Goal: Task Accomplishment & Management: Complete application form

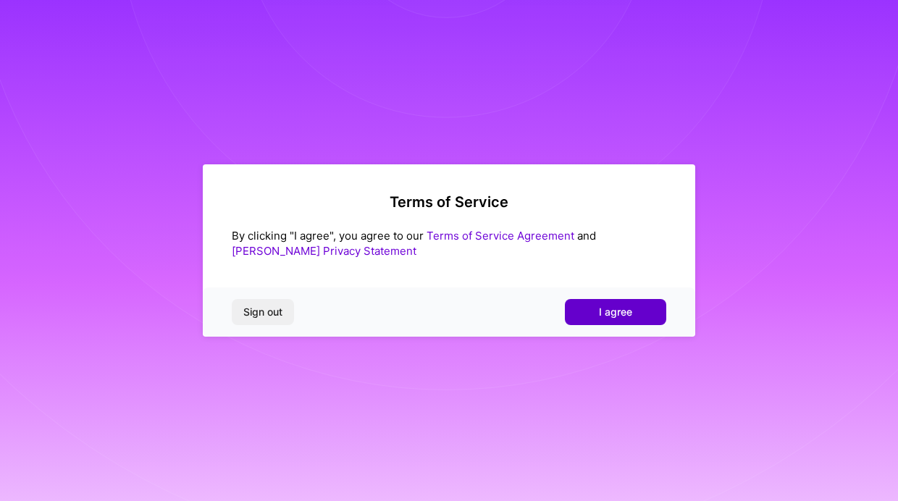
click at [579, 301] on button "I agree" at bounding box center [615, 312] width 101 height 26
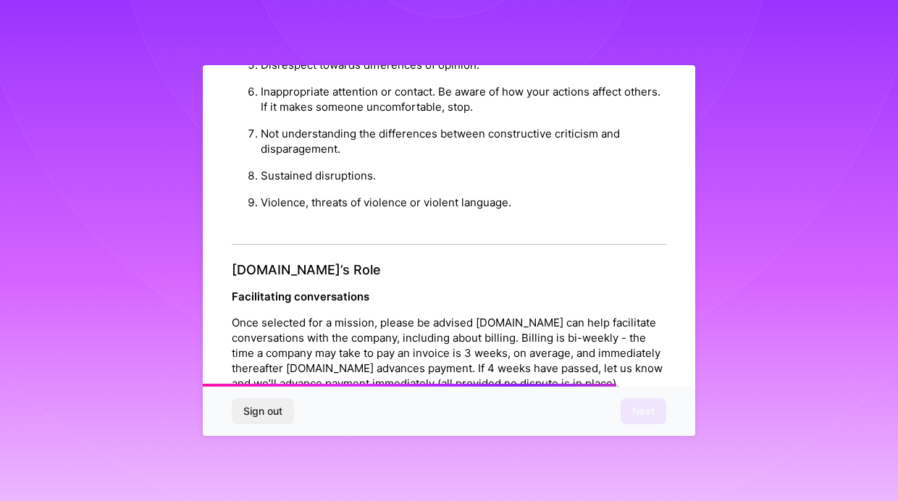
scroll to position [1621, 0]
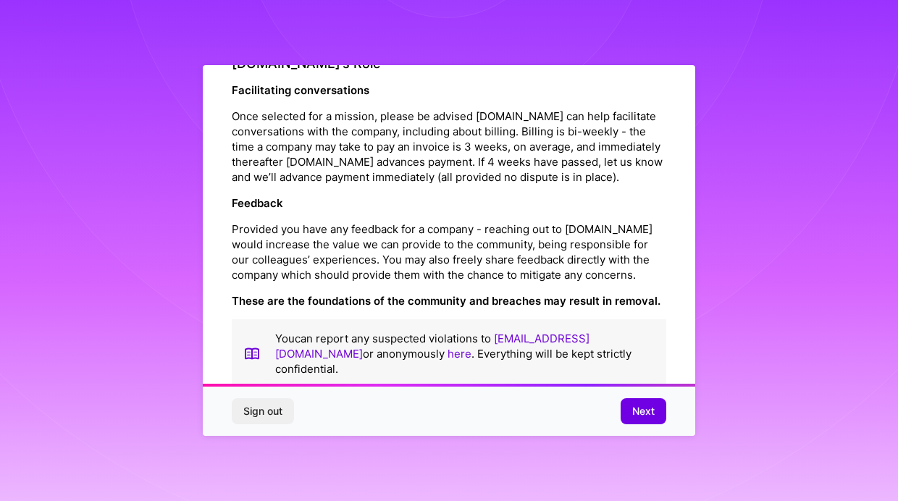
click at [641, 414] on span "Next" at bounding box center [643, 411] width 22 height 14
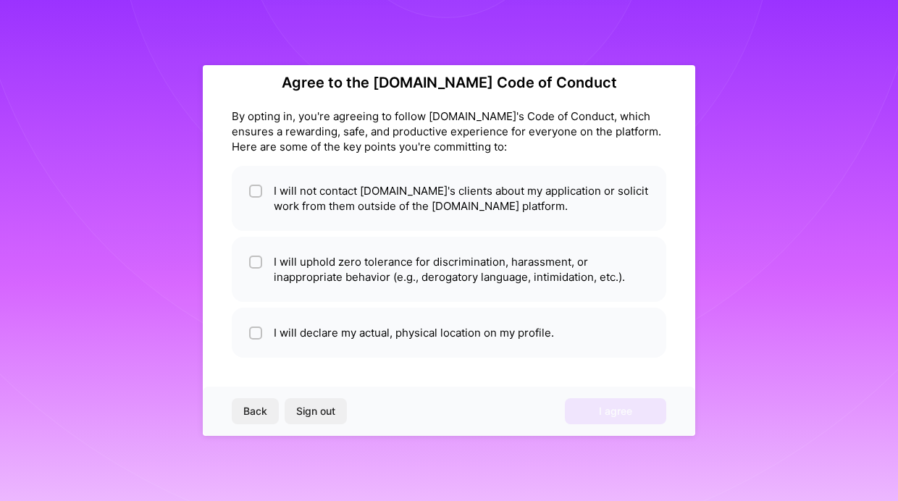
scroll to position [20, 0]
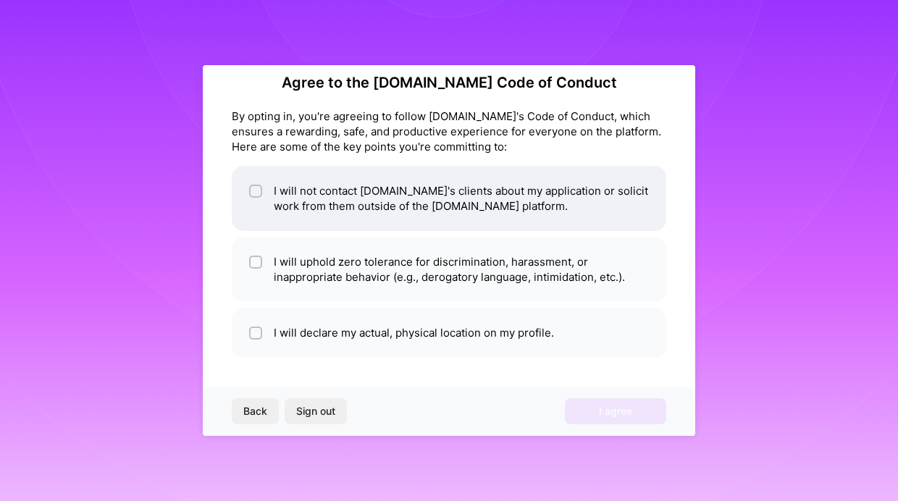
click at [252, 189] on input "checkbox" at bounding box center [257, 192] width 10 height 10
checkbox input "true"
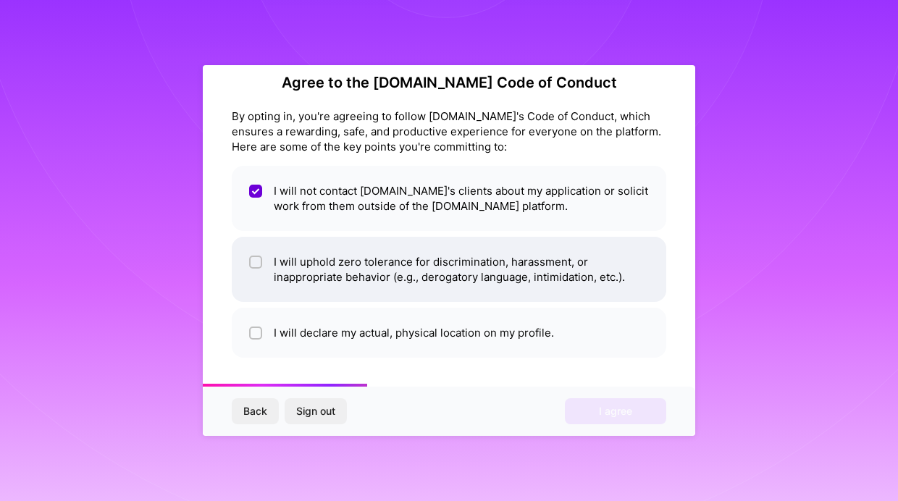
click at [255, 271] on span at bounding box center [255, 269] width 13 height 30
checkbox input "true"
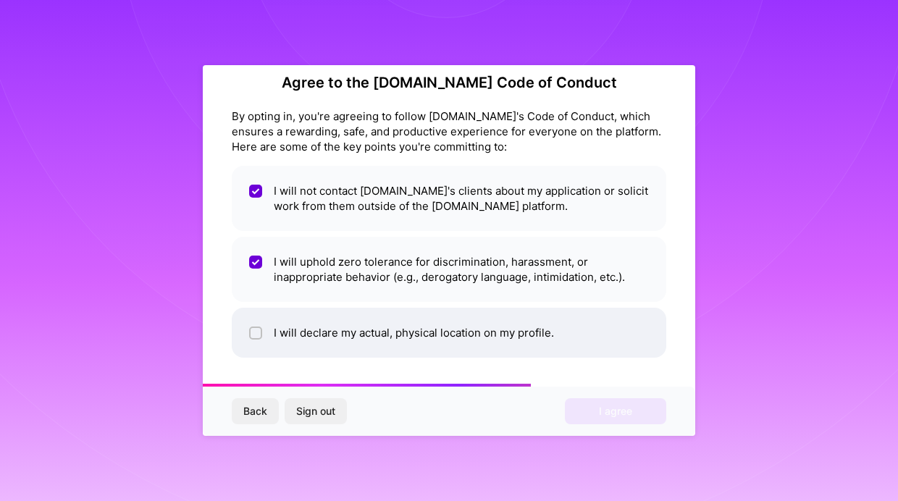
click at [255, 332] on input "checkbox" at bounding box center [257, 334] width 10 height 10
checkbox input "true"
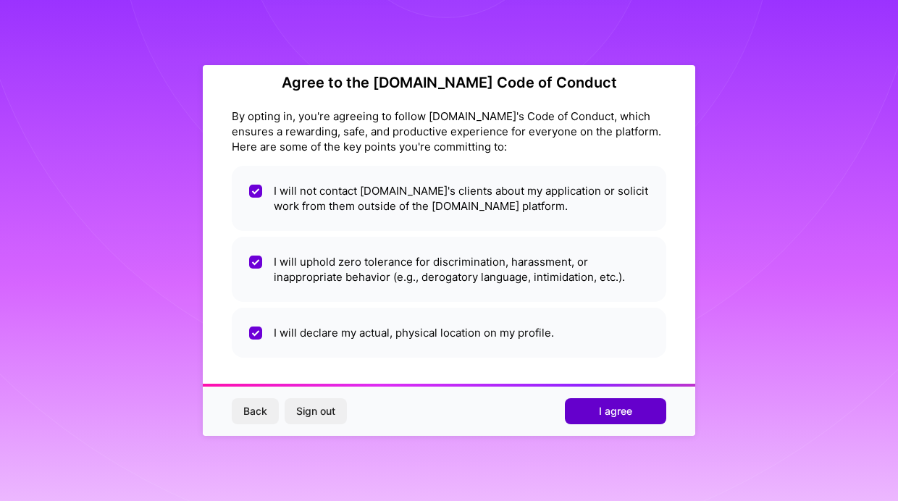
click at [615, 405] on span "I agree" at bounding box center [615, 411] width 33 height 14
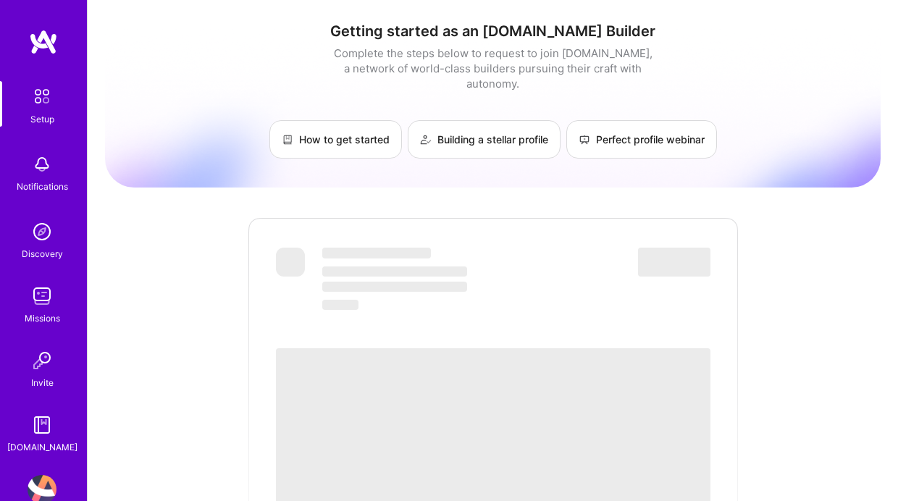
scroll to position [1, 0]
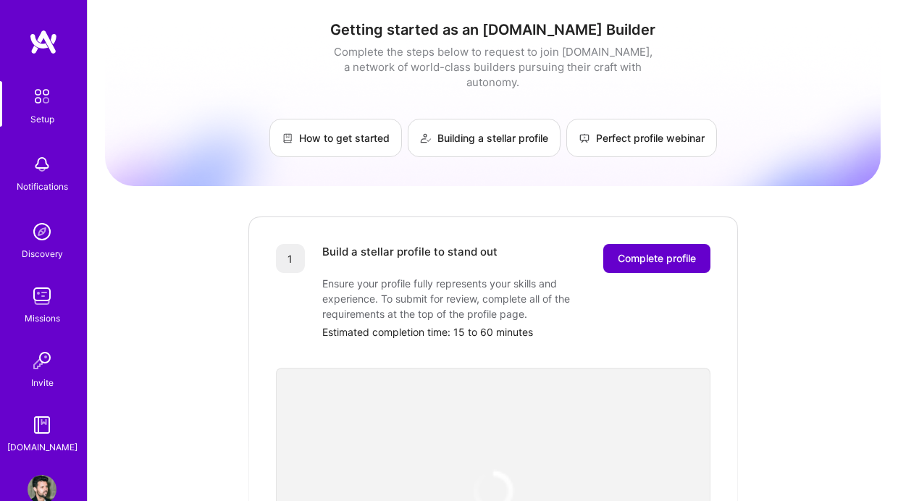
click at [675, 251] on span "Complete profile" at bounding box center [656, 258] width 78 height 14
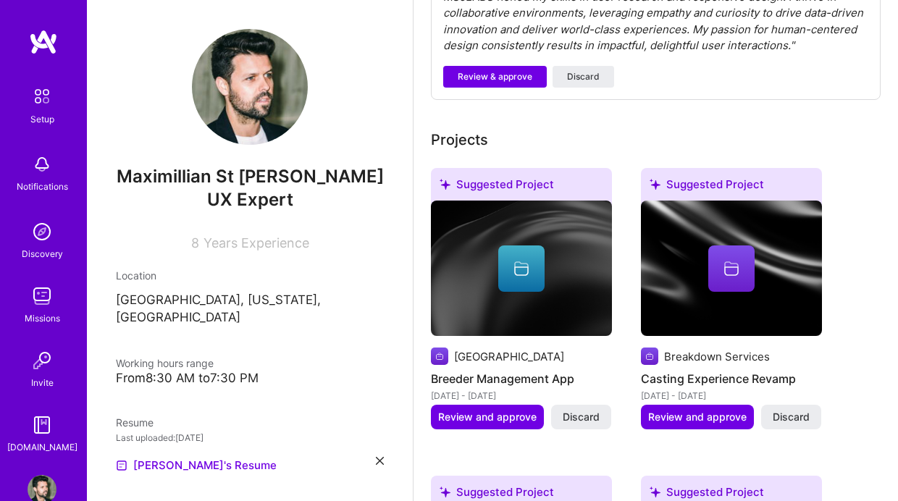
scroll to position [623, 0]
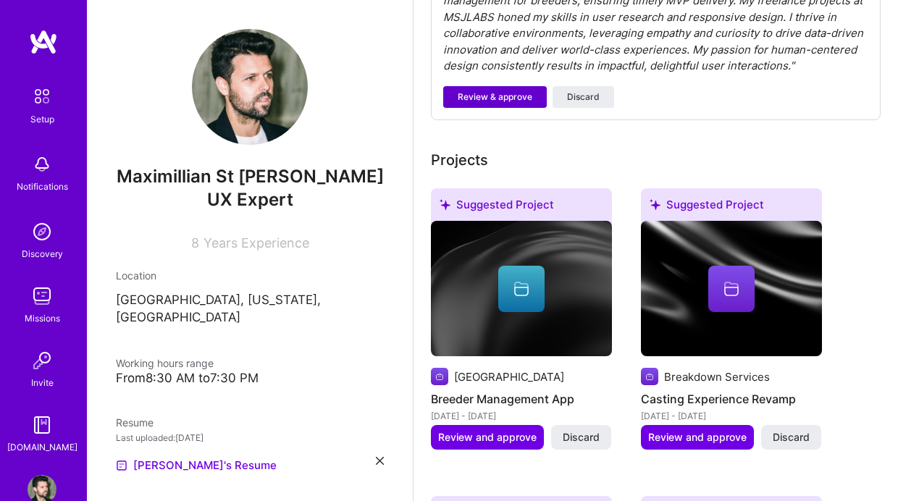
click at [492, 98] on span "Review & approve" at bounding box center [494, 96] width 75 height 13
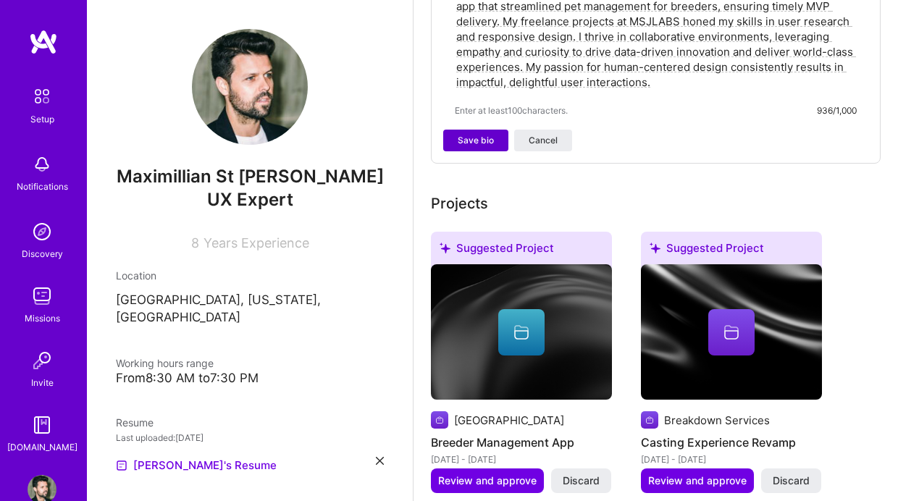
scroll to position [272, 0]
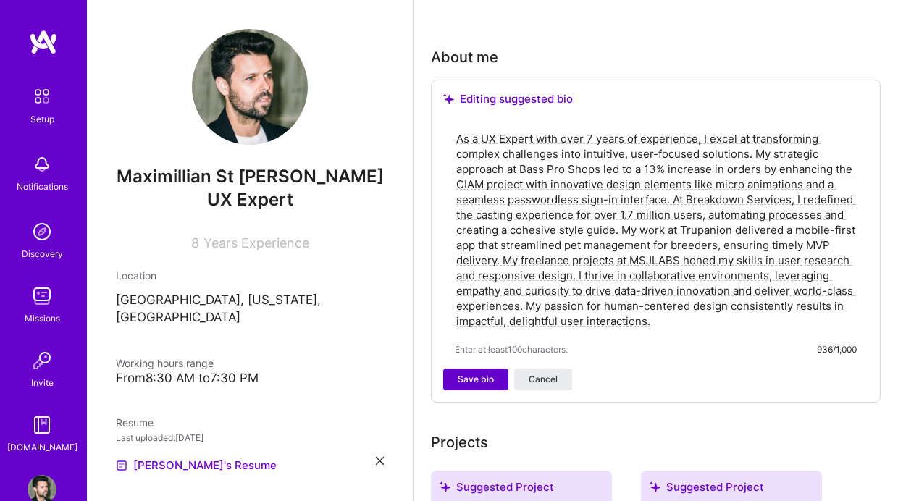
click at [485, 381] on span "Save bio" at bounding box center [475, 379] width 36 height 13
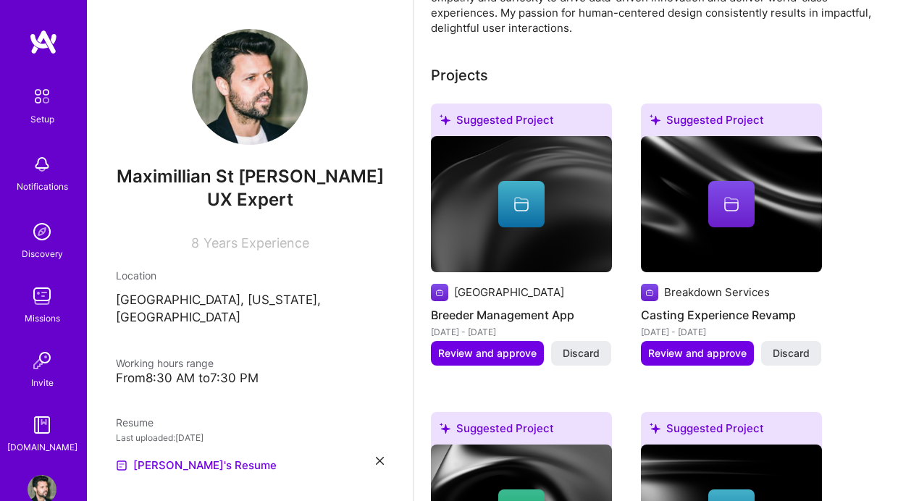
scroll to position [613, 0]
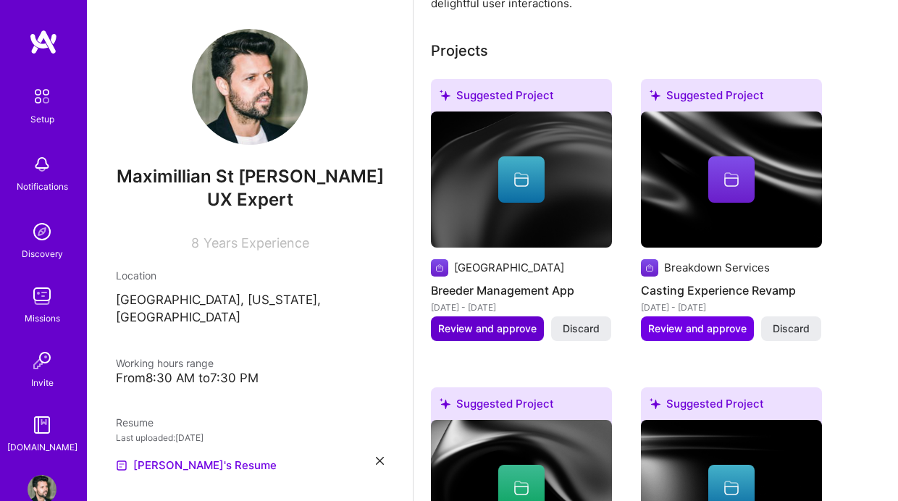
click at [503, 326] on span "Review and approve" at bounding box center [487, 328] width 98 height 14
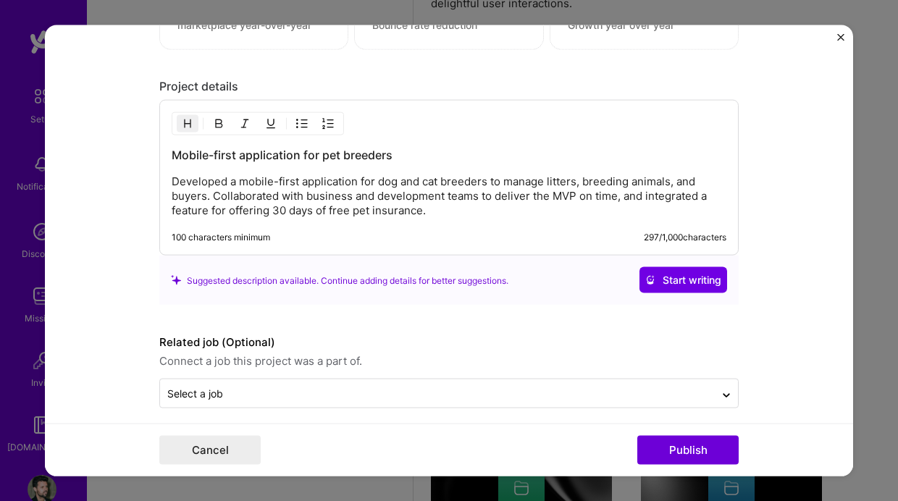
scroll to position [1231, 0]
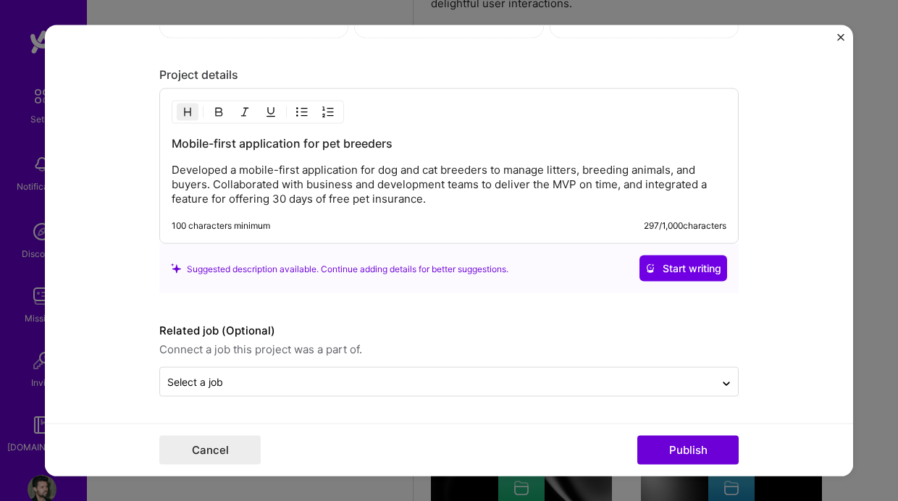
click at [845, 37] on form "Editing suggested project This project is suggested based on your LinkedIn, res…" at bounding box center [449, 250] width 808 height 451
click at [837, 35] on img "Close" at bounding box center [840, 37] width 7 height 7
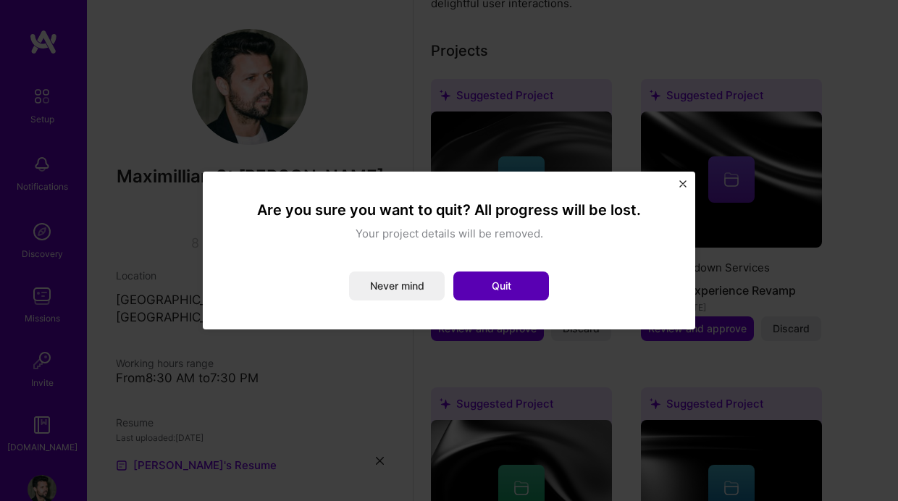
click at [496, 288] on button "Quit" at bounding box center [501, 285] width 96 height 29
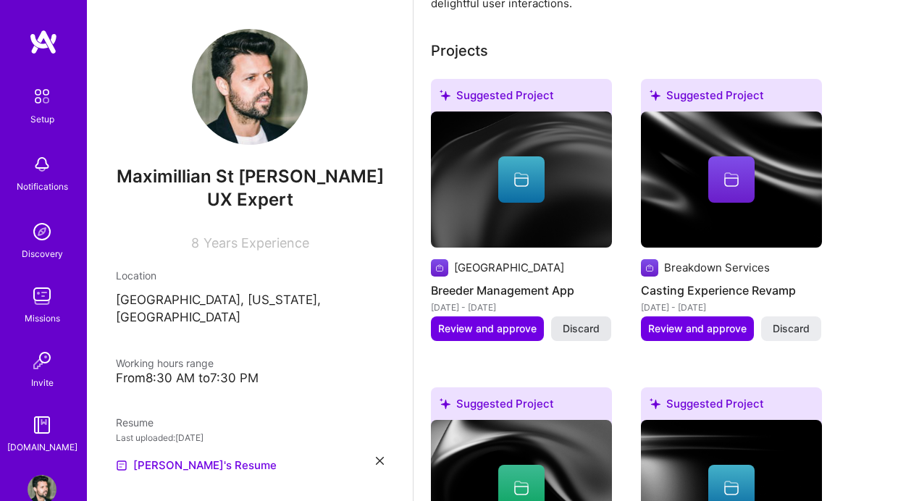
click at [567, 326] on span "Discard" at bounding box center [580, 328] width 37 height 14
click at [573, 326] on span "Discard" at bounding box center [580, 328] width 37 height 14
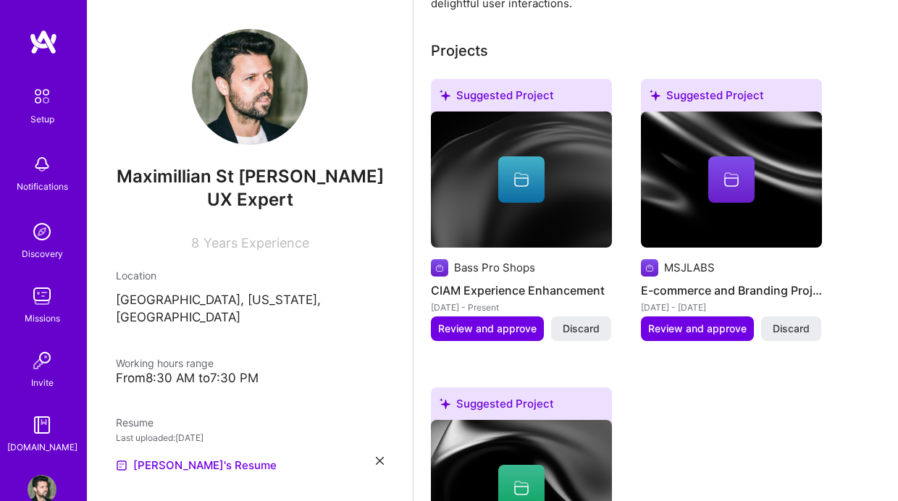
click at [573, 326] on span "Discard" at bounding box center [580, 328] width 37 height 14
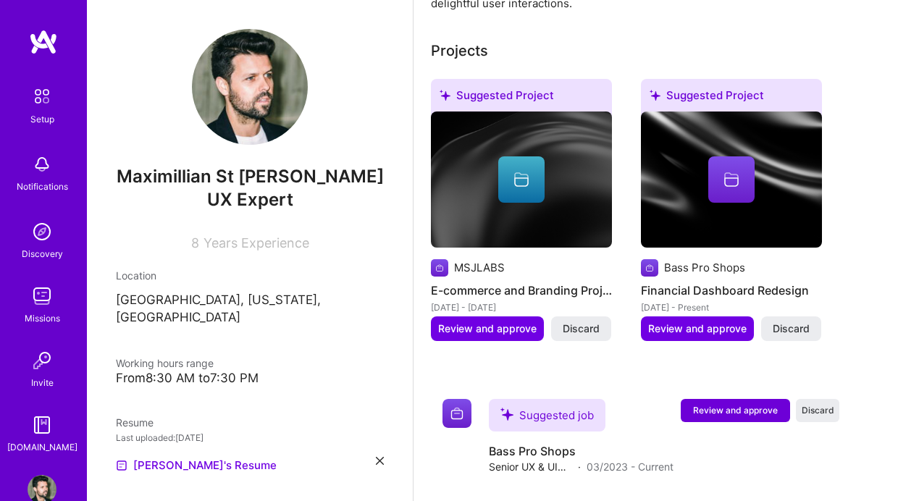
click at [573, 326] on span "Discard" at bounding box center [580, 328] width 37 height 14
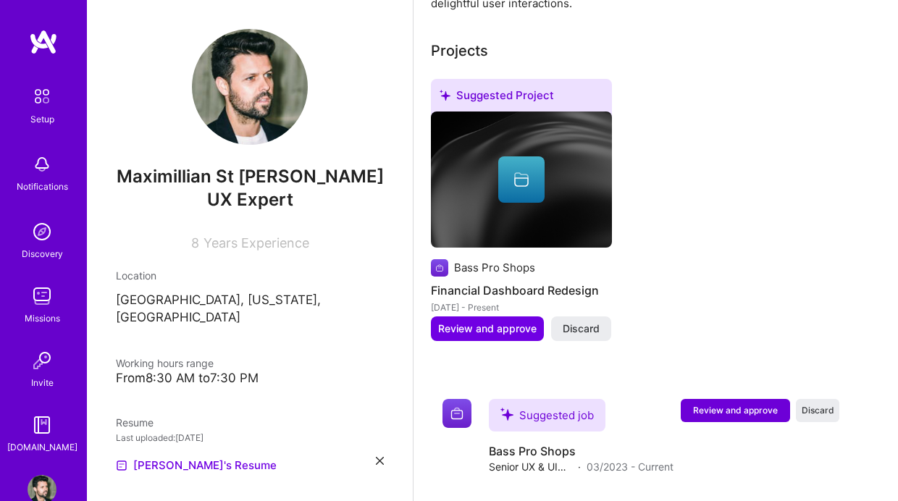
click at [573, 326] on span "Discard" at bounding box center [580, 328] width 37 height 14
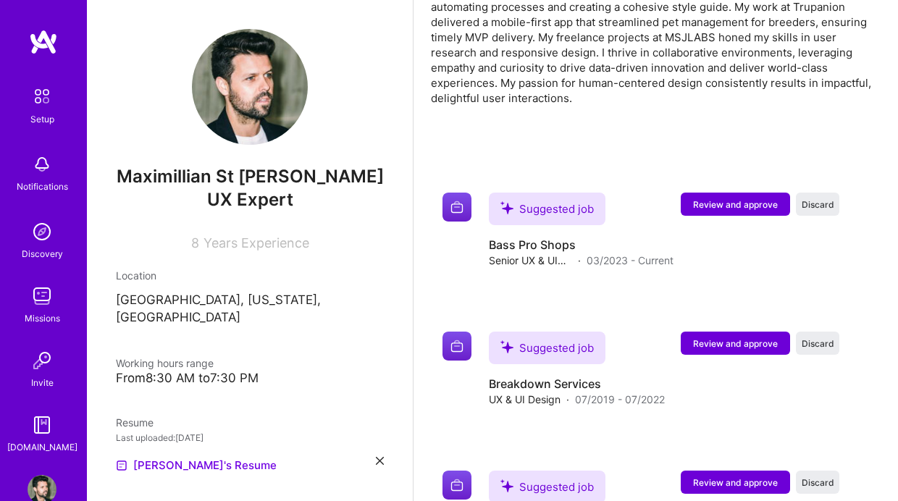
scroll to position [510, 0]
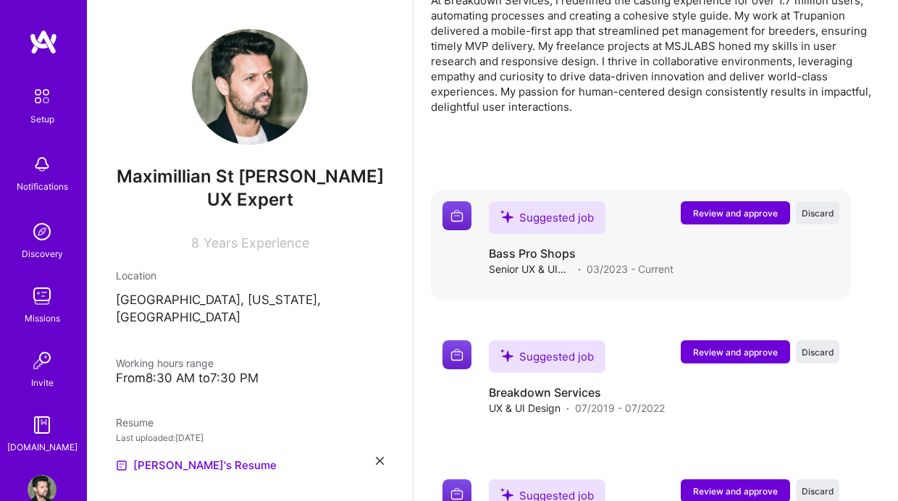
click at [738, 216] on span "Review and approve" at bounding box center [735, 213] width 85 height 12
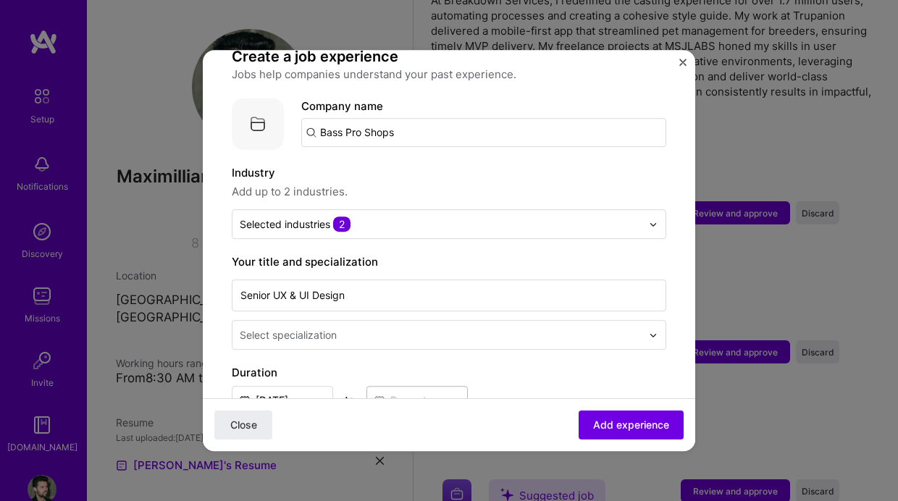
scroll to position [113, 0]
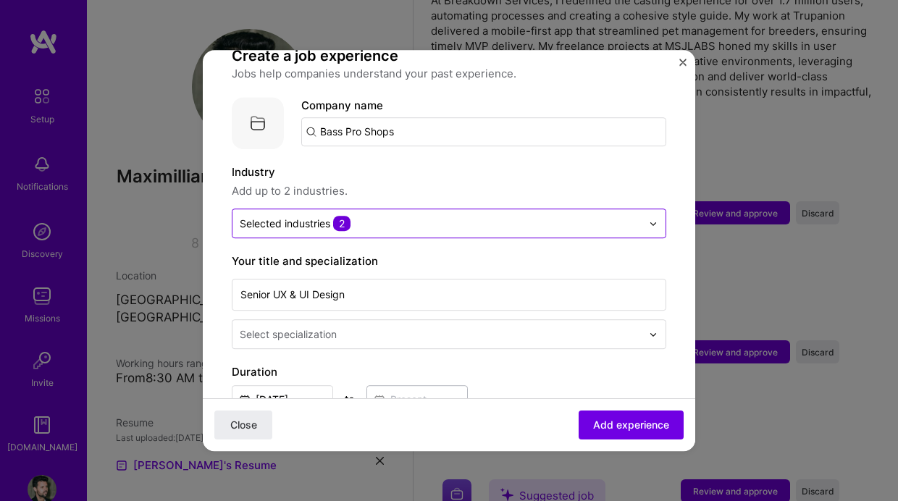
click at [340, 216] on span "2" at bounding box center [341, 223] width 17 height 15
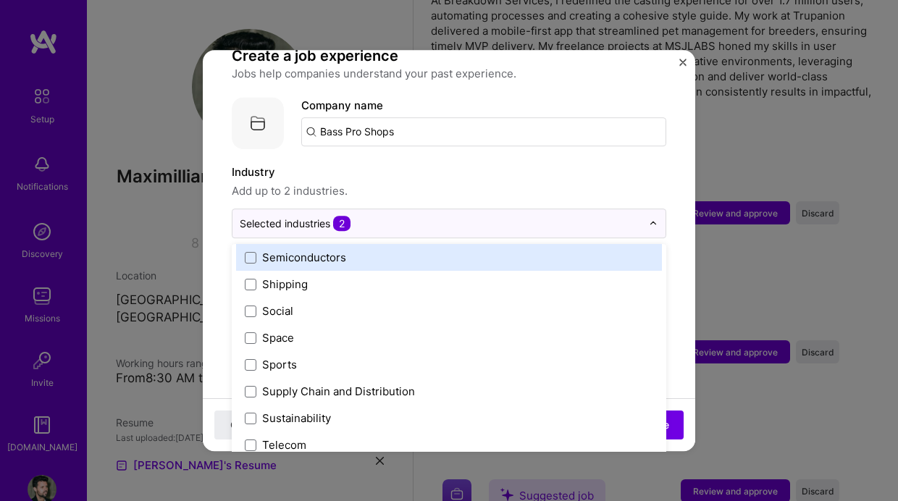
scroll to position [3006, 0]
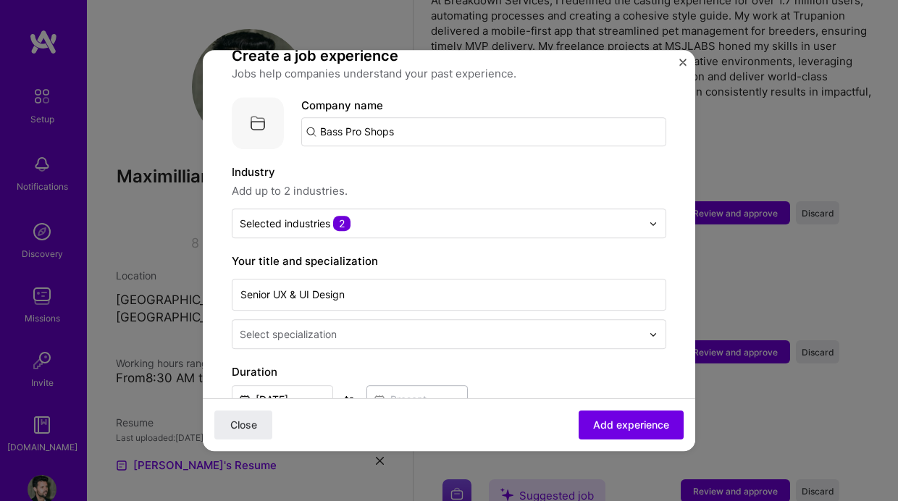
click at [770, 265] on div "Adding suggested job This job is suggested based on your LinkedIn, resume or [D…" at bounding box center [449, 250] width 898 height 501
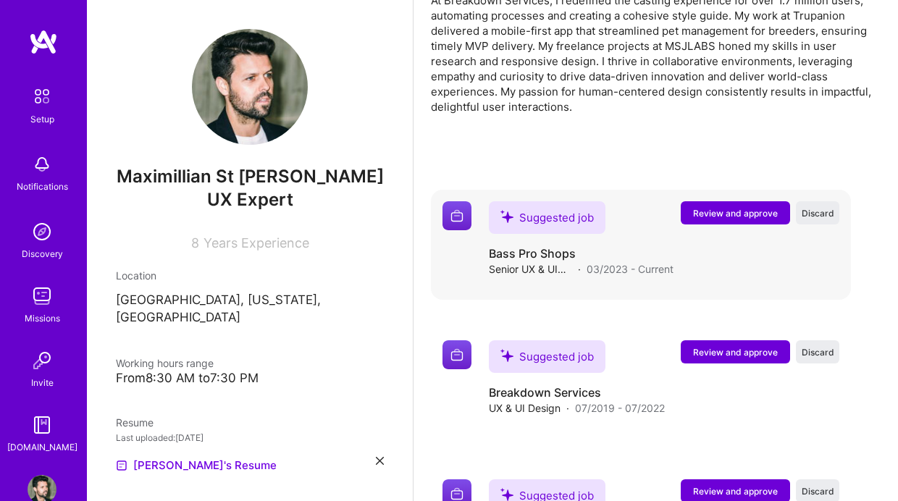
click at [745, 217] on span "Review and approve" at bounding box center [735, 213] width 85 height 12
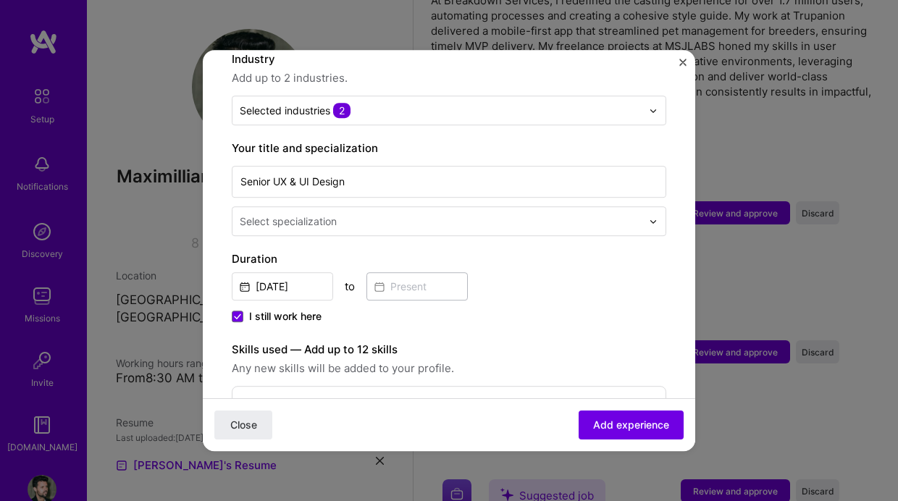
scroll to position [283, 0]
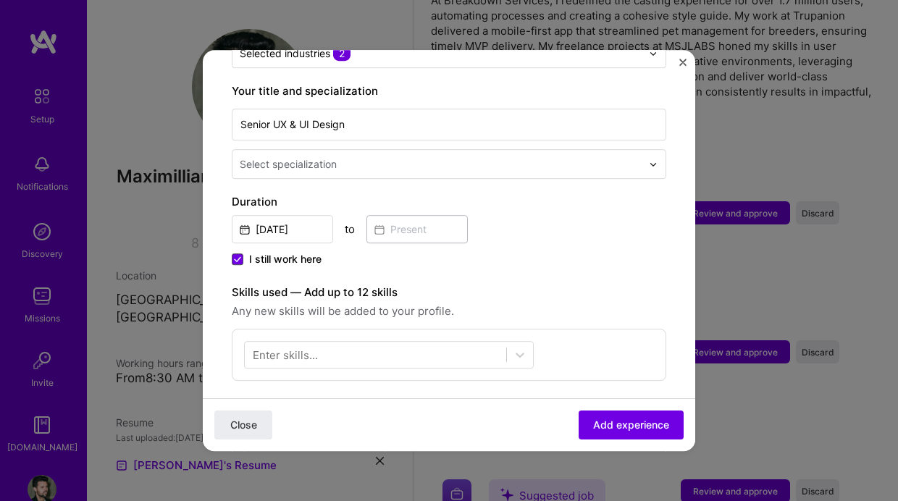
click at [235, 253] on span at bounding box center [238, 259] width 12 height 12
click at [0, 0] on input "I still work here" at bounding box center [0, 0] width 0 height 0
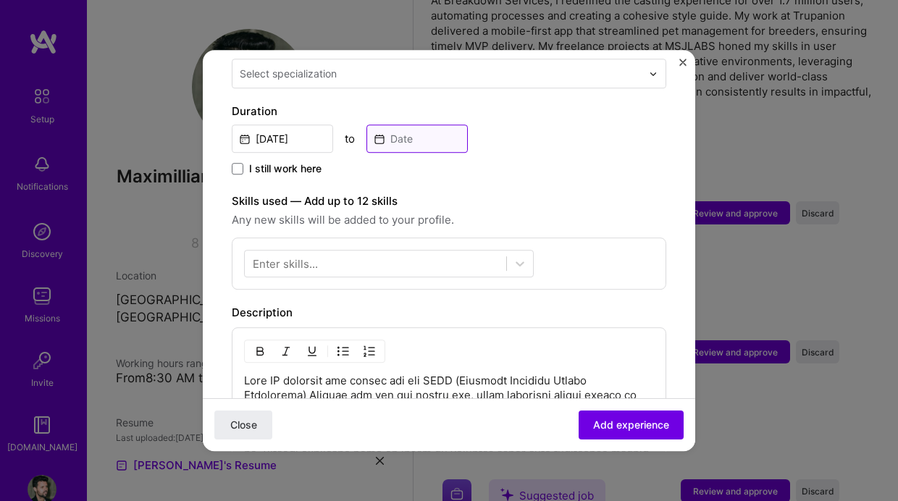
click at [421, 125] on input at bounding box center [416, 139] width 101 height 28
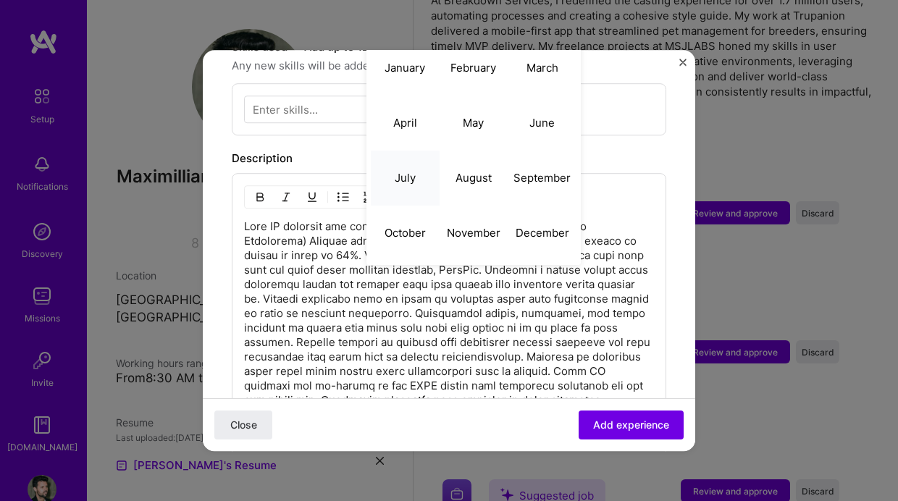
scroll to position [518, 0]
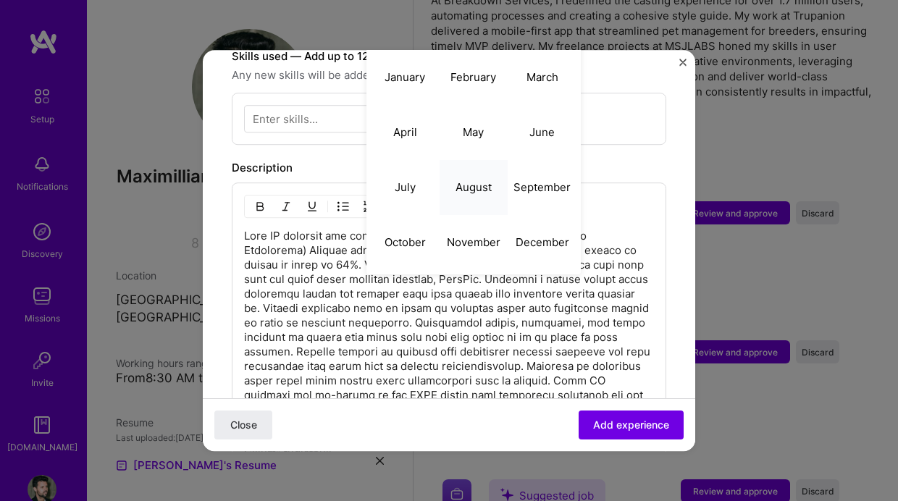
click at [490, 180] on abbr "August" at bounding box center [473, 187] width 36 height 14
type input "[DATE]"
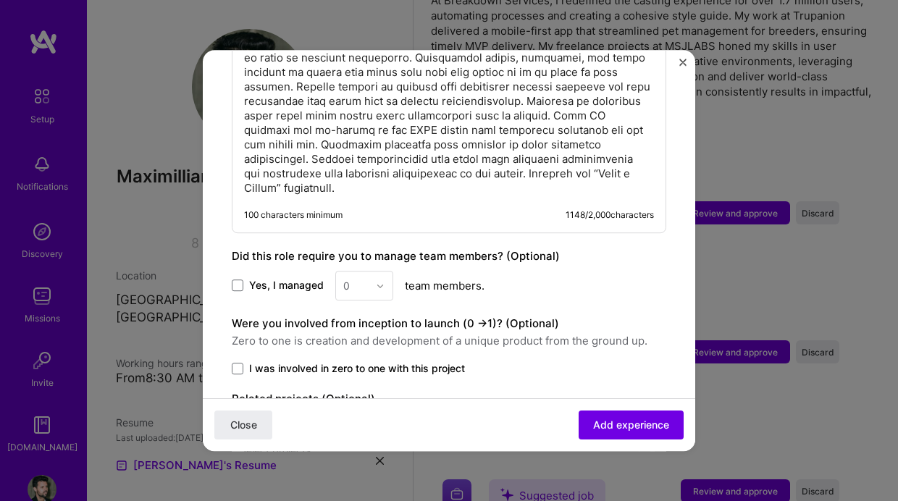
scroll to position [801, 0]
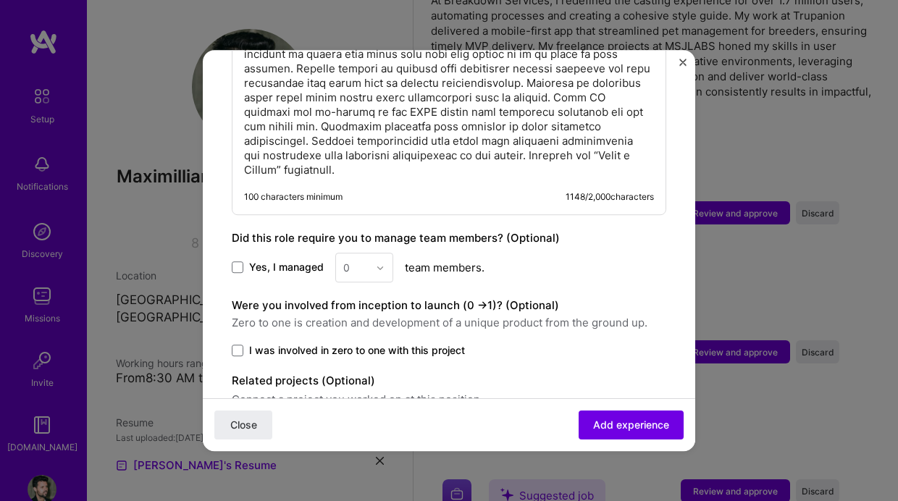
drag, startPoint x: 232, startPoint y: 251, endPoint x: 246, endPoint y: 253, distance: 13.8
click at [232, 262] on span at bounding box center [238, 268] width 12 height 12
click at [0, 0] on input "Yes, I managed" at bounding box center [0, 0] width 0 height 0
click at [309, 253] on div "Yes, I managed option 1 focused, 1 of 26. 26 results available. Use Up and Down…" at bounding box center [449, 268] width 434 height 30
click at [364, 321] on div "2" at bounding box center [364, 332] width 49 height 27
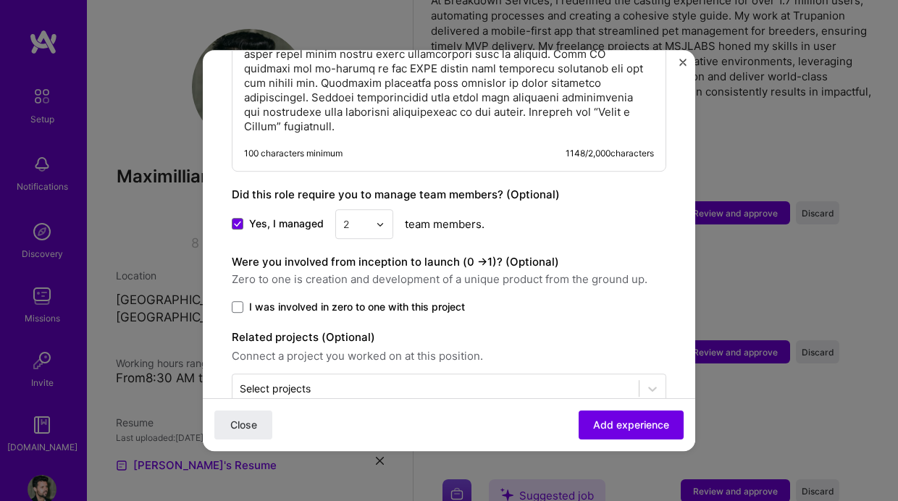
scroll to position [864, 0]
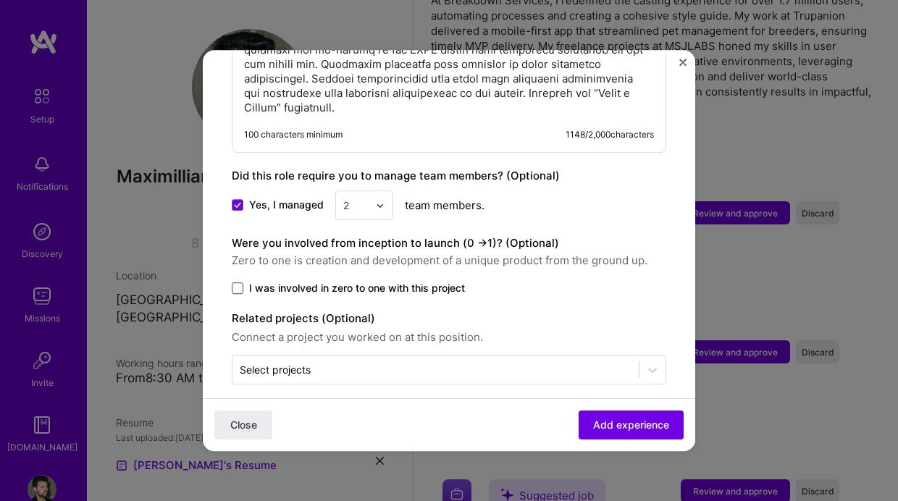
click at [237, 282] on span at bounding box center [238, 288] width 12 height 12
click at [0, 0] on input "I was involved in zero to one with this project" at bounding box center [0, 0] width 0 height 0
click at [599, 426] on span "Add experience" at bounding box center [631, 425] width 76 height 14
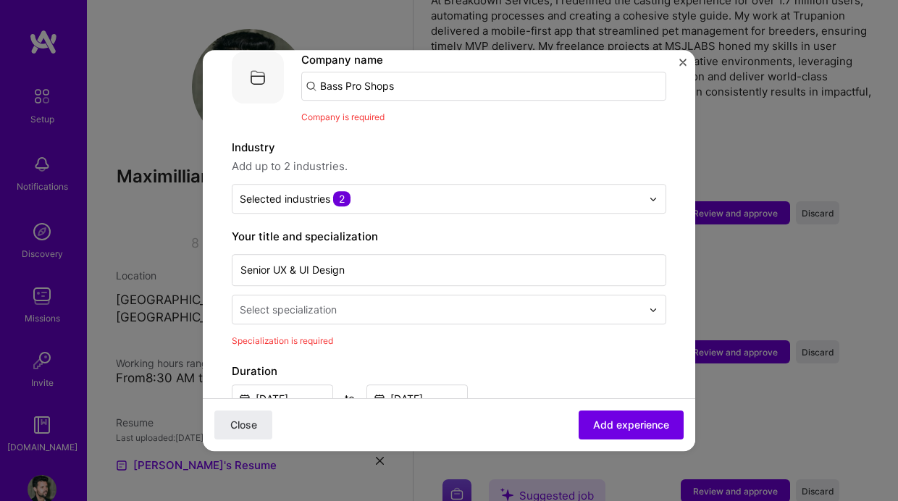
scroll to position [145, 0]
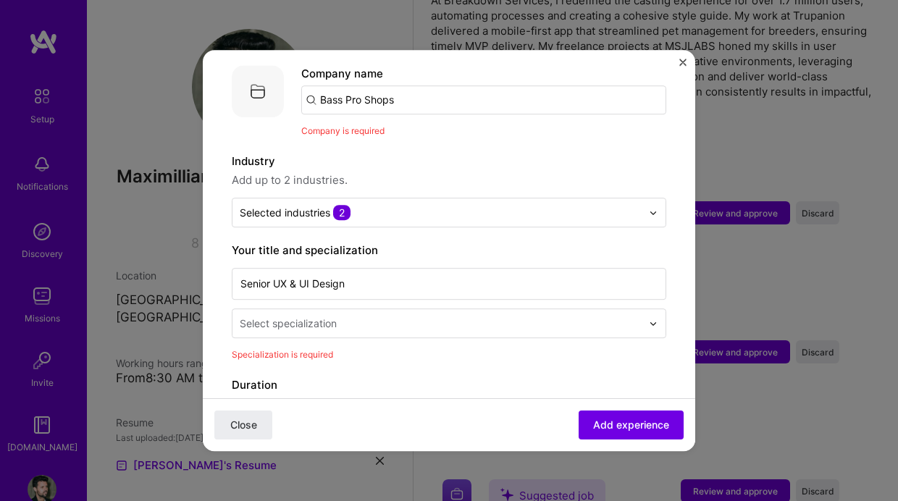
click at [325, 316] on div "Select specialization" at bounding box center [288, 323] width 97 height 15
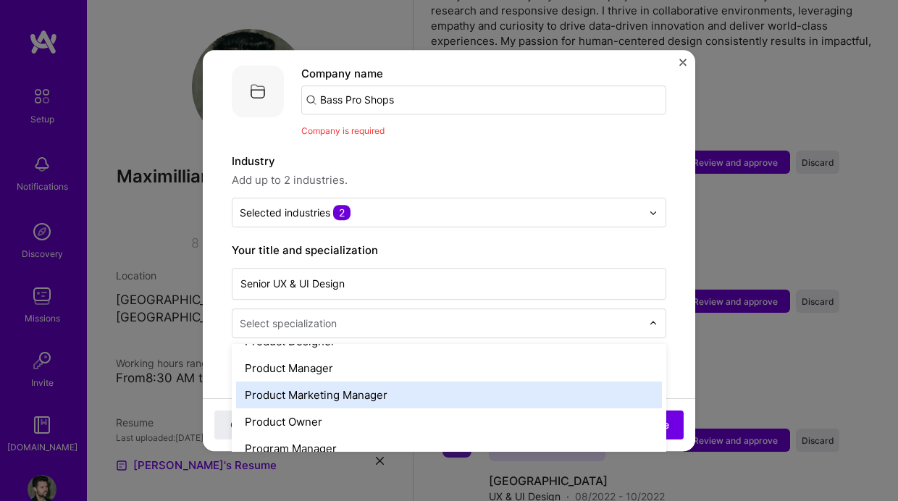
scroll to position [1309, 0]
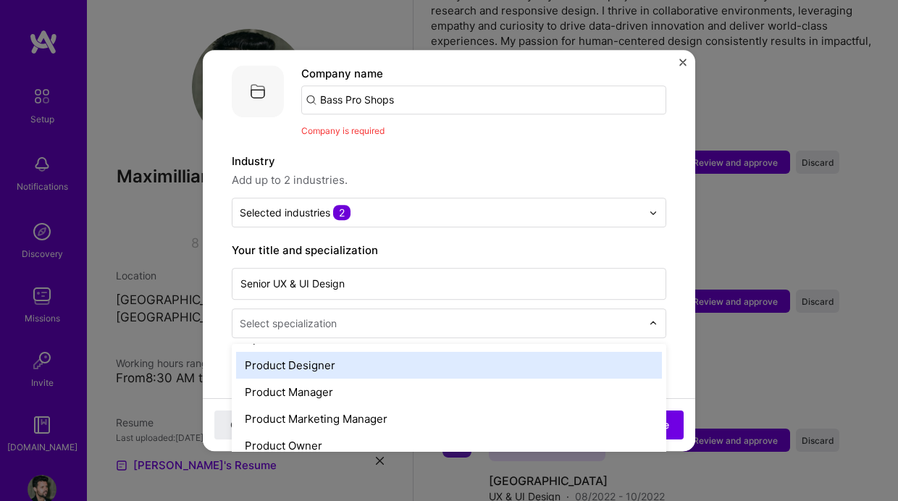
click at [305, 355] on div "Product Designer" at bounding box center [449, 365] width 426 height 27
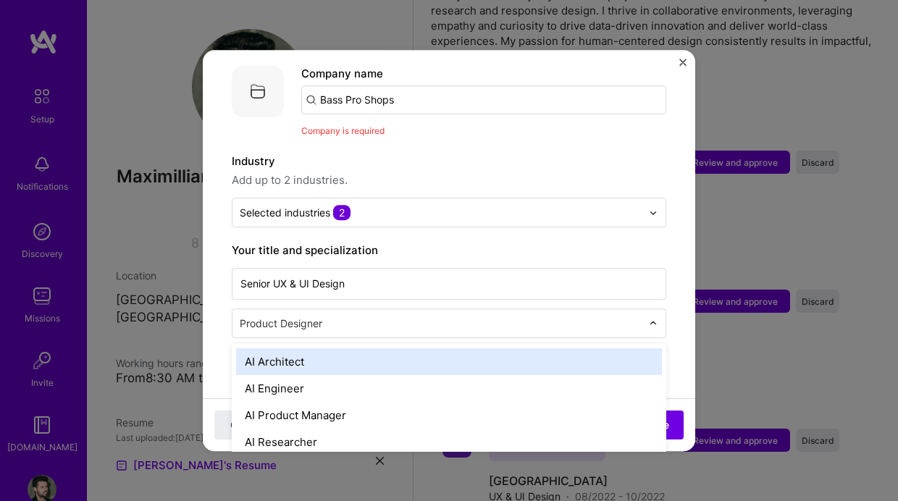
click at [345, 316] on input "text" at bounding box center [442, 323] width 405 height 15
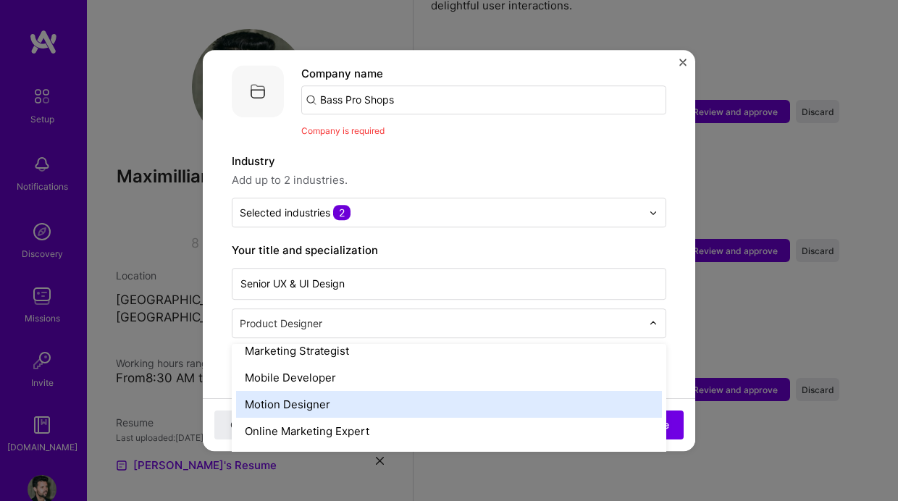
scroll to position [1190, 0]
click at [318, 390] on div "Motion Designer" at bounding box center [449, 403] width 426 height 27
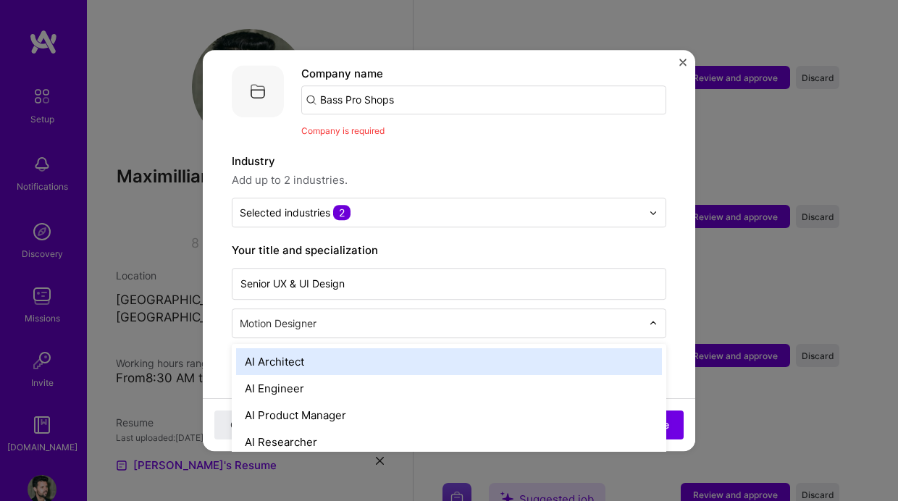
click at [439, 316] on input "text" at bounding box center [442, 323] width 405 height 15
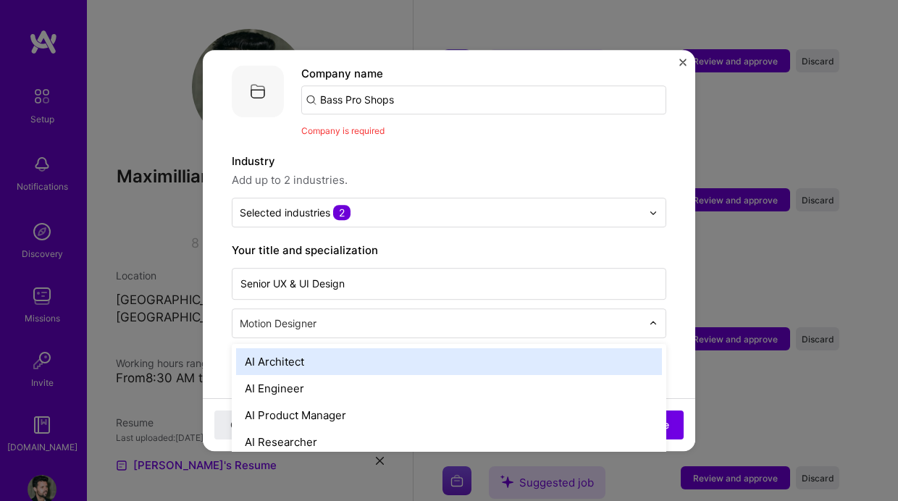
click at [380, 316] on input "text" at bounding box center [442, 323] width 405 height 15
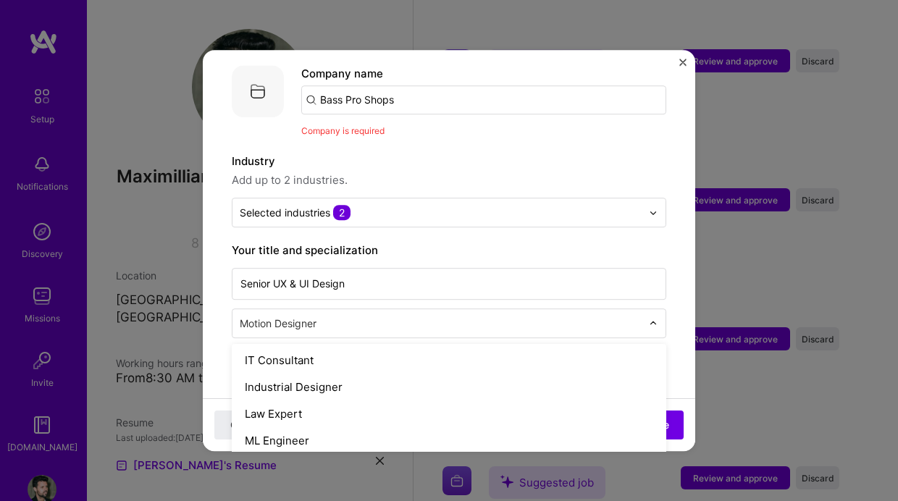
scroll to position [1640, 0]
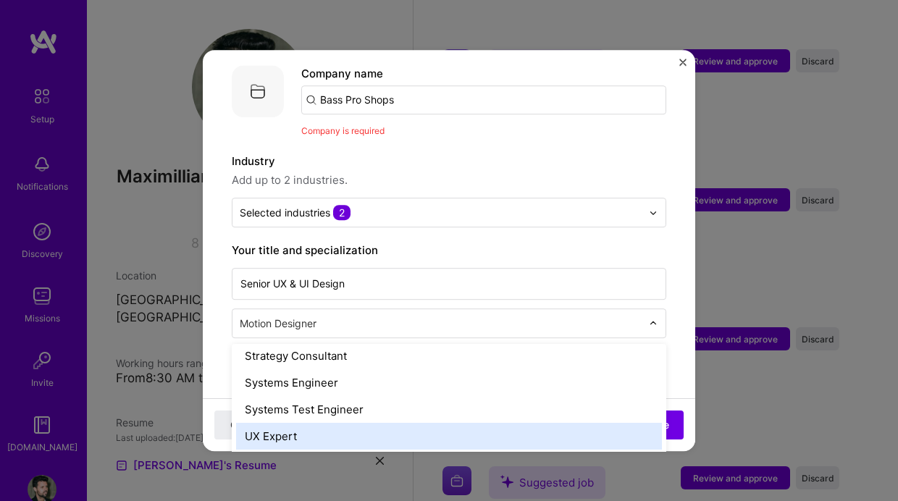
click at [305, 423] on div "UX Expert" at bounding box center [449, 436] width 426 height 27
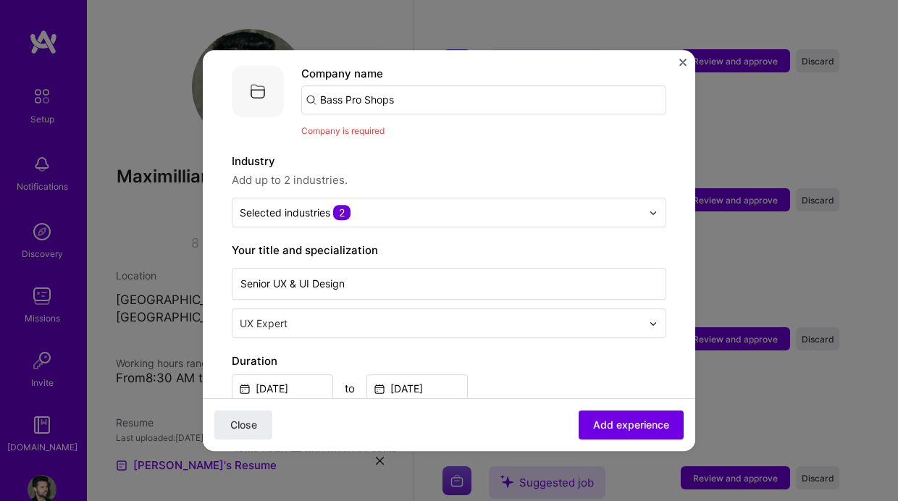
scroll to position [254, 0]
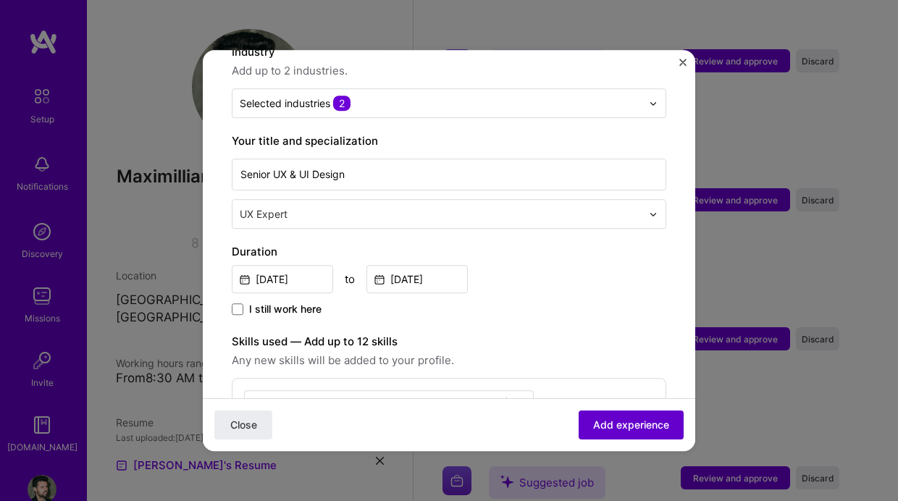
click at [642, 426] on span "Add experience" at bounding box center [631, 425] width 76 height 14
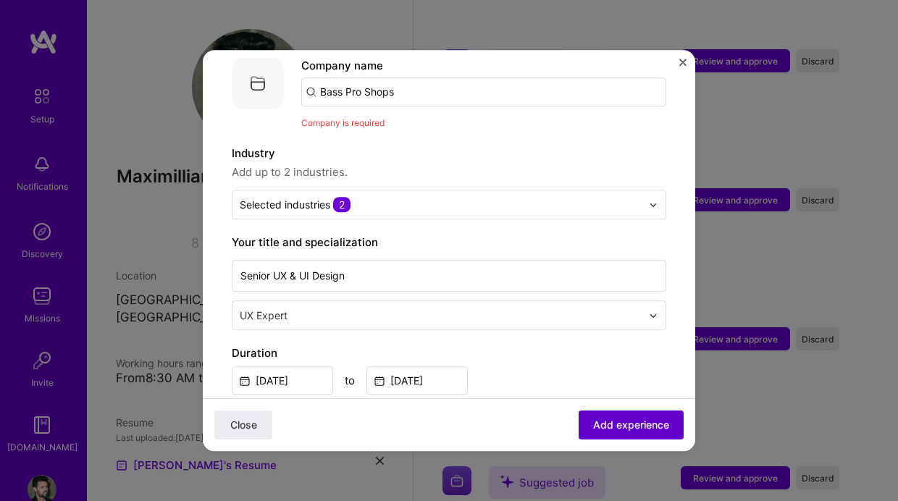
scroll to position [145, 0]
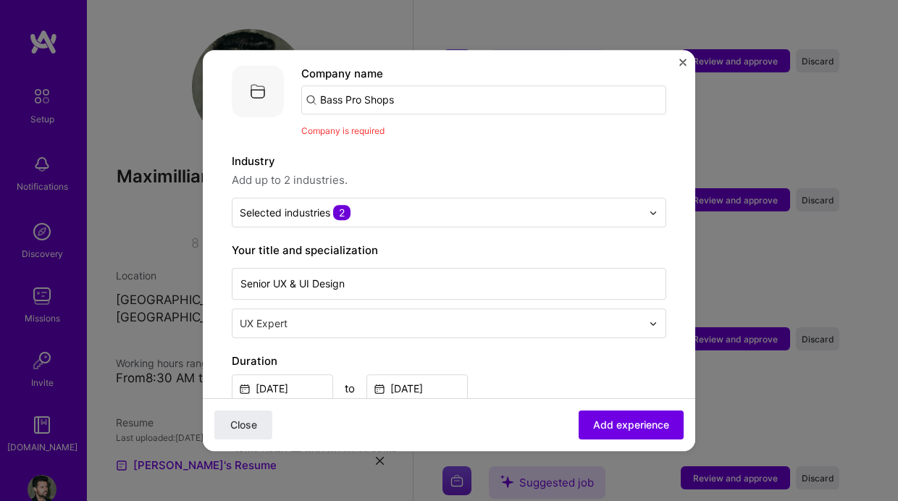
drag, startPoint x: 434, startPoint y: 86, endPoint x: 244, endPoint y: 79, distance: 189.8
click at [243, 79] on div "Company logo Company name Bass Pro Shops Company is required" at bounding box center [449, 101] width 434 height 73
type input "Bass Pro Shops"
click at [434, 127] on div "Bass Pro Shops" at bounding box center [428, 139] width 93 height 25
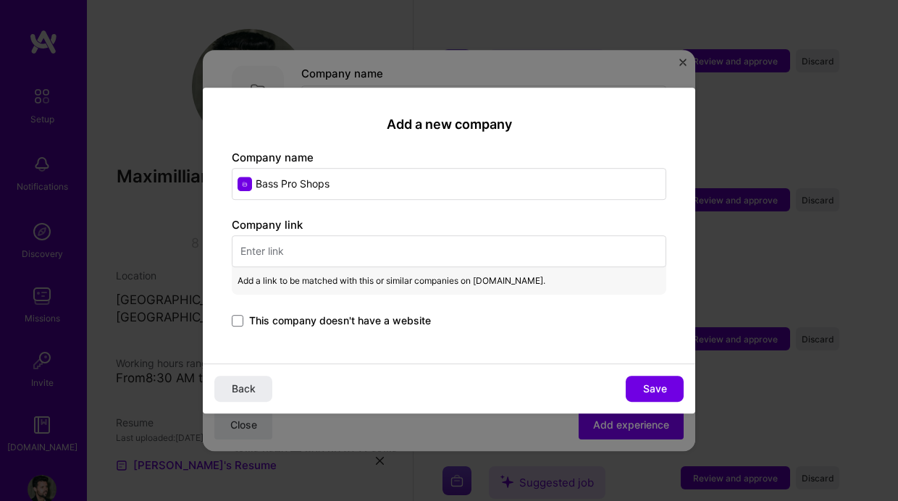
click at [322, 253] on input "text" at bounding box center [449, 251] width 434 height 32
paste input "[URL][DOMAIN_NAME]"
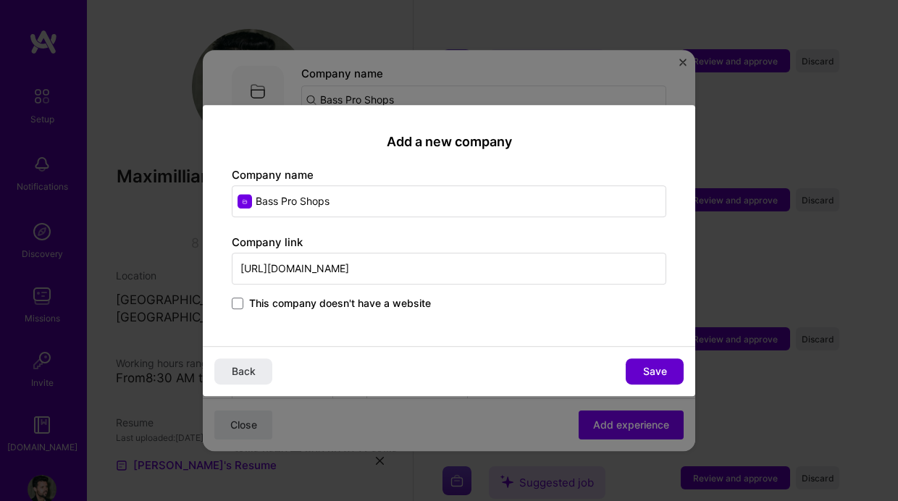
type input "[URL][DOMAIN_NAME]"
click at [676, 366] on button "Save" at bounding box center [654, 371] width 58 height 26
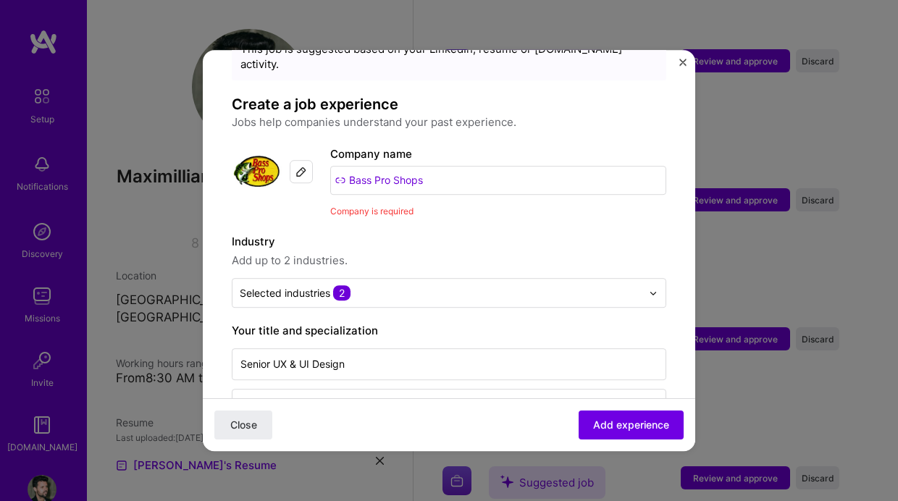
scroll to position [0, 0]
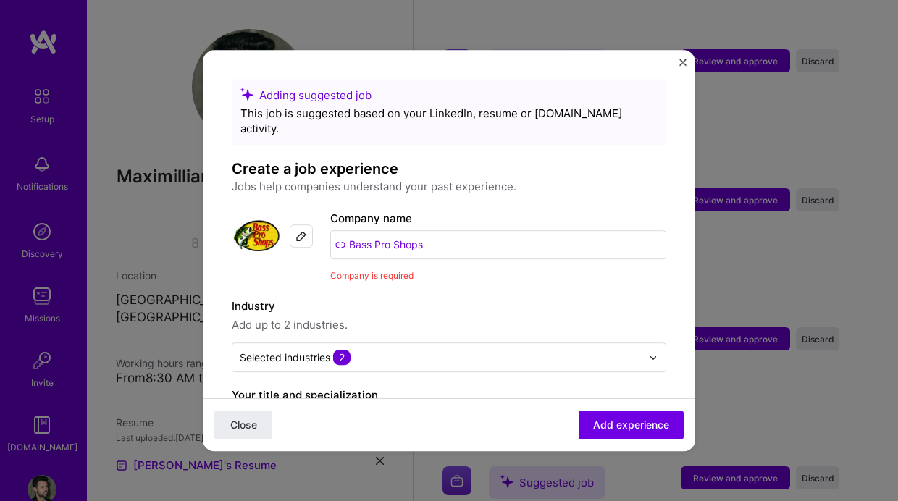
click at [381, 270] on span "Company is required" at bounding box center [371, 275] width 83 height 11
click at [629, 426] on span "Add experience" at bounding box center [631, 425] width 76 height 14
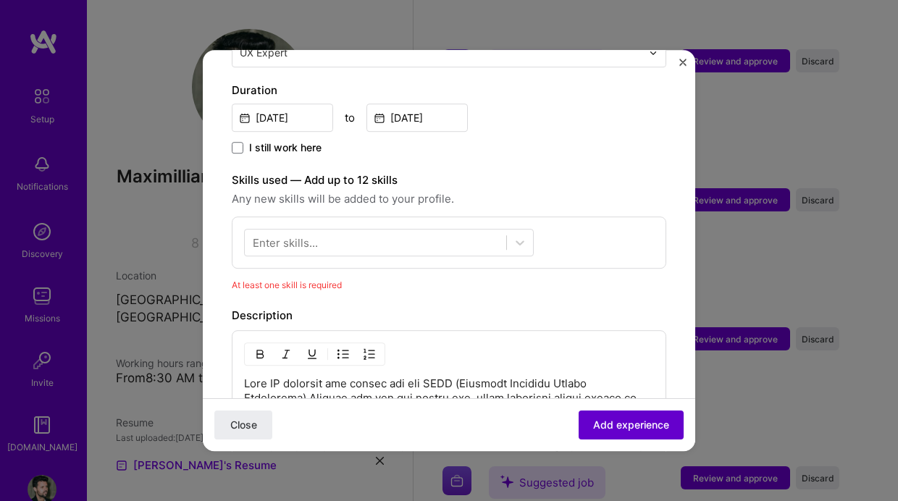
scroll to position [522, 0]
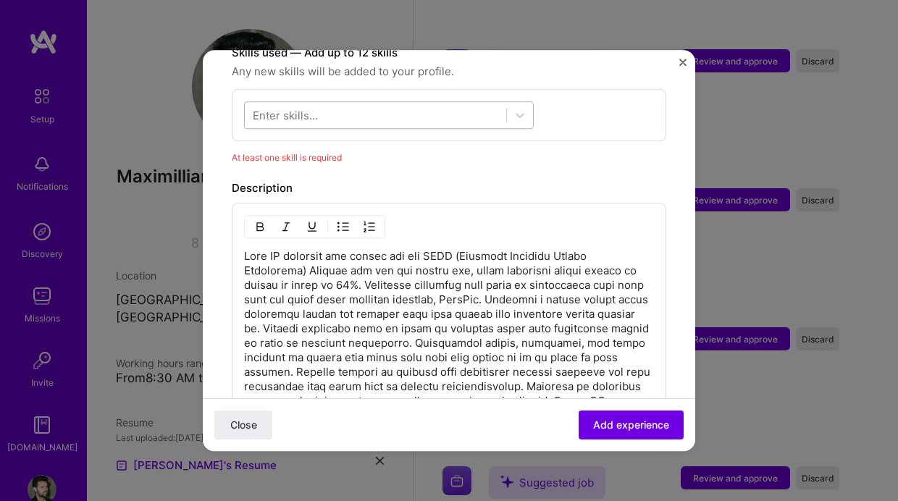
click at [369, 107] on div at bounding box center [375, 116] width 261 height 24
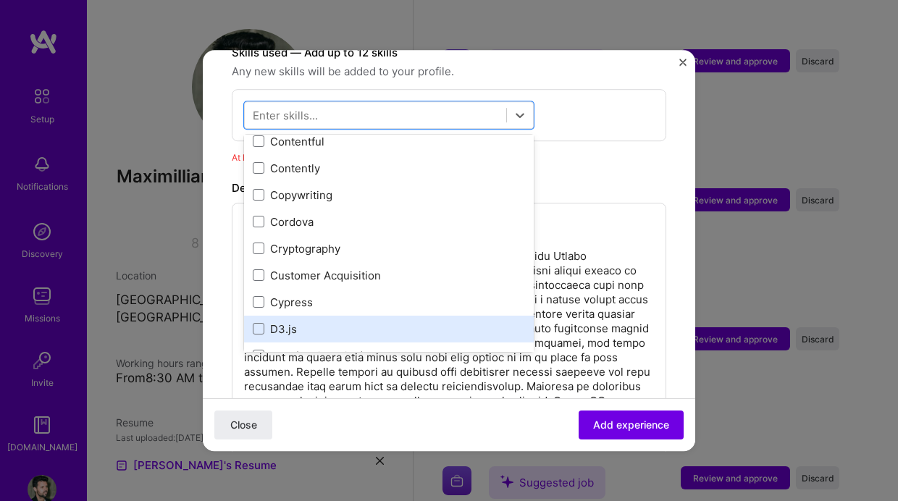
scroll to position [2038, 0]
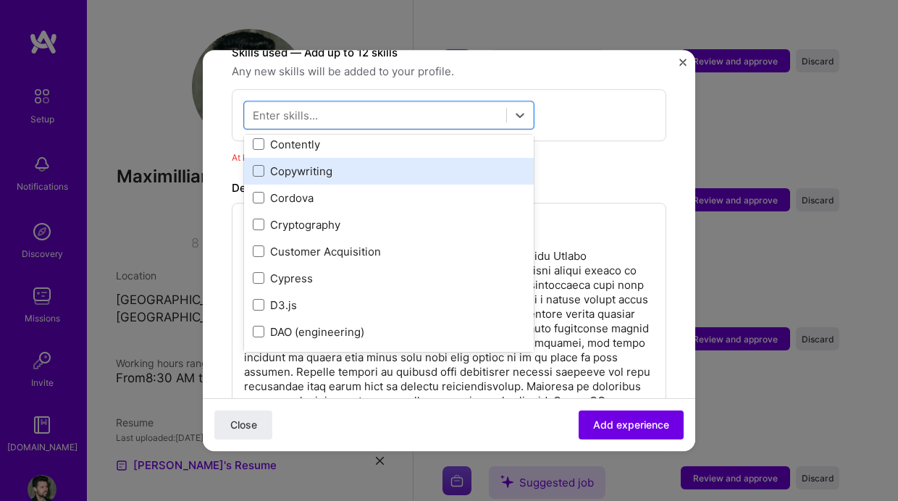
click at [256, 166] on span at bounding box center [259, 172] width 12 height 12
click at [0, 0] on input "checkbox" at bounding box center [0, 0] width 0 height 0
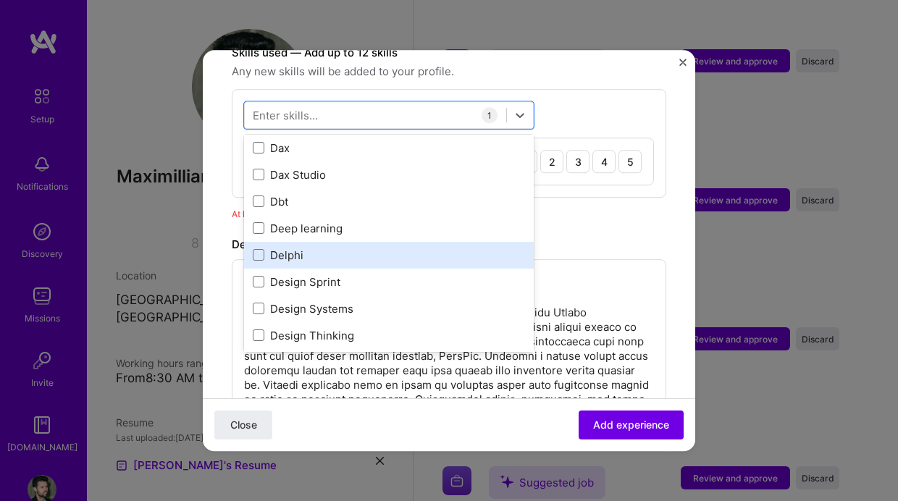
scroll to position [2620, 0]
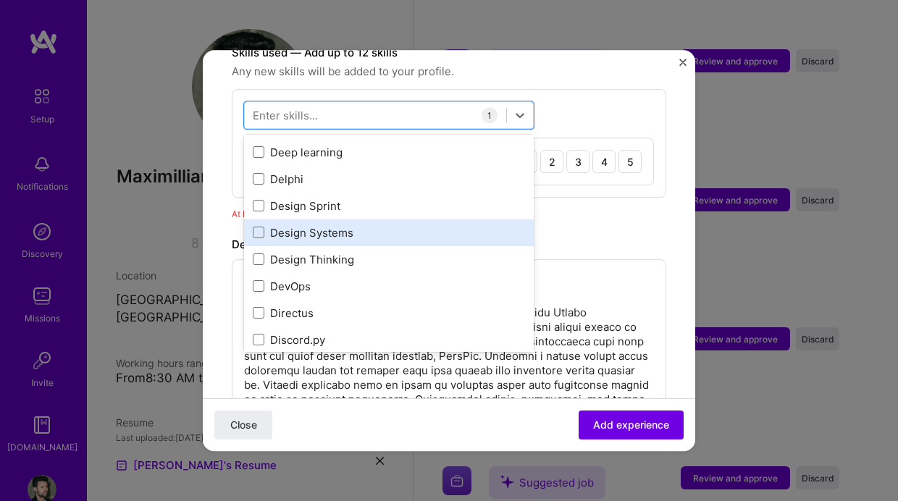
click at [258, 198] on div "Design Sprint" at bounding box center [389, 206] width 290 height 27
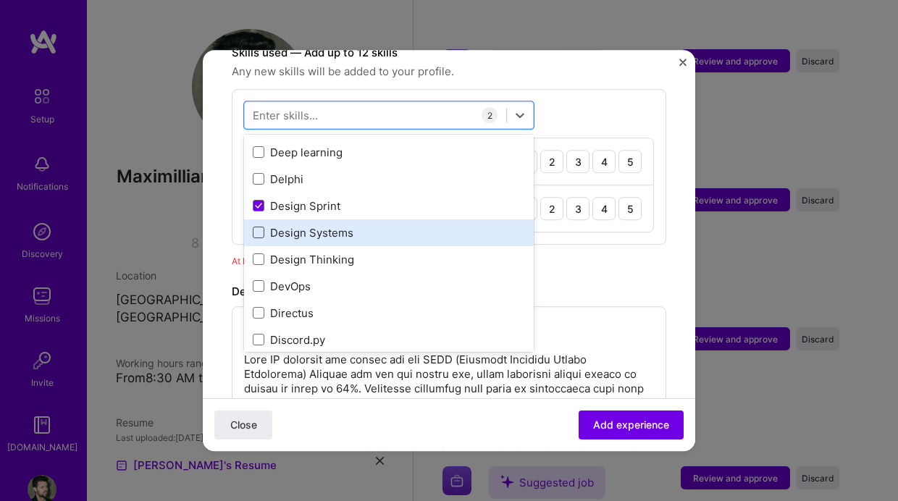
click at [260, 227] on span at bounding box center [259, 233] width 12 height 12
click at [0, 0] on input "checkbox" at bounding box center [0, 0] width 0 height 0
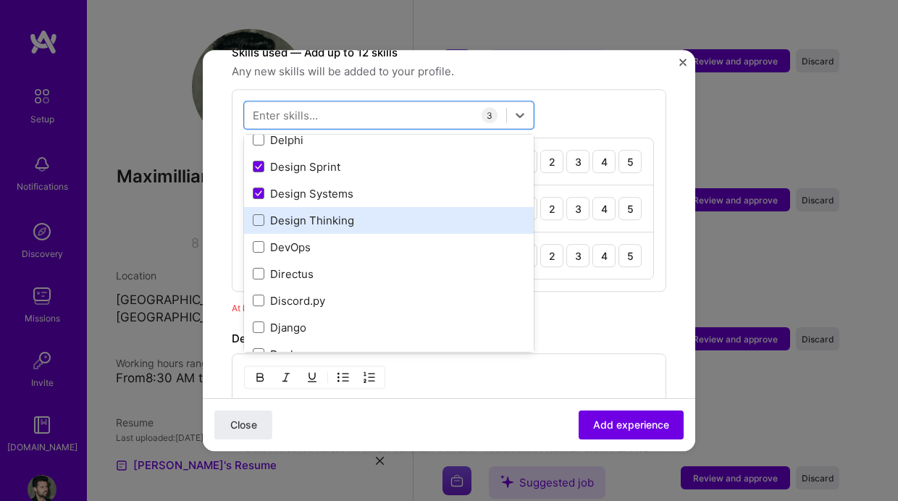
scroll to position [2675, 0]
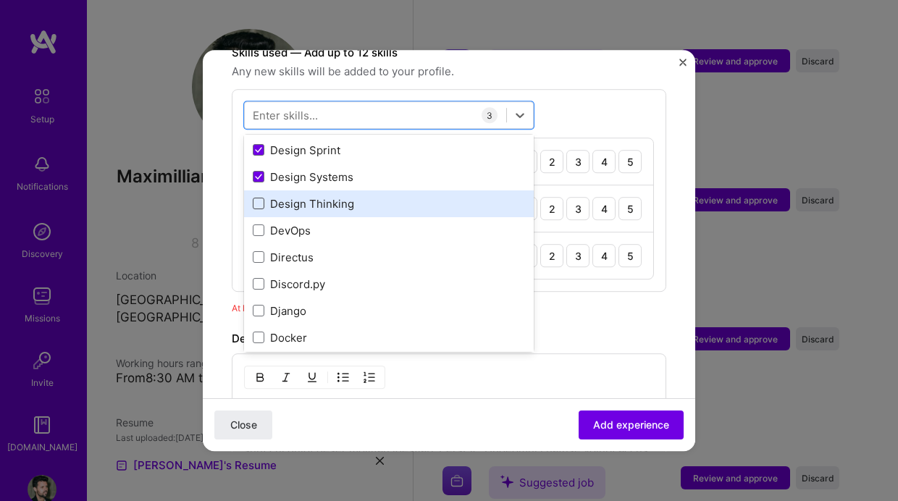
click at [260, 198] on span at bounding box center [259, 204] width 12 height 12
click at [0, 0] on input "checkbox" at bounding box center [0, 0] width 0 height 0
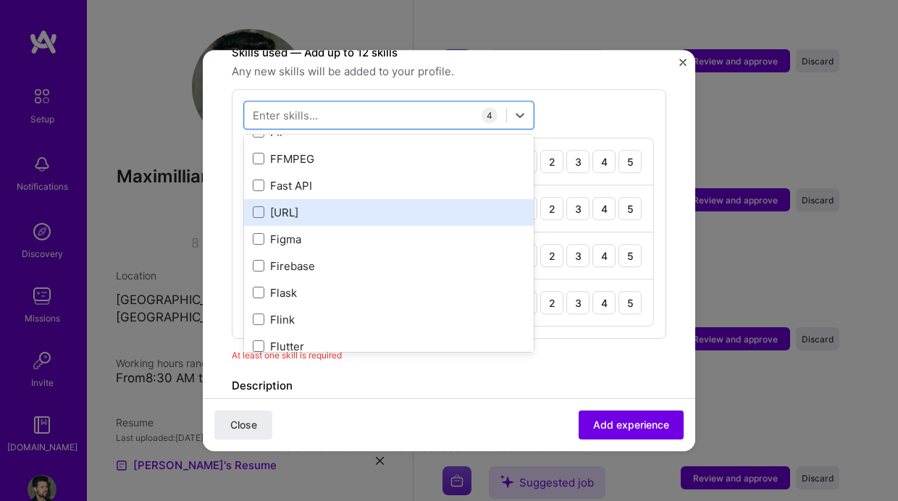
scroll to position [3446, 0]
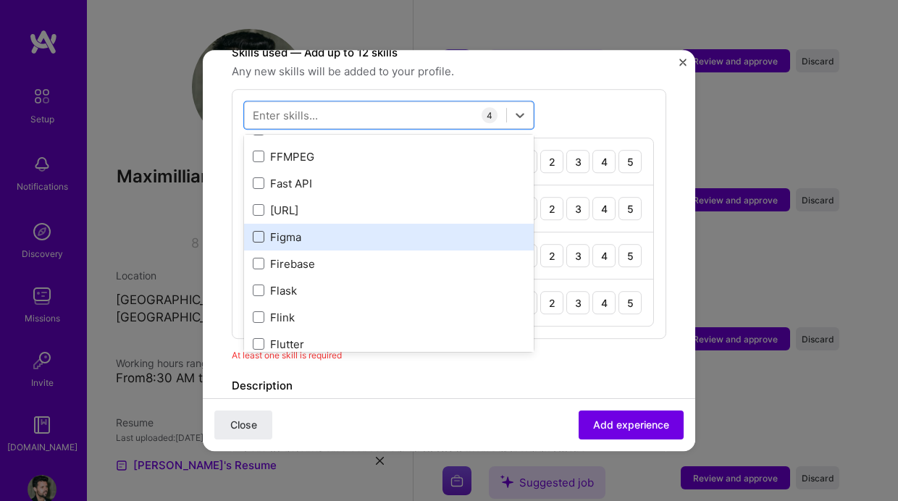
click at [258, 232] on span at bounding box center [259, 238] width 12 height 12
click at [0, 0] on input "checkbox" at bounding box center [0, 0] width 0 height 0
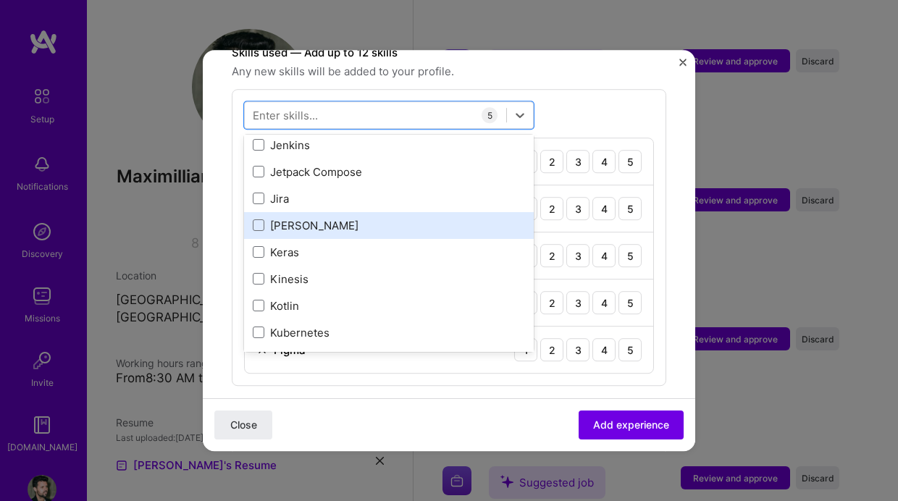
scroll to position [4726, 0]
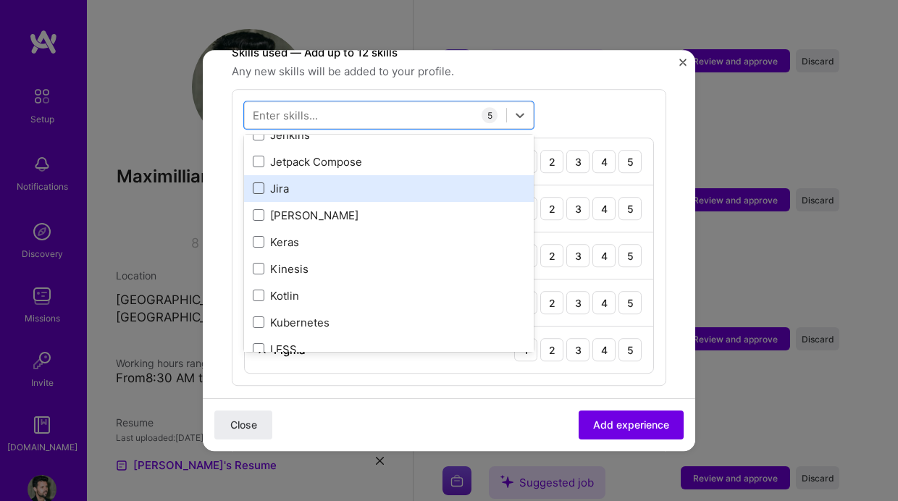
drag, startPoint x: 256, startPoint y: 172, endPoint x: 263, endPoint y: 173, distance: 7.4
click at [256, 183] on span at bounding box center [259, 189] width 12 height 12
click at [0, 0] on input "checkbox" at bounding box center [0, 0] width 0 height 0
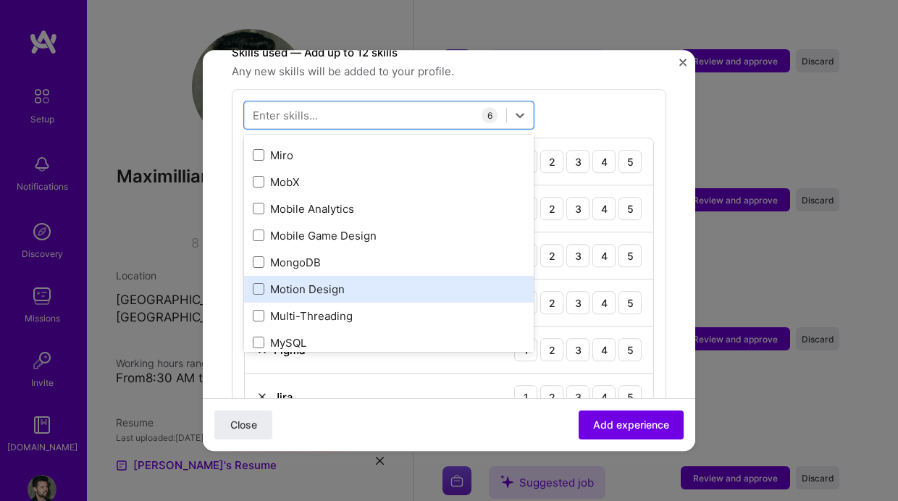
scroll to position [5601, 0]
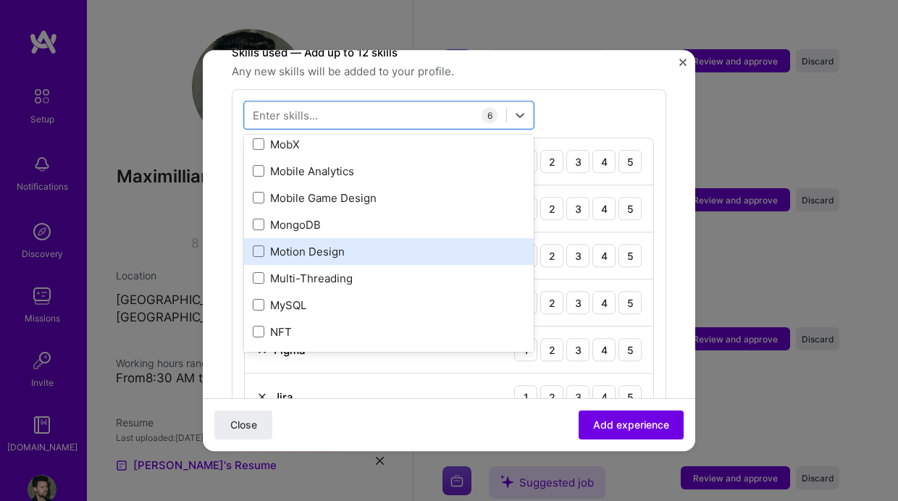
drag, startPoint x: 259, startPoint y: 235, endPoint x: 282, endPoint y: 234, distance: 23.2
click at [259, 246] on span at bounding box center [259, 252] width 12 height 12
click at [0, 0] on input "checkbox" at bounding box center [0, 0] width 0 height 0
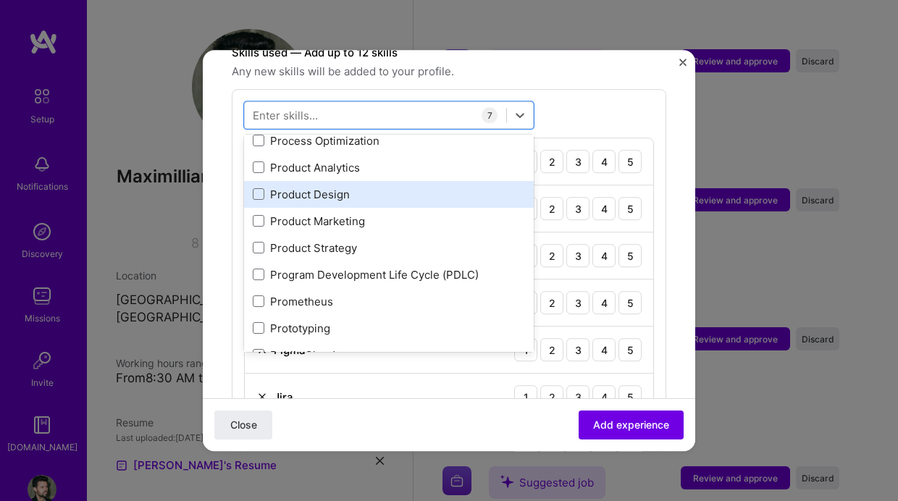
scroll to position [6653, 0]
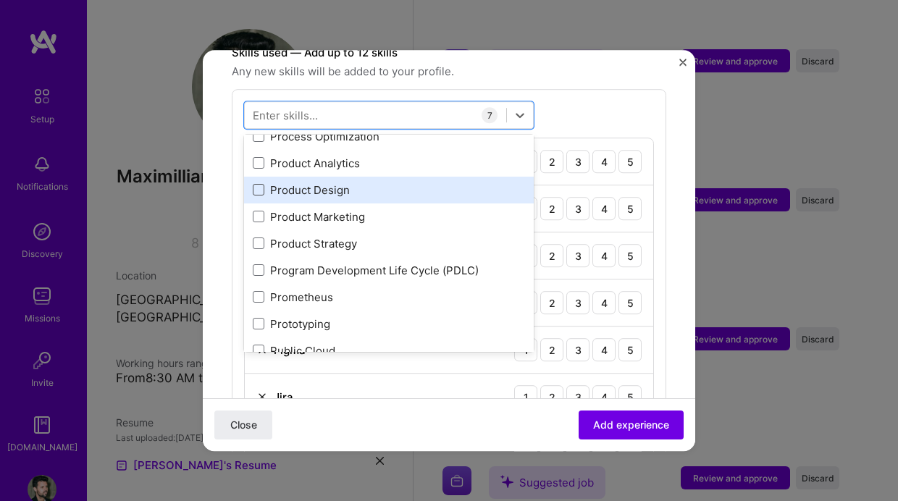
click at [261, 185] on span at bounding box center [259, 191] width 12 height 12
click at [0, 0] on input "checkbox" at bounding box center [0, 0] width 0 height 0
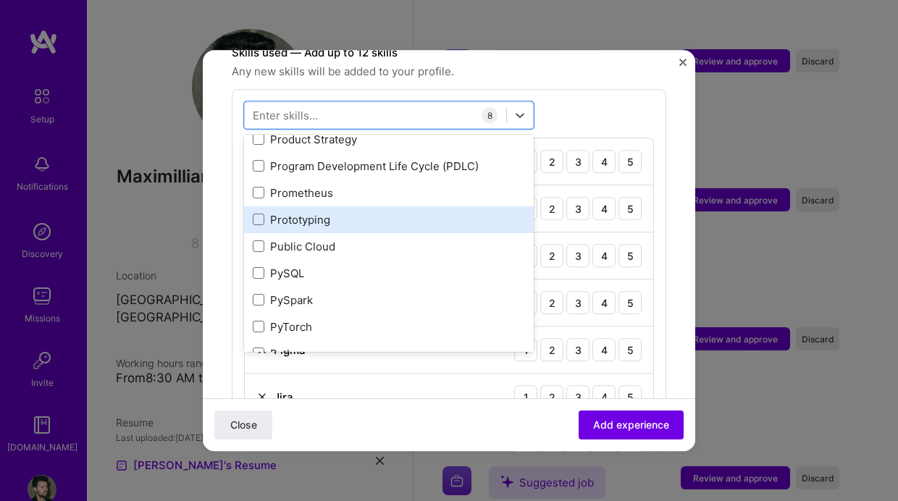
scroll to position [0, 0]
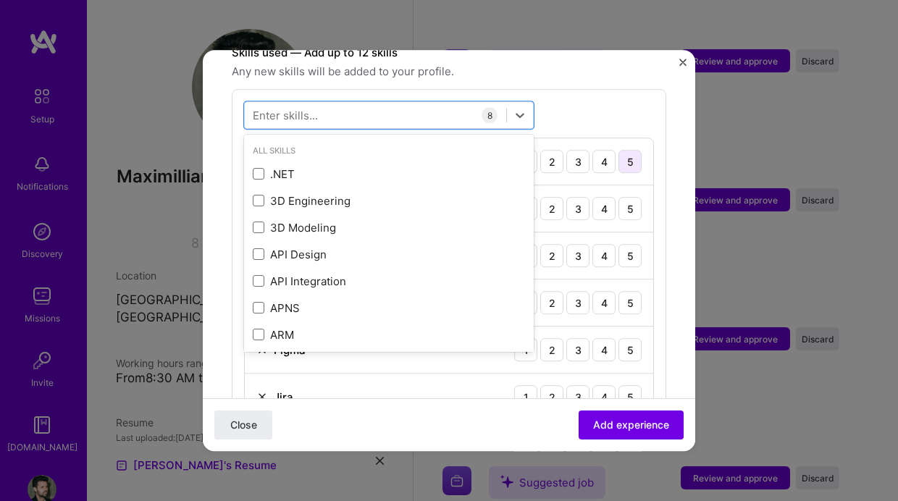
click at [627, 150] on div "5" at bounding box center [629, 161] width 23 height 23
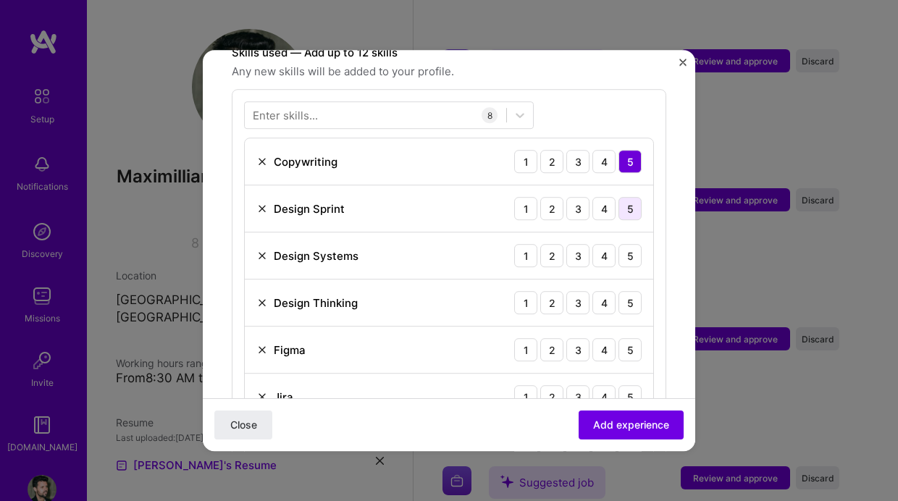
click at [625, 197] on div "5" at bounding box center [629, 208] width 23 height 23
click at [627, 244] on div "5" at bounding box center [629, 255] width 23 height 23
click at [626, 291] on div "5" at bounding box center [629, 302] width 23 height 23
drag, startPoint x: 631, startPoint y: 326, endPoint x: 633, endPoint y: 337, distance: 11.1
click at [631, 338] on div "5" at bounding box center [629, 349] width 23 height 23
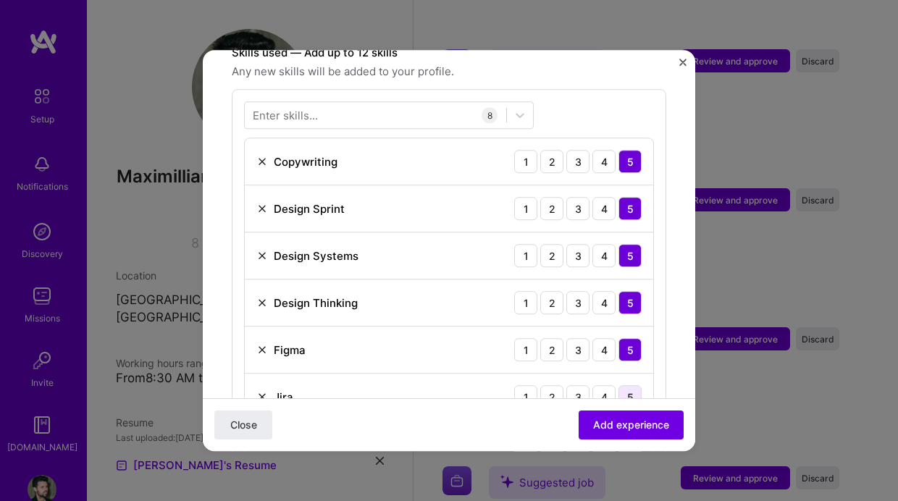
click at [633, 385] on div "5" at bounding box center [629, 396] width 23 height 23
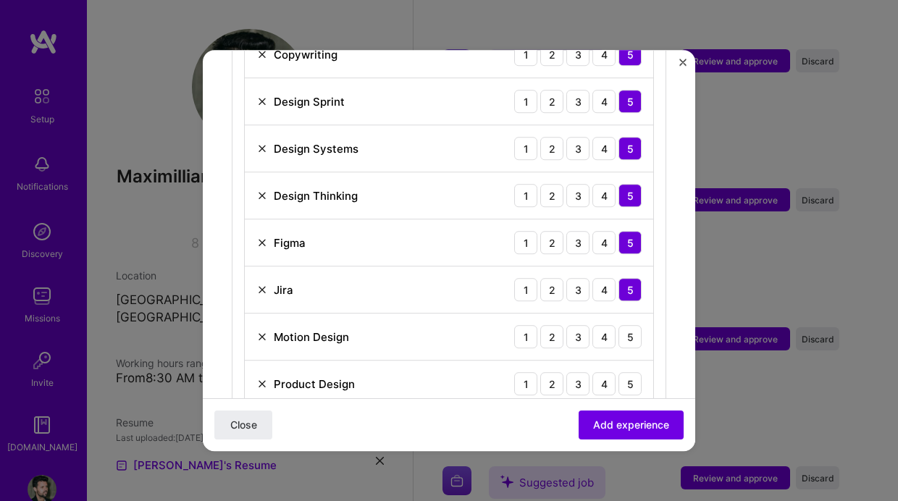
scroll to position [630, 0]
click at [623, 329] on div "5" at bounding box center [629, 335] width 23 height 23
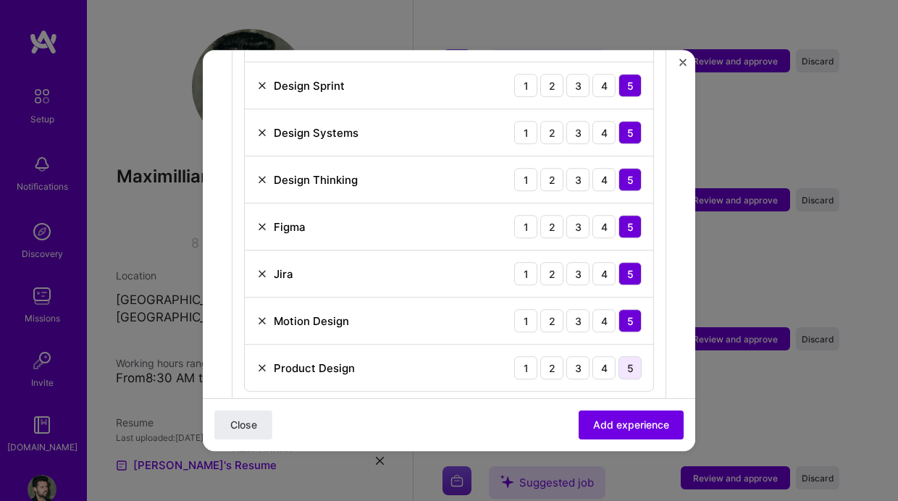
scroll to position [655, 0]
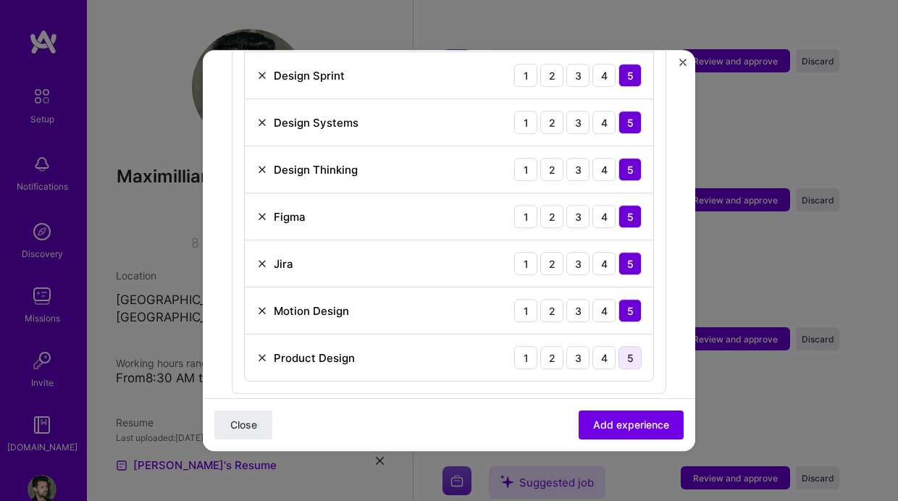
click at [629, 348] on div "5" at bounding box center [629, 357] width 23 height 23
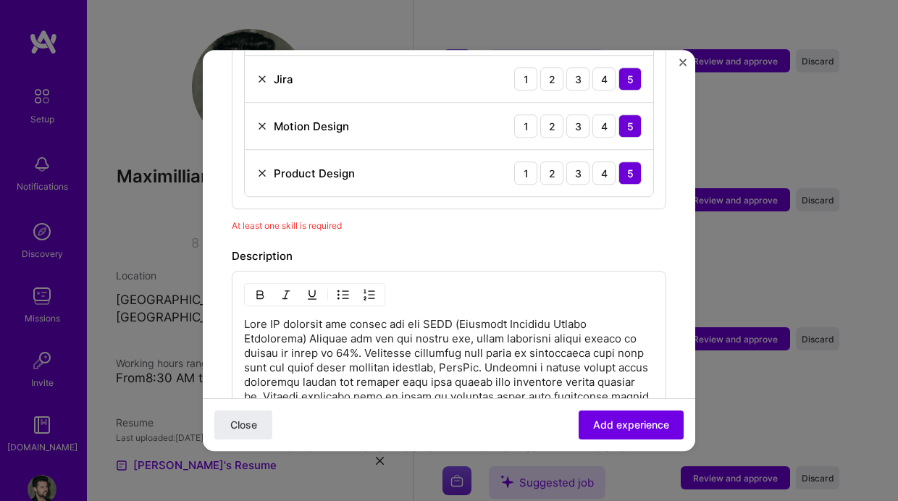
scroll to position [836, 0]
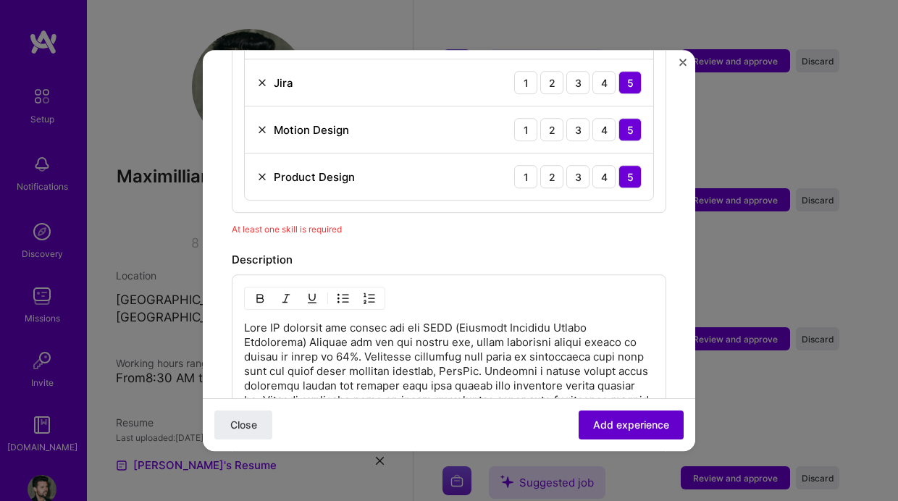
click at [644, 423] on span "Add experience" at bounding box center [631, 425] width 76 height 14
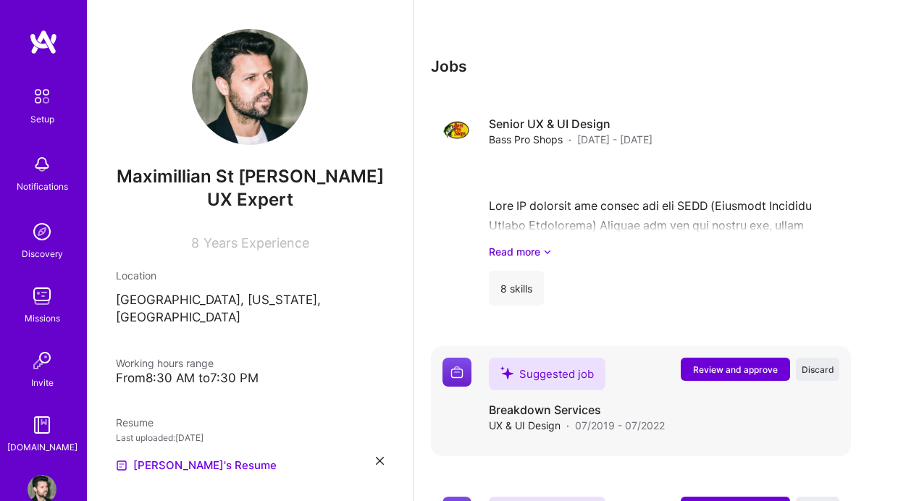
scroll to position [693, 0]
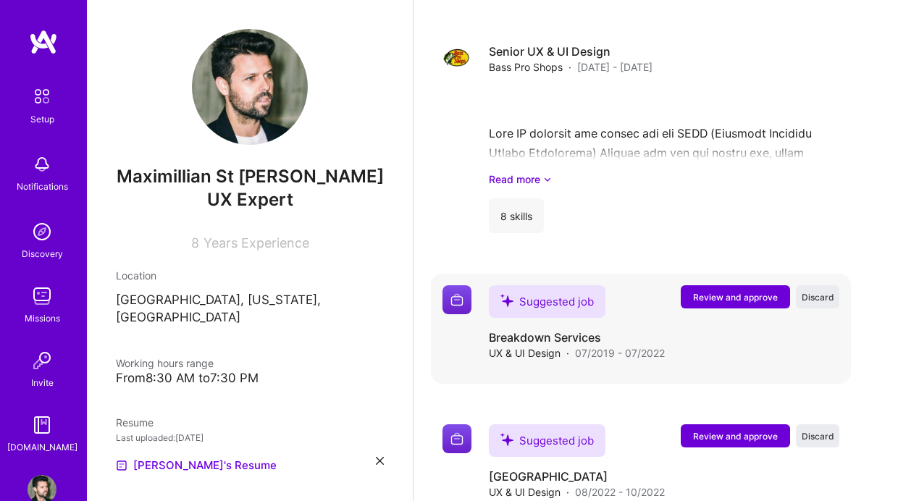
click at [771, 299] on span "Review and approve" at bounding box center [735, 297] width 85 height 12
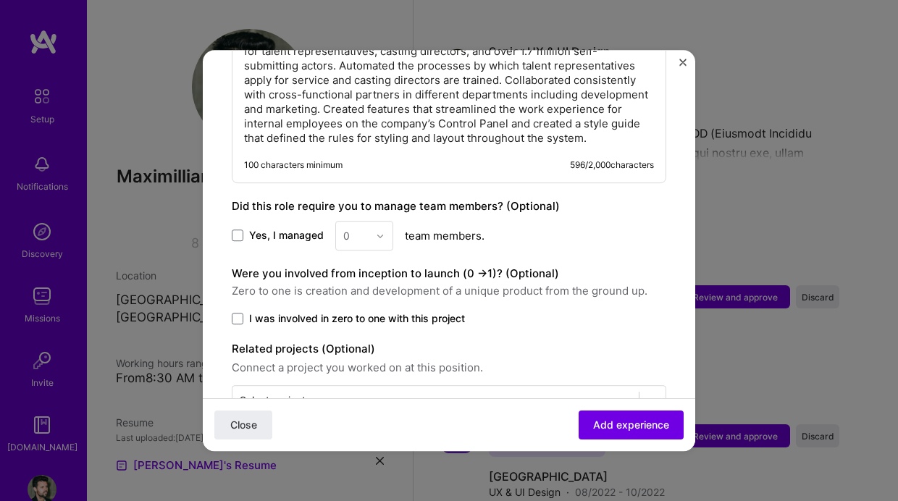
scroll to position [804, 0]
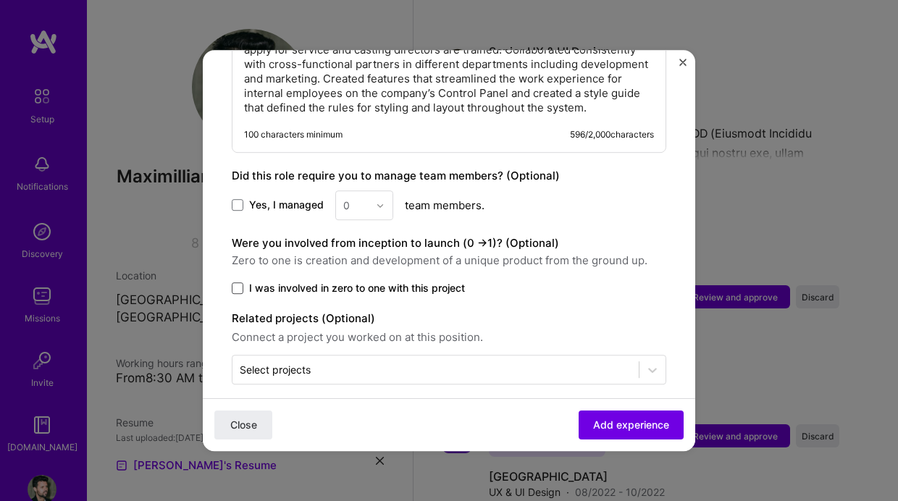
click at [234, 282] on span at bounding box center [238, 288] width 12 height 12
click at [0, 0] on input "I was involved in zero to one with this project" at bounding box center [0, 0] width 0 height 0
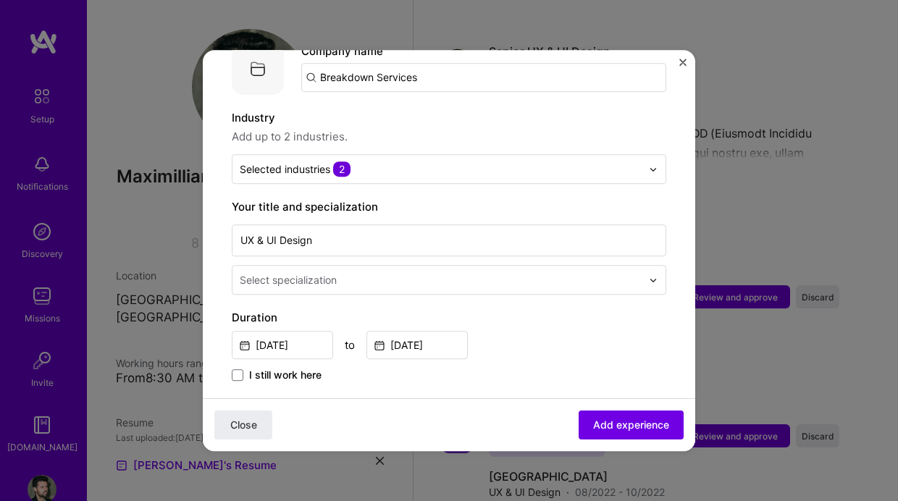
scroll to position [164, 0]
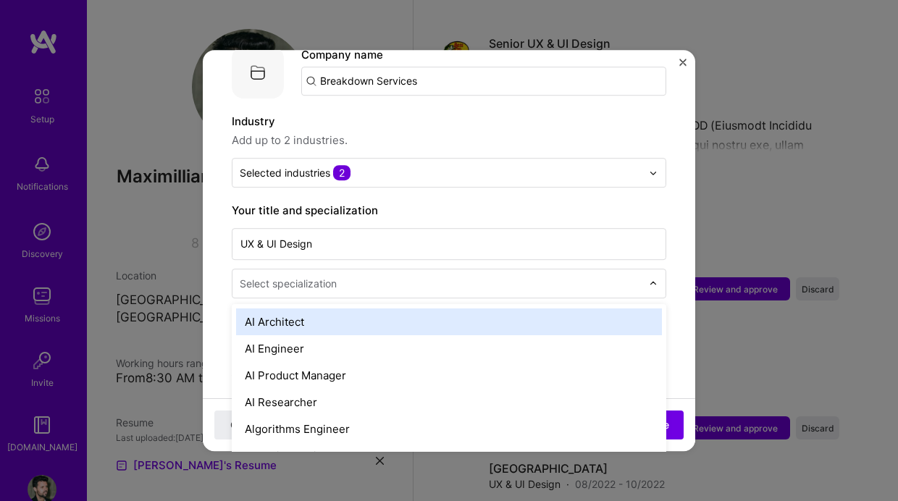
click at [338, 276] on input "text" at bounding box center [442, 283] width 405 height 15
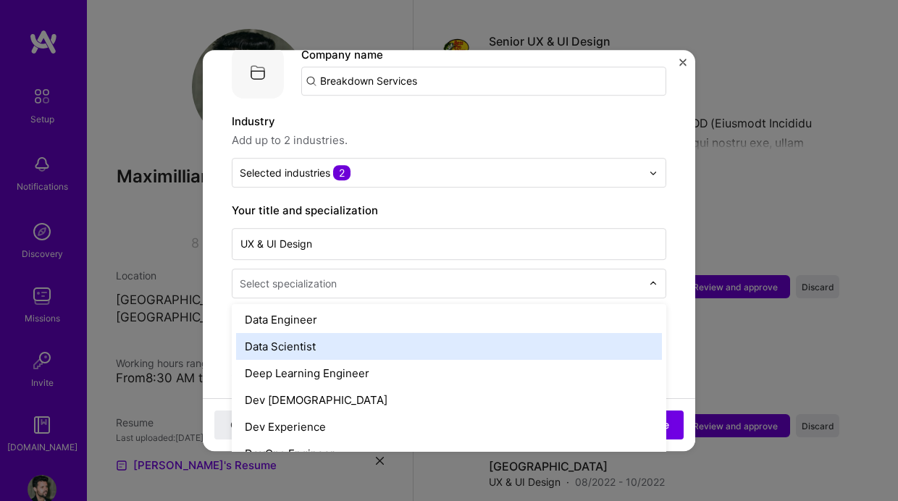
scroll to position [1666, 0]
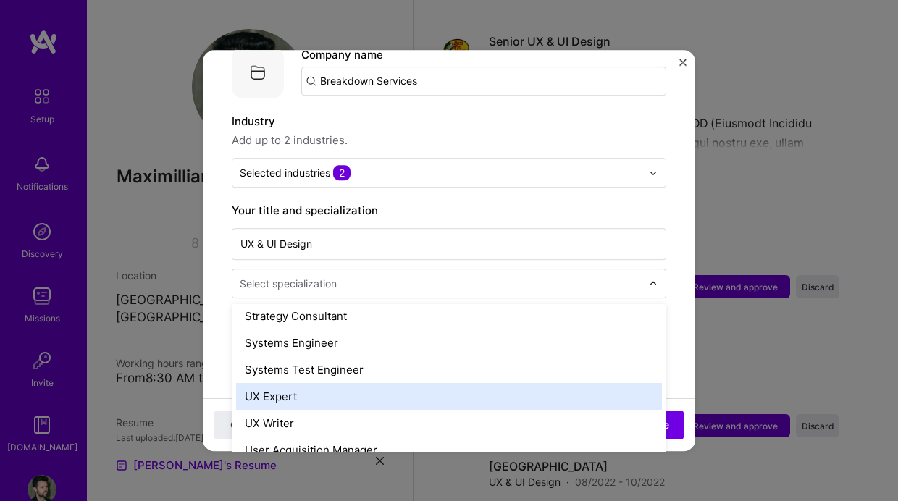
click at [282, 389] on div "UX Expert" at bounding box center [449, 396] width 426 height 27
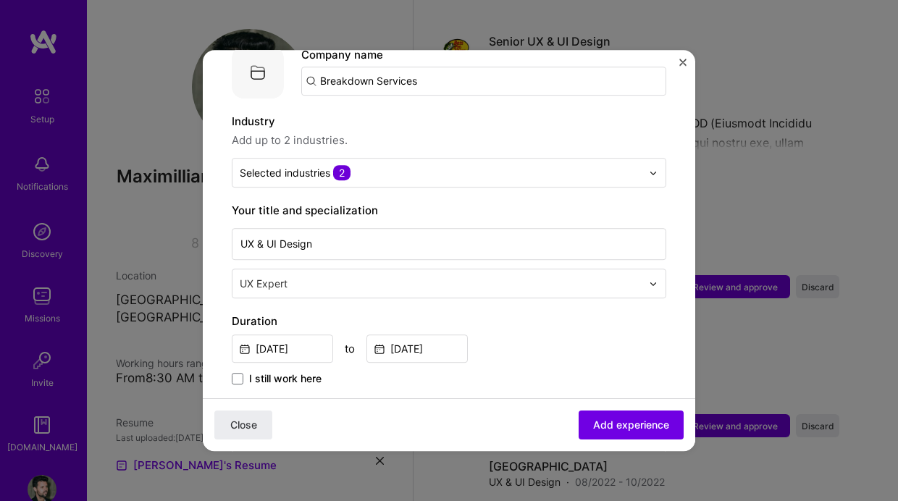
scroll to position [0, 0]
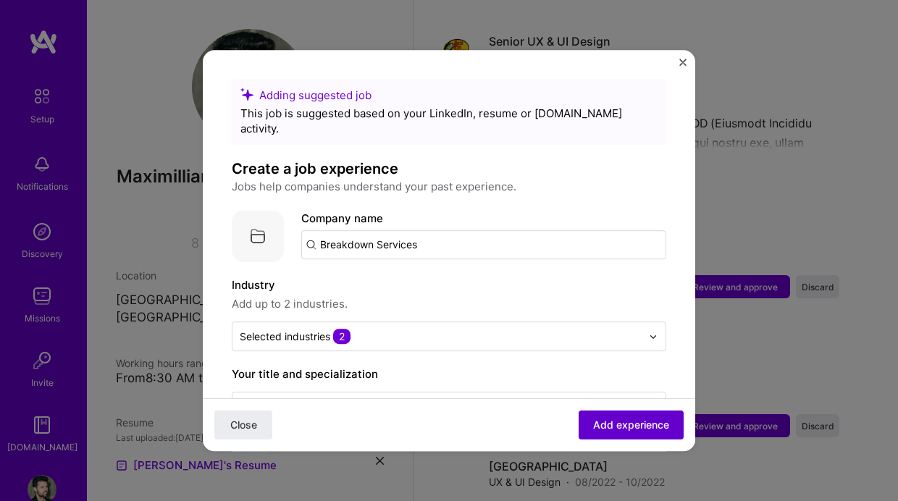
click at [620, 429] on span "Add experience" at bounding box center [631, 425] width 76 height 14
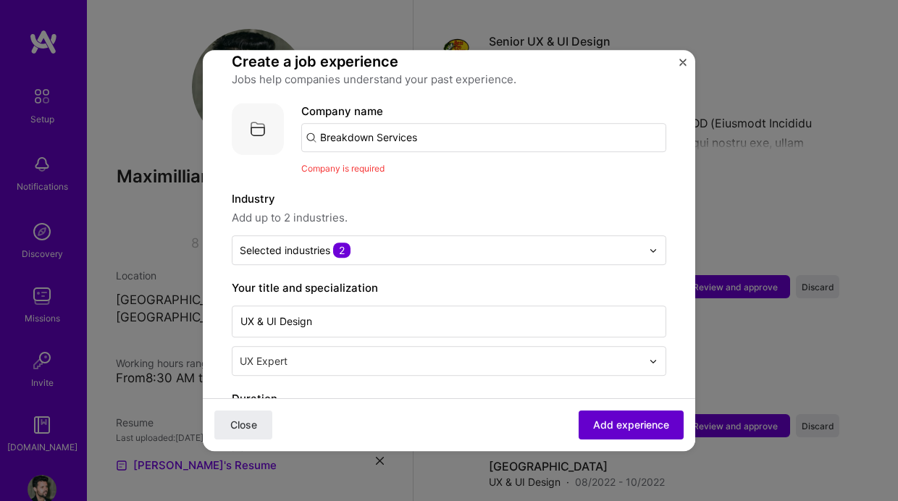
scroll to position [145, 0]
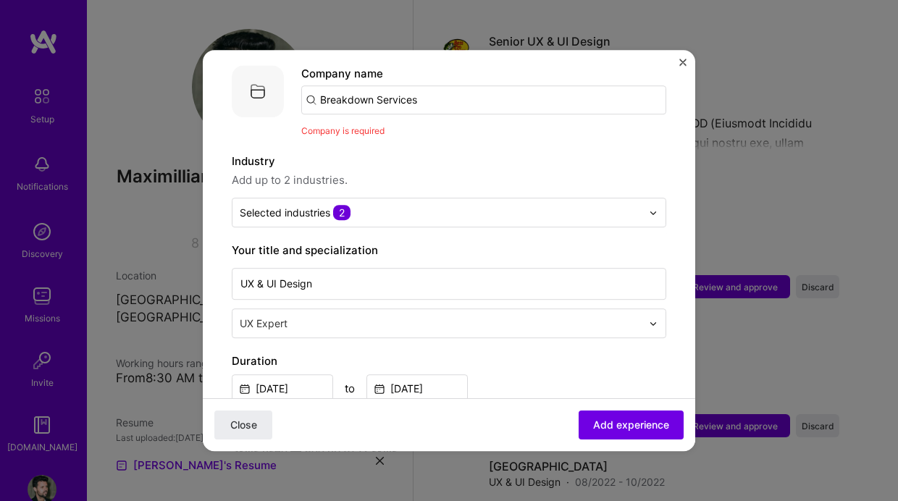
click at [378, 85] on input "Breakdown Services" at bounding box center [483, 99] width 365 height 29
click at [425, 86] on input "Breakdown Services" at bounding box center [483, 99] width 365 height 29
drag, startPoint x: 424, startPoint y: 86, endPoint x: 242, endPoint y: 73, distance: 182.9
click at [242, 73] on div "Company logo Company name Breakdown Services Company is required" at bounding box center [449, 101] width 434 height 73
type input "Breakdown Services"
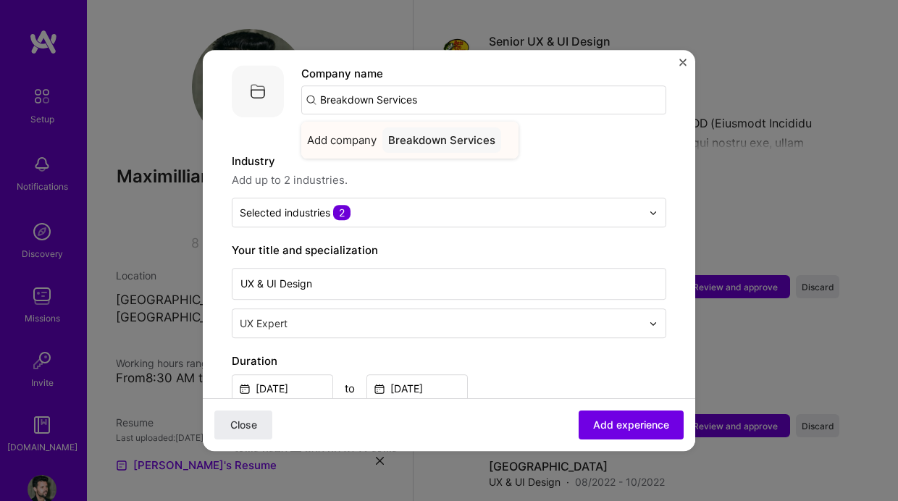
click at [444, 127] on div "Breakdown Services" at bounding box center [441, 139] width 119 height 25
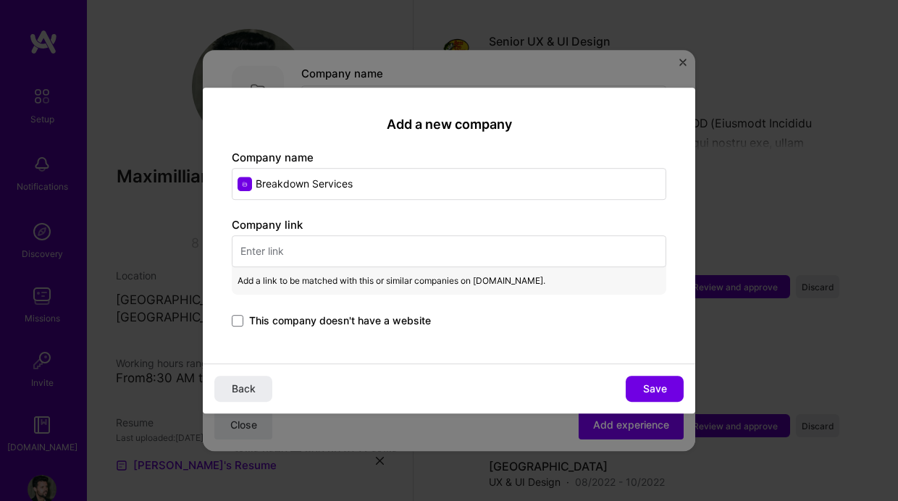
click at [282, 253] on input "text" at bounding box center [449, 251] width 434 height 32
paste input "[URL][DOMAIN_NAME]"
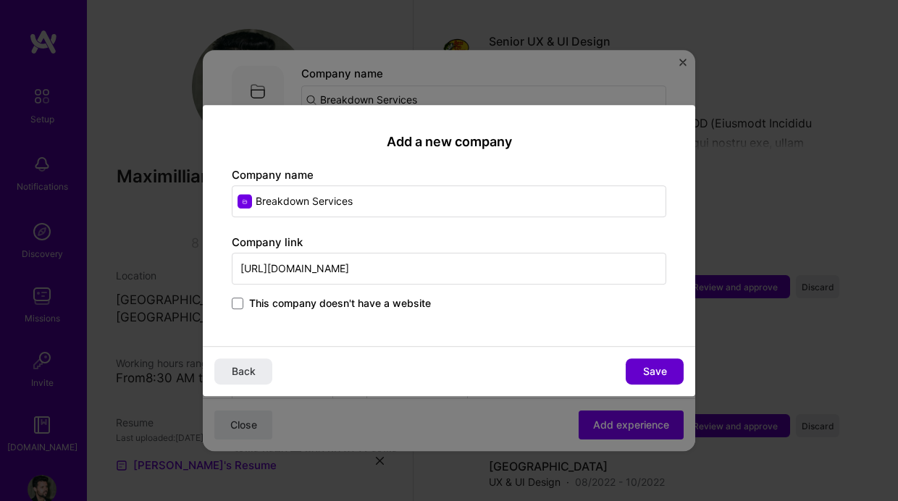
type input "[URL][DOMAIN_NAME]"
click at [658, 371] on span "Save" at bounding box center [655, 371] width 24 height 14
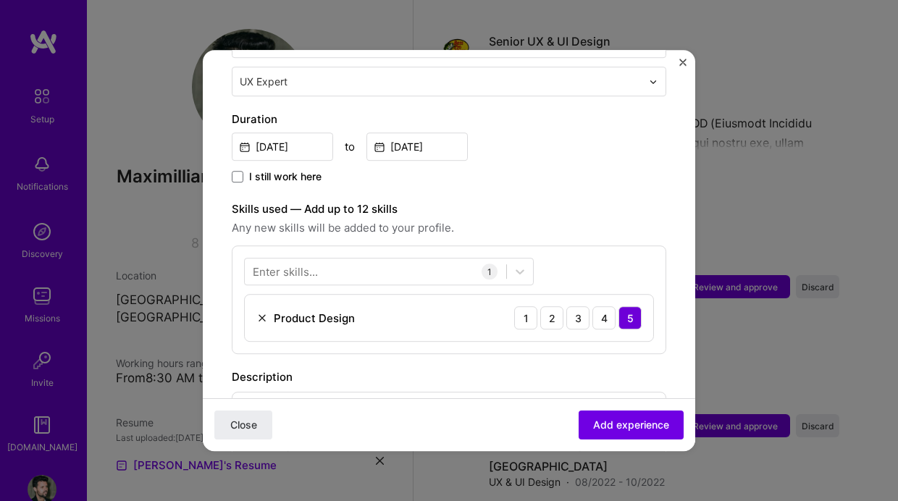
scroll to position [429, 0]
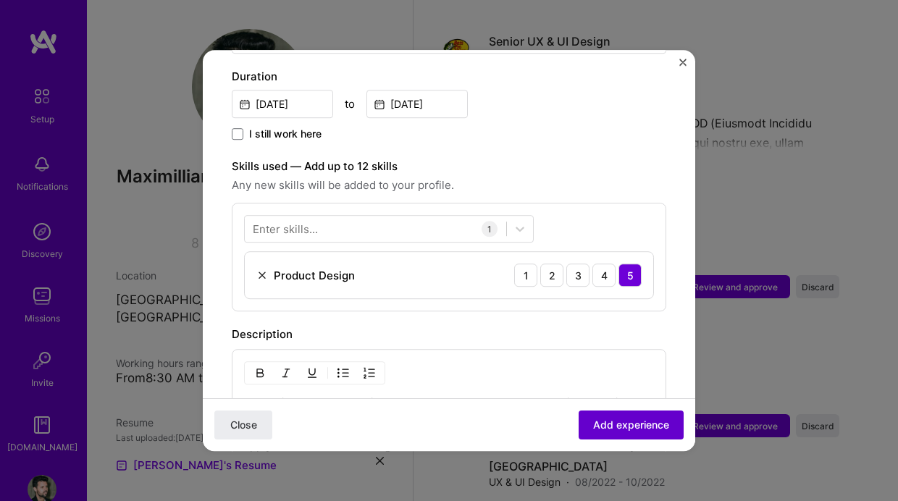
click at [641, 420] on span "Add experience" at bounding box center [631, 425] width 76 height 14
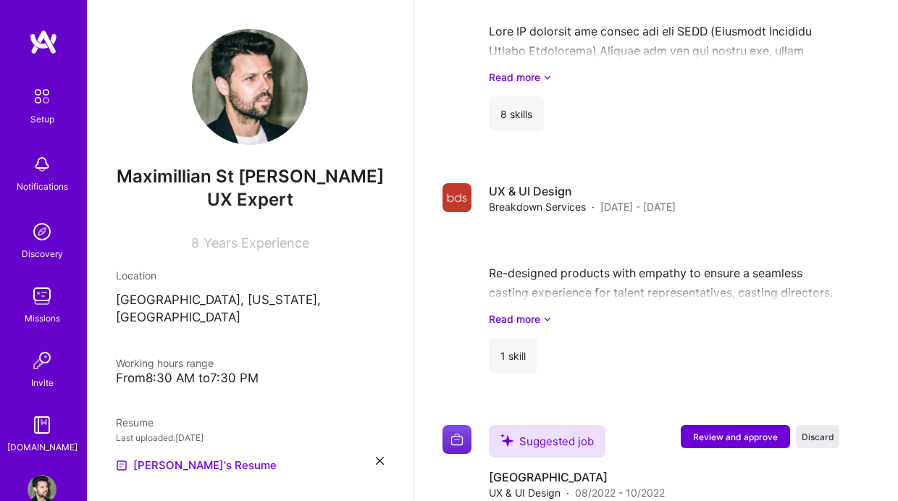
scroll to position [817, 0]
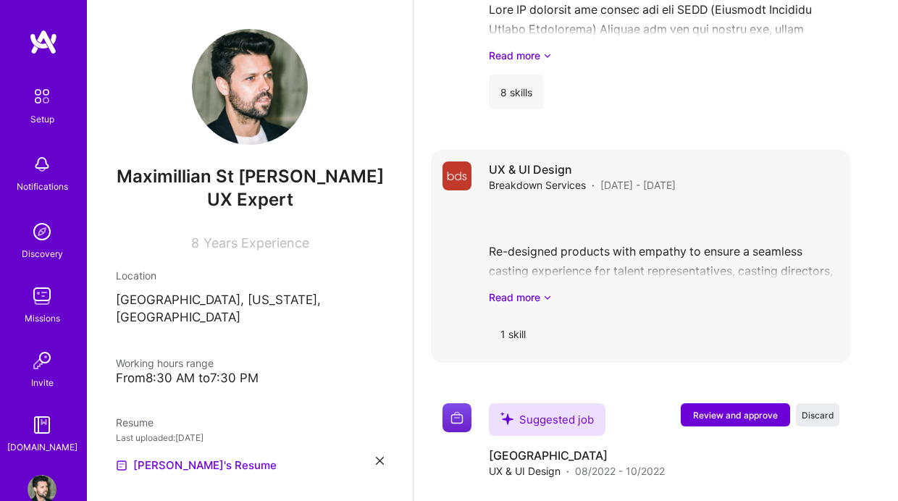
click at [526, 250] on div "Re-designed products with empathy to ensure a seamless casting experience for t…" at bounding box center [664, 254] width 350 height 101
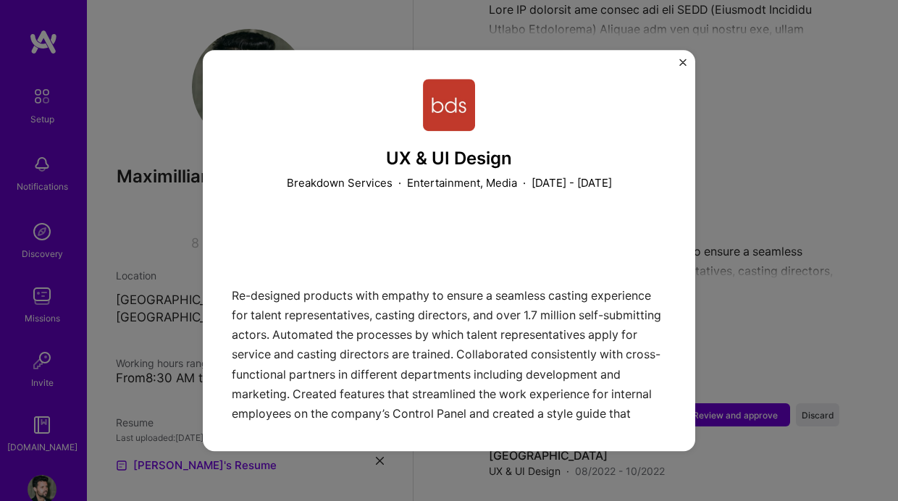
click at [756, 353] on div "UX & UI Design Breakdown Services · Entertainment, Media · [DATE] - [DATE] Re-d…" at bounding box center [449, 250] width 898 height 501
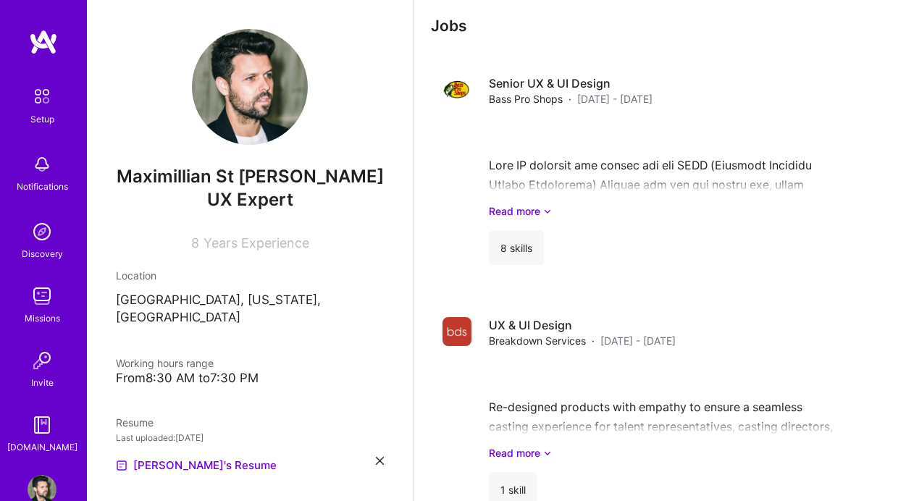
scroll to position [658, 0]
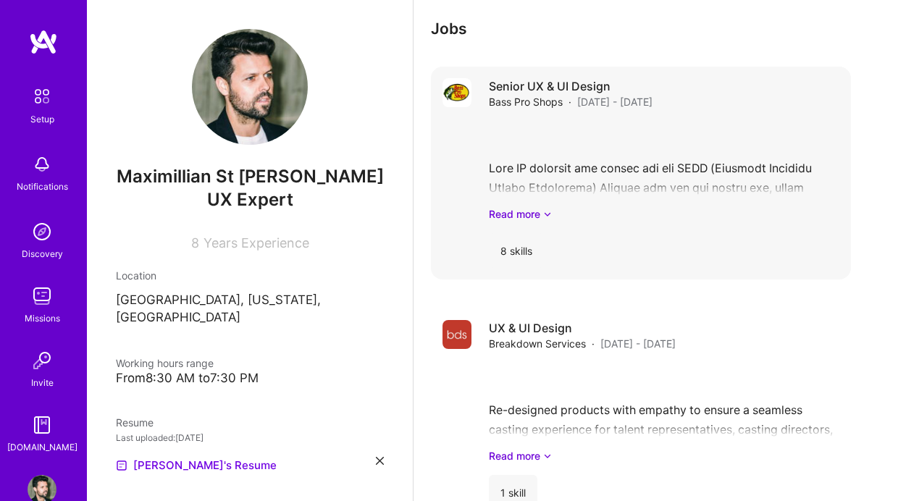
click at [650, 146] on div "Read more" at bounding box center [664, 171] width 350 height 101
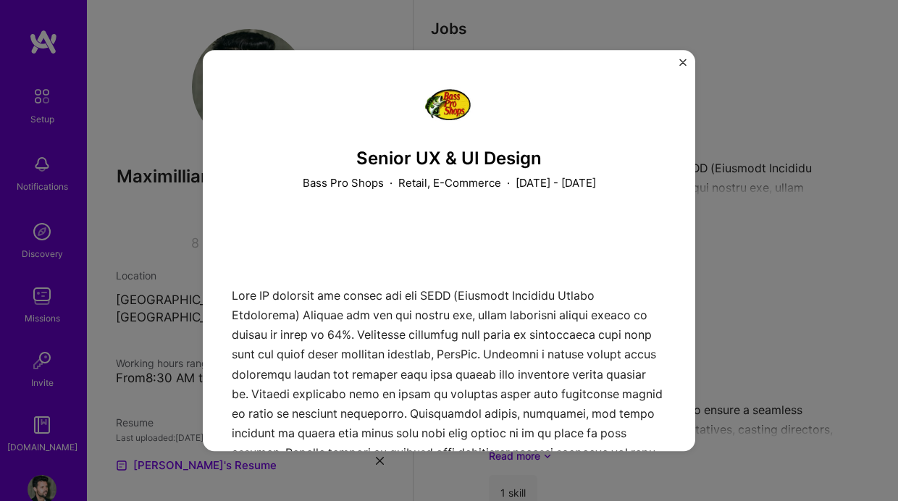
click at [480, 199] on div "Senior UX & UI Design Bass Pro Shops · Retail, E-Commerce · [DATE] - [DATE] Exp…" at bounding box center [449, 431] width 434 height 704
click at [392, 166] on h3 "Senior UX & UI Design" at bounding box center [449, 158] width 434 height 21
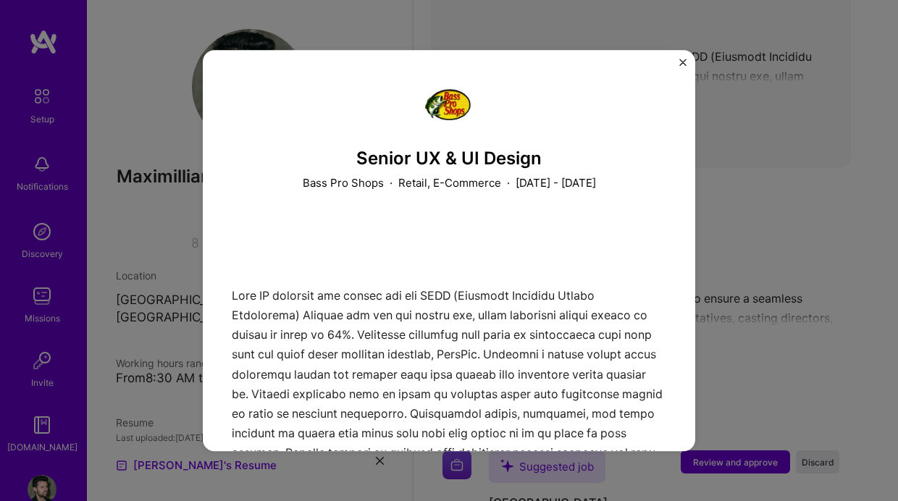
click at [759, 169] on div "Senior UX & UI Design Bass Pro Shops · Retail, E-Commerce · [DATE] - [DATE] Exp…" at bounding box center [449, 250] width 898 height 501
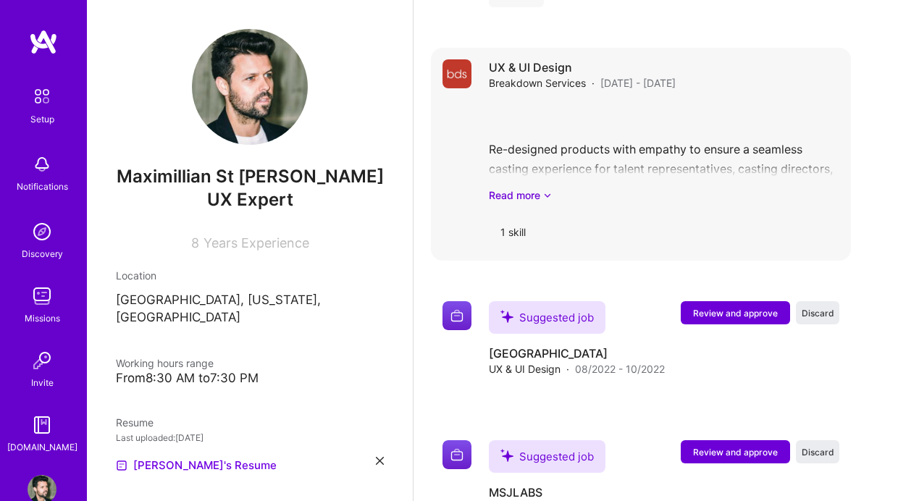
scroll to position [991, 0]
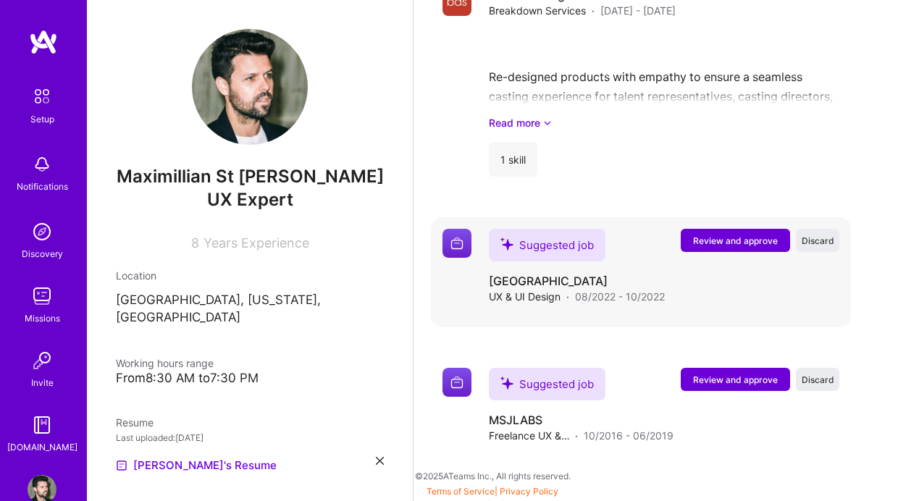
click at [713, 288] on div "Suggested job Trupanion UX & UI Design · 08/2022 - 10/2022 Review and approve D…" at bounding box center [664, 266] width 350 height 75
click at [738, 232] on button "Review and approve" at bounding box center [734, 240] width 109 height 23
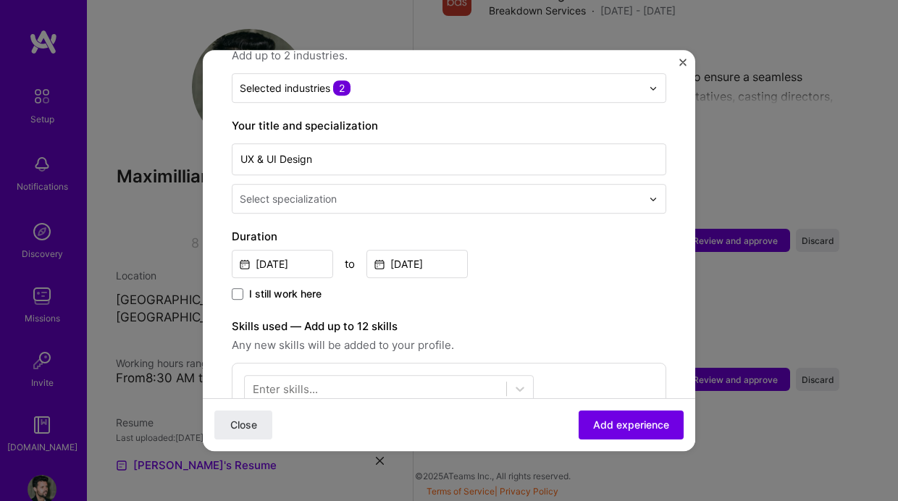
scroll to position [290, 0]
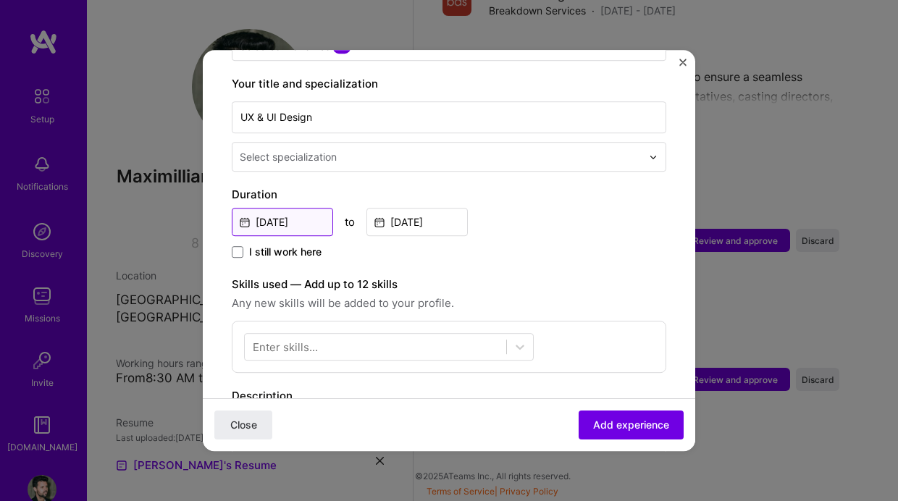
click at [300, 208] on input "[DATE]" at bounding box center [282, 222] width 101 height 28
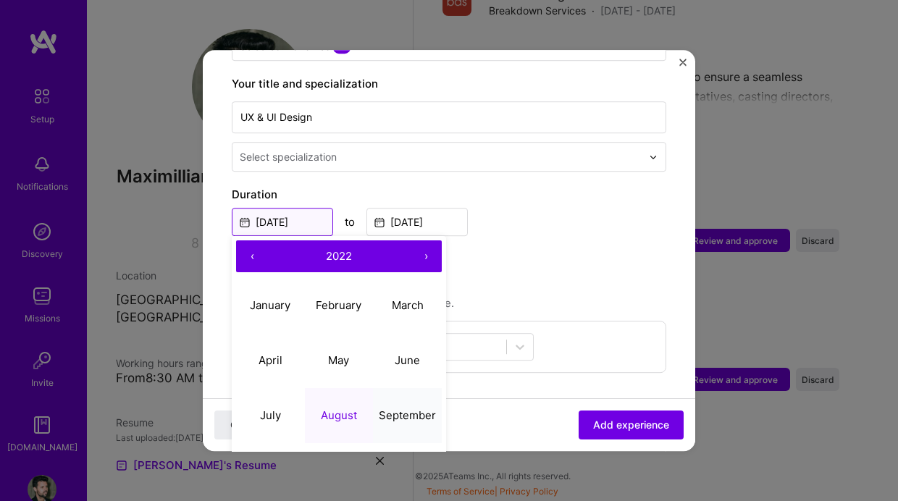
scroll to position [319, 0]
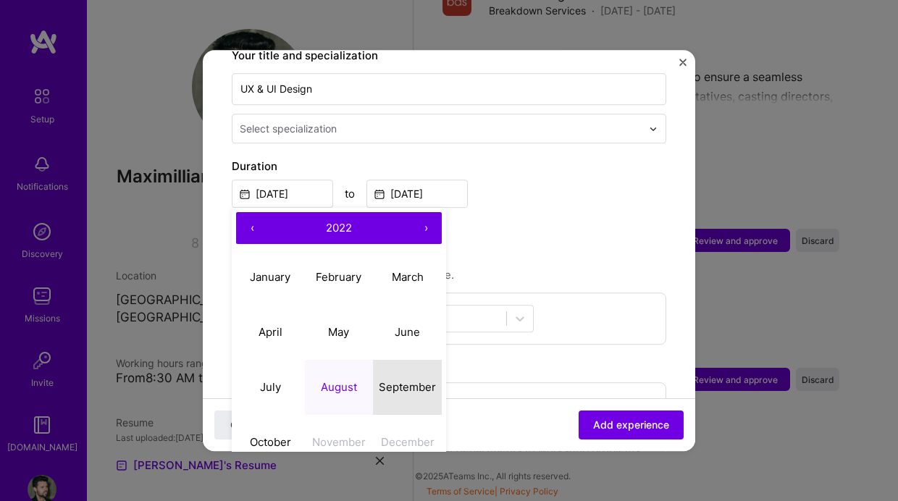
click at [408, 380] on abbr "September" at bounding box center [407, 387] width 57 height 14
type input "[DATE]"
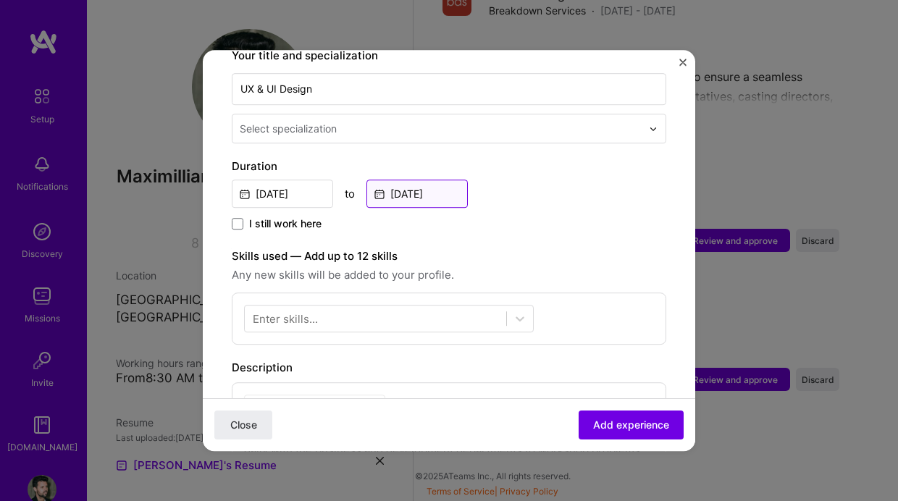
click at [421, 180] on input "[DATE]" at bounding box center [416, 194] width 101 height 28
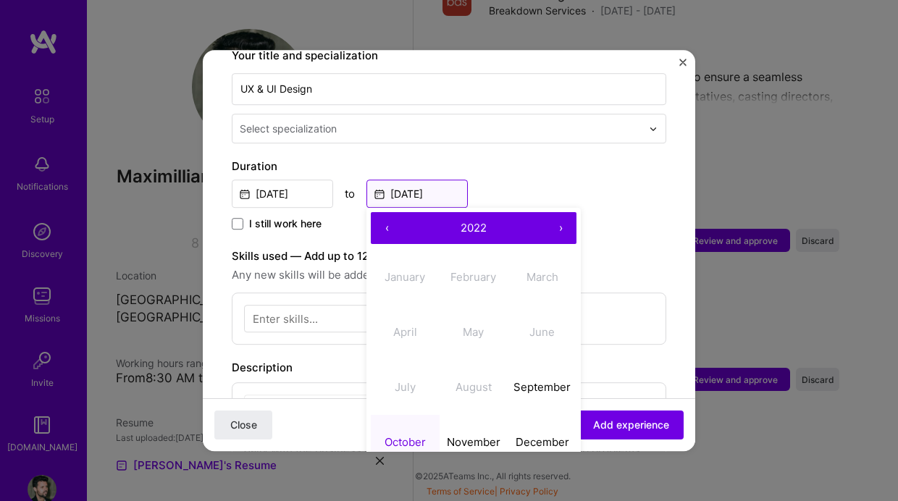
scroll to position [318, 0]
click at [481, 420] on button "November" at bounding box center [473, 443] width 69 height 55
type input "[DATE]"
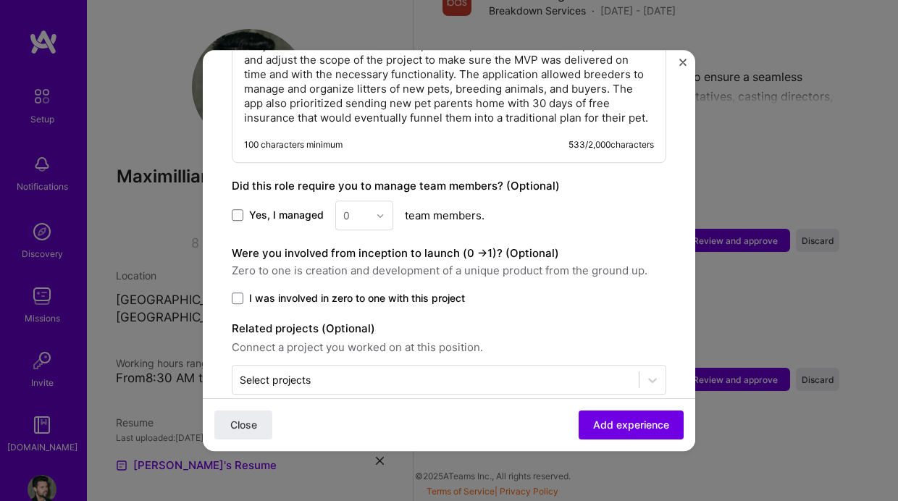
scroll to position [733, 0]
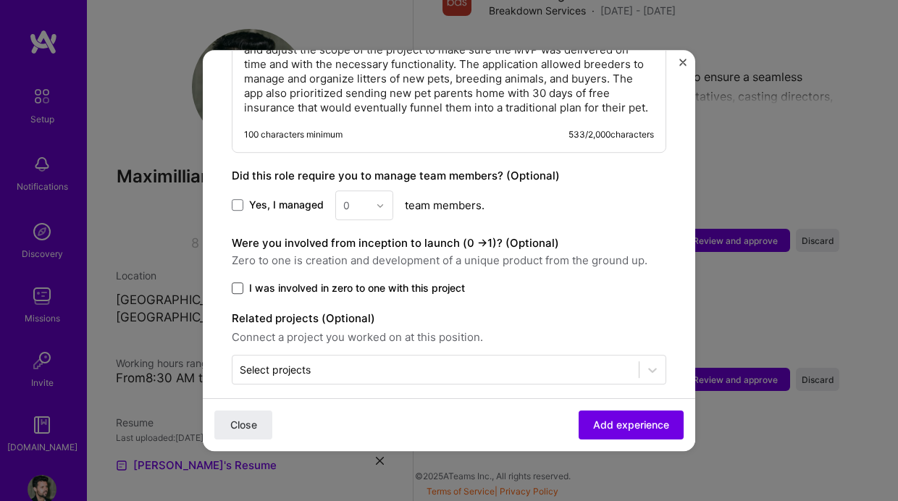
click at [240, 282] on span at bounding box center [238, 288] width 12 height 12
click at [0, 0] on input "I was involved in zero to one with this project" at bounding box center [0, 0] width 0 height 0
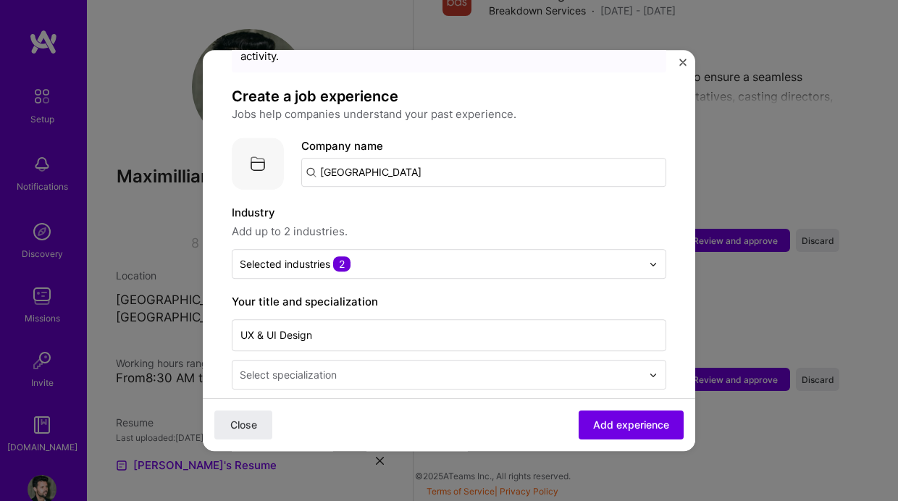
scroll to position [0, 0]
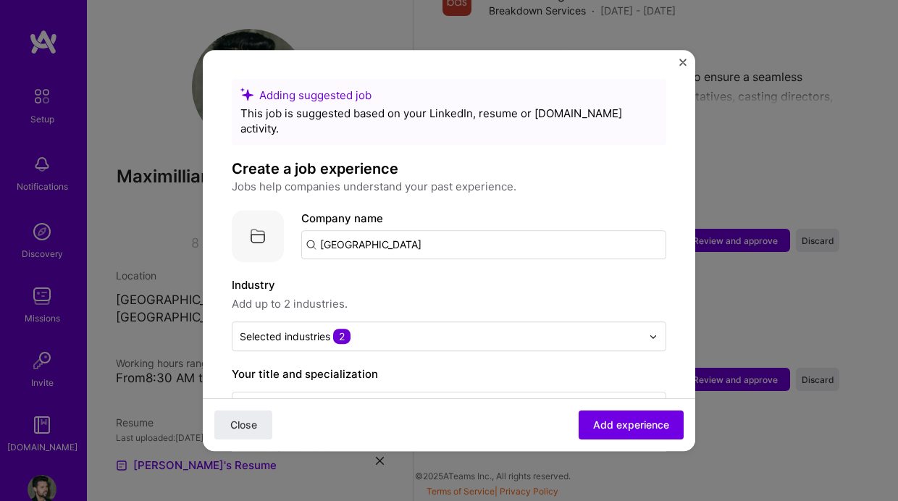
click at [375, 230] on input "[GEOGRAPHIC_DATA]" at bounding box center [483, 244] width 365 height 29
drag, startPoint x: 375, startPoint y: 226, endPoint x: 277, endPoint y: 235, distance: 98.9
click at [195, 217] on div "Adding suggested job This job is suggested based on your LinkedIn, resume or [D…" at bounding box center [449, 250] width 898 height 501
click at [641, 432] on button "Add experience" at bounding box center [630, 424] width 105 height 29
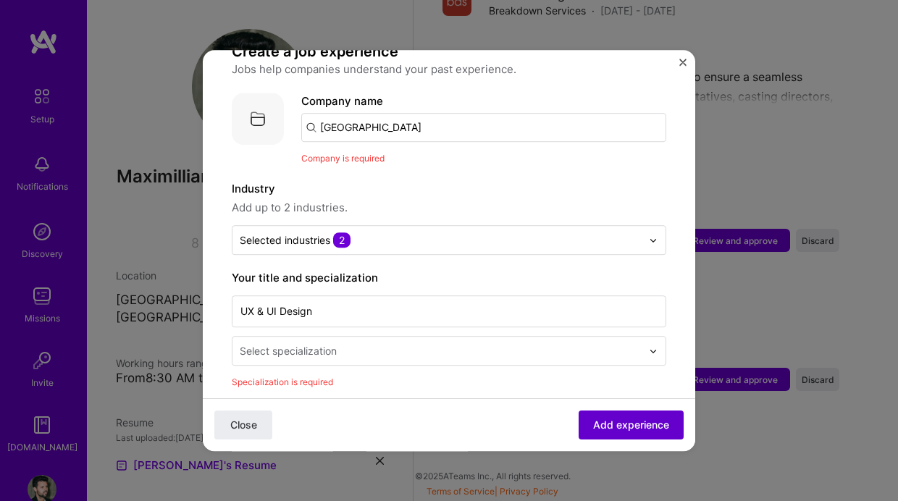
scroll to position [145, 0]
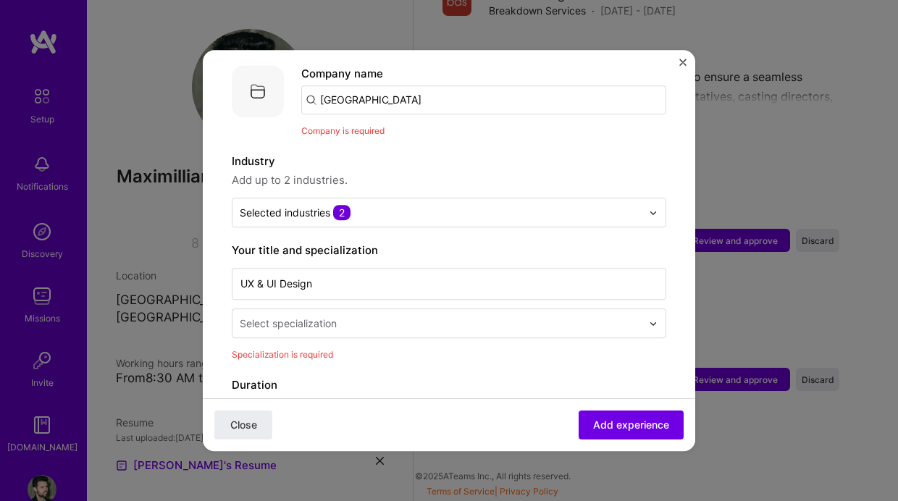
click at [392, 90] on input "[GEOGRAPHIC_DATA]" at bounding box center [483, 99] width 365 height 29
drag, startPoint x: 384, startPoint y: 90, endPoint x: 261, endPoint y: 90, distance: 123.1
click at [261, 90] on div "Company logo Company name [GEOGRAPHIC_DATA] Company is required" at bounding box center [449, 102] width 434 height 73
type input "[GEOGRAPHIC_DATA]"
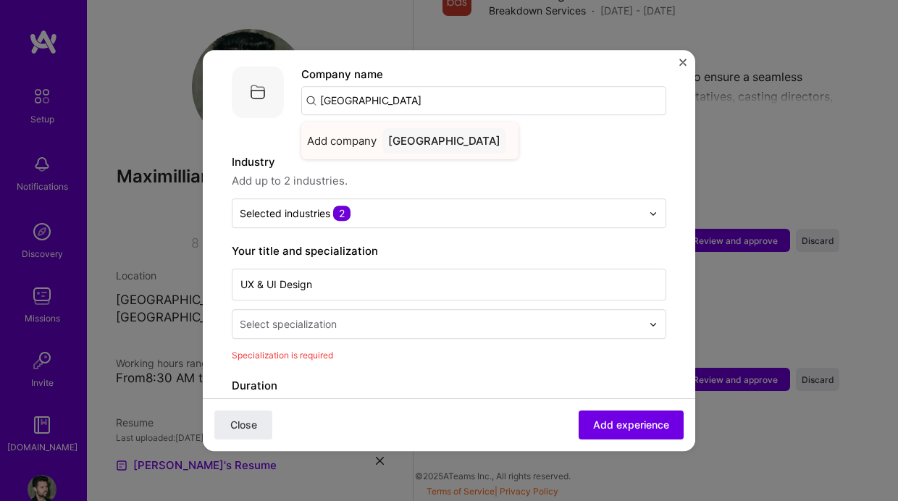
click at [410, 133] on div "[GEOGRAPHIC_DATA]" at bounding box center [444, 140] width 124 height 25
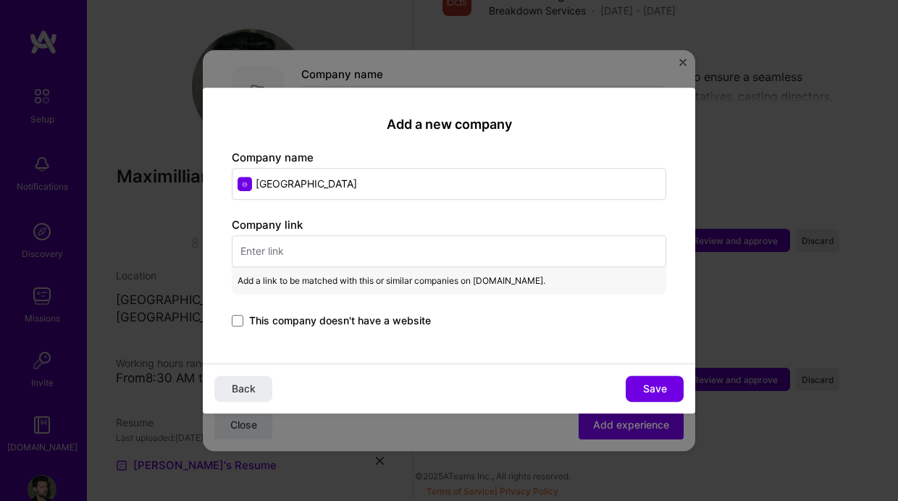
click at [310, 244] on input "text" at bounding box center [449, 251] width 434 height 32
paste input "[URL][DOMAIN_NAME][PHONE_NUMBER]"
type input "[URL][DOMAIN_NAME][PHONE_NUMBER]"
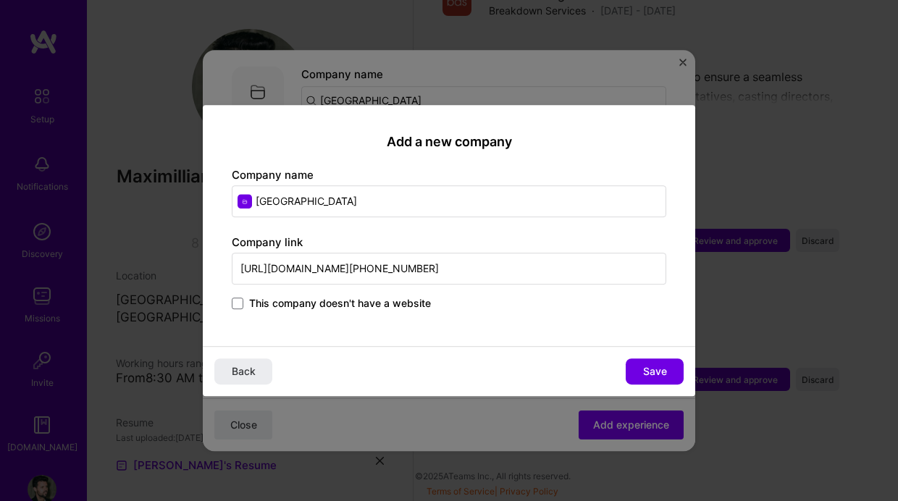
scroll to position [0, 2657]
click at [529, 269] on input "[URL][DOMAIN_NAME][PHONE_NUMBER]" at bounding box center [449, 269] width 434 height 32
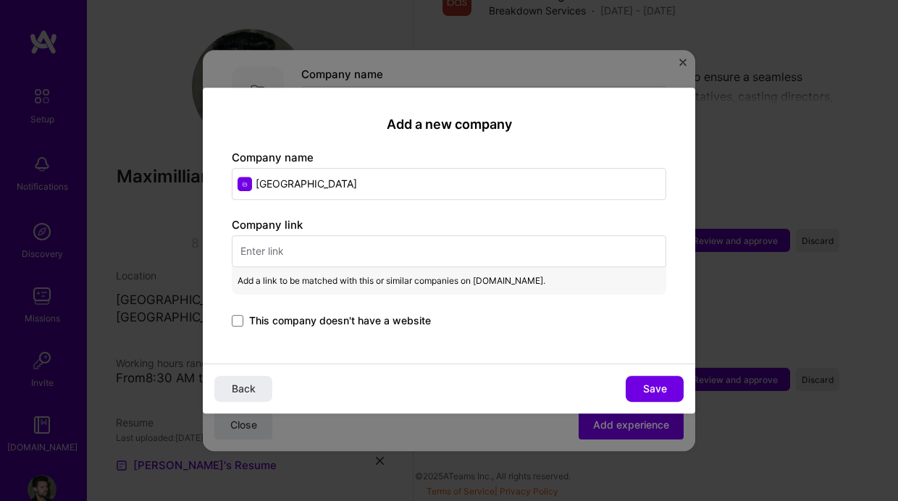
click at [269, 254] on input "text" at bounding box center [449, 251] width 434 height 32
paste input "[URL][DOMAIN_NAME]"
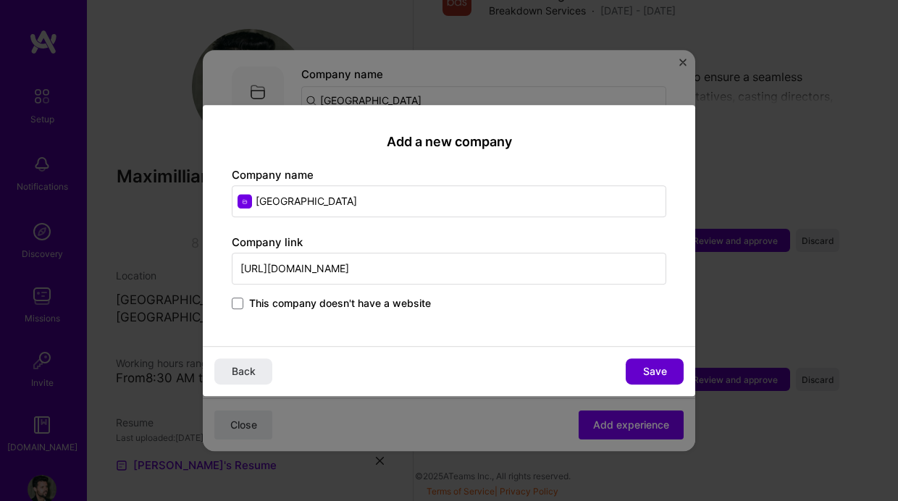
type input "[URL][DOMAIN_NAME]"
click at [671, 371] on button "Save" at bounding box center [654, 371] width 58 height 26
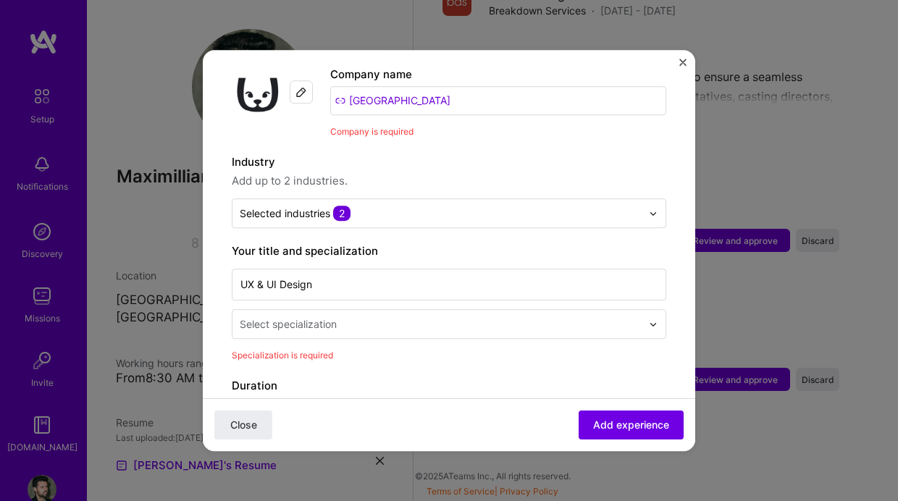
click at [331, 316] on div "Select specialization" at bounding box center [288, 323] width 97 height 15
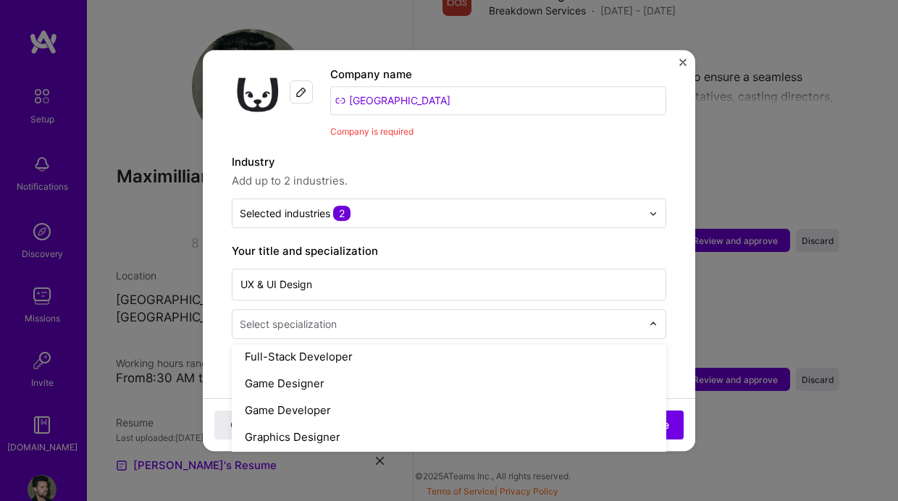
scroll to position [1725, 0]
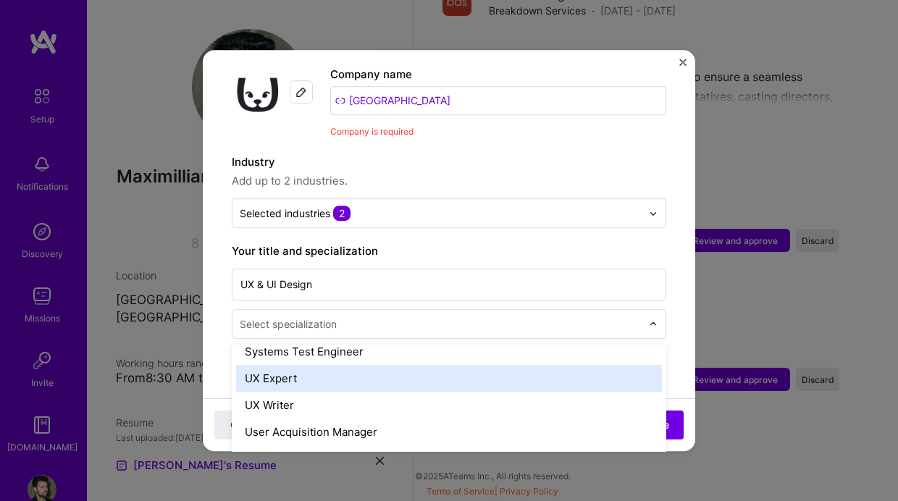
click at [310, 370] on div "UX Expert" at bounding box center [449, 378] width 426 height 27
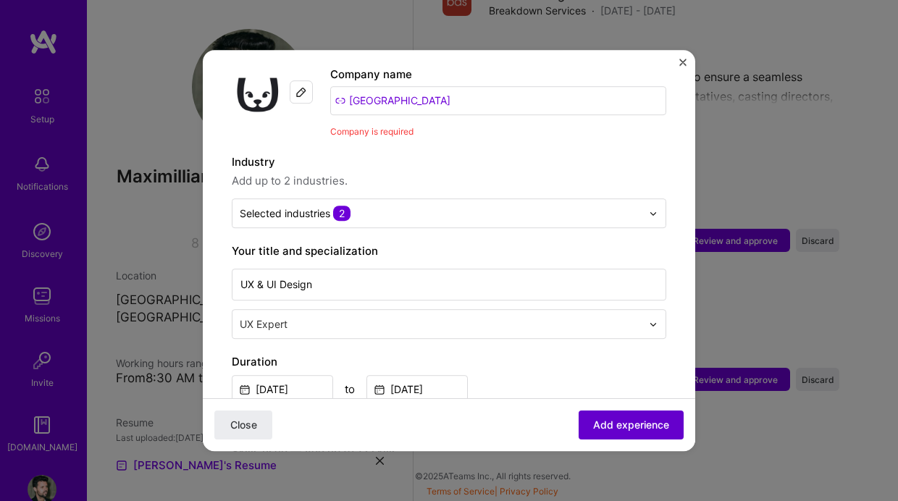
click at [638, 429] on span "Add experience" at bounding box center [631, 425] width 76 height 14
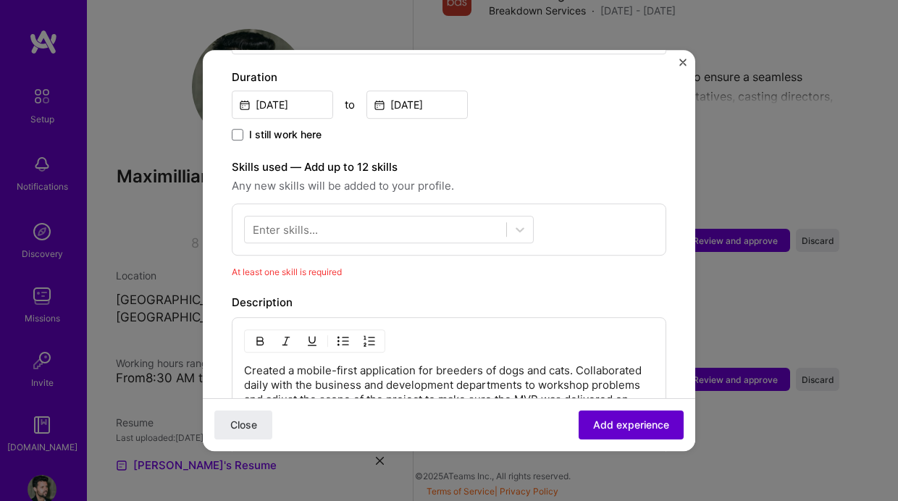
scroll to position [522, 0]
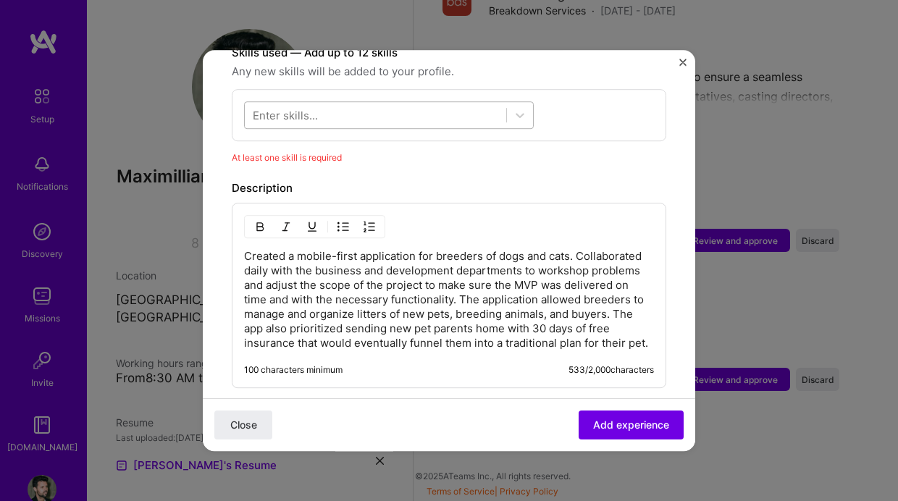
click at [397, 104] on div at bounding box center [375, 116] width 261 height 24
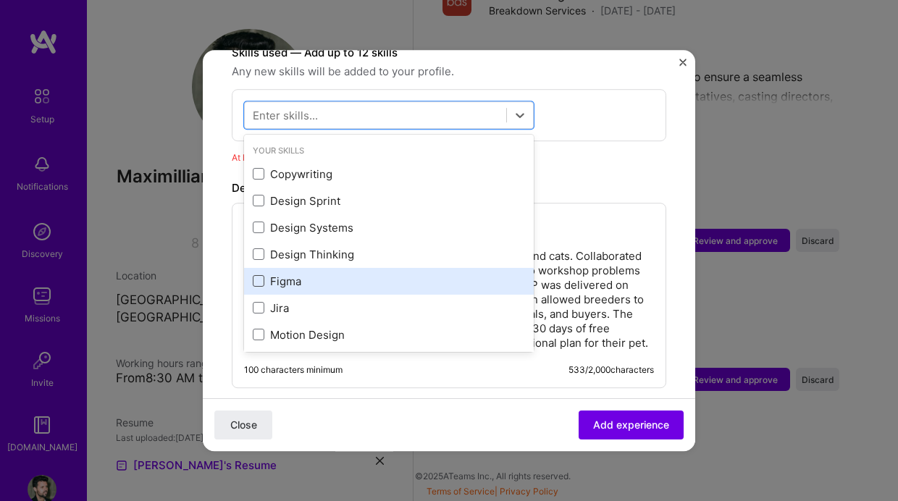
click at [254, 276] on span at bounding box center [259, 282] width 12 height 12
click at [0, 0] on input "checkbox" at bounding box center [0, 0] width 0 height 0
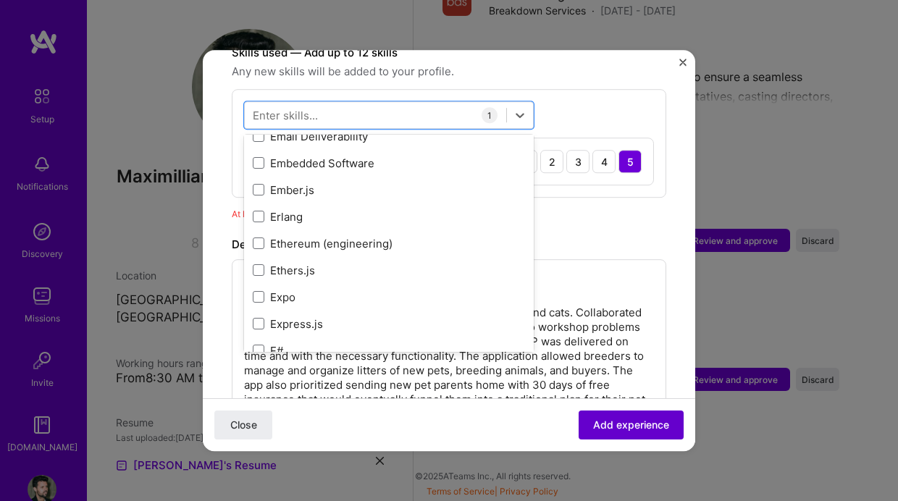
scroll to position [3406, 0]
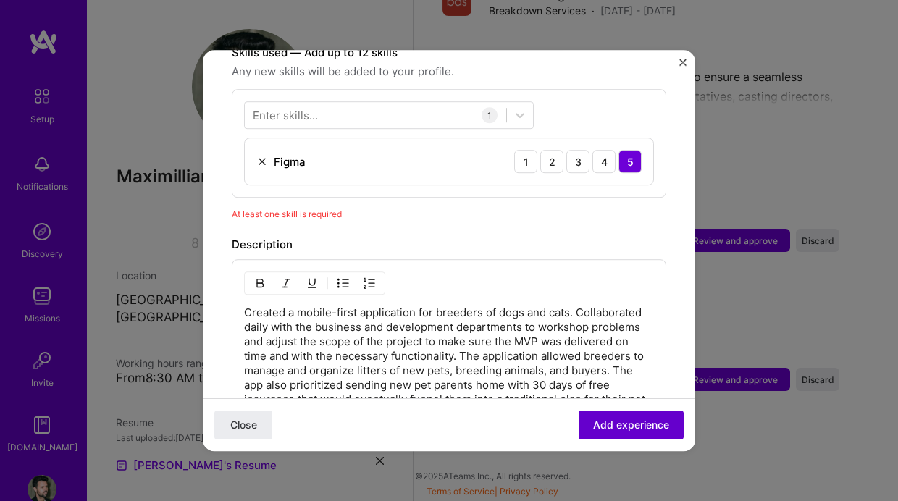
click at [656, 426] on span "Add experience" at bounding box center [631, 425] width 76 height 14
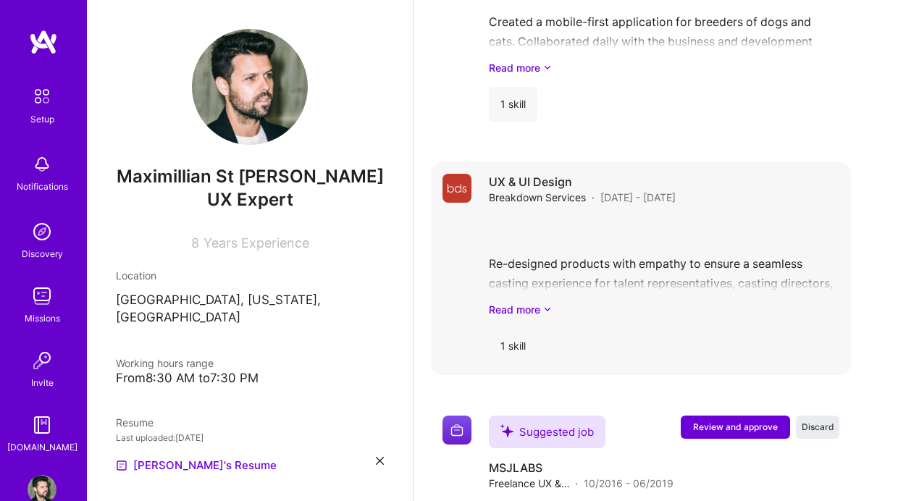
scroll to position [1072, 0]
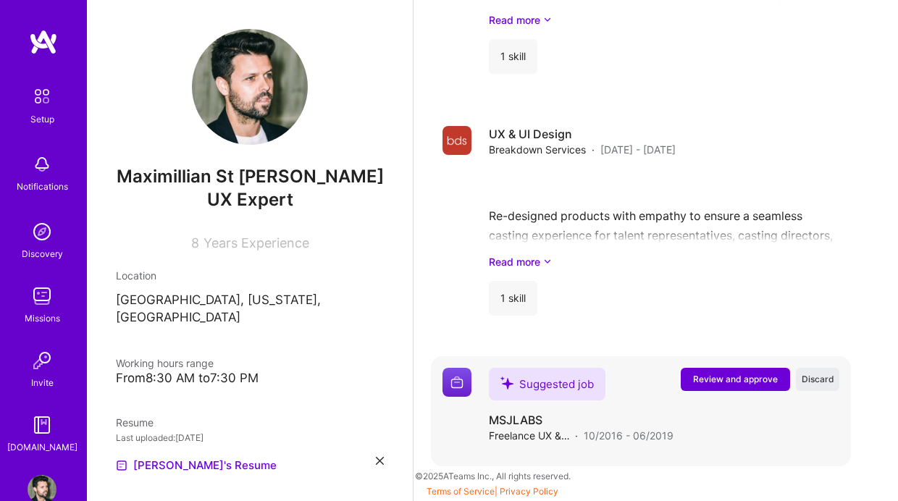
click at [720, 383] on span "Review and approve" at bounding box center [735, 379] width 85 height 12
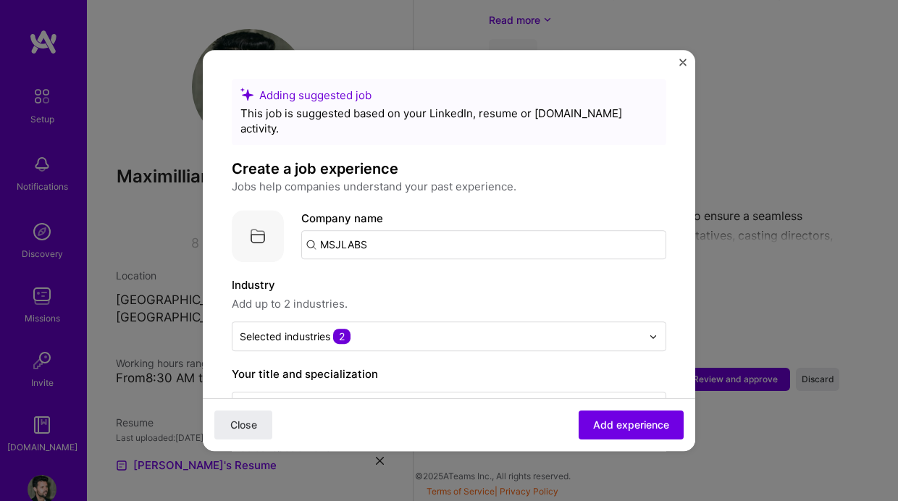
drag, startPoint x: 392, startPoint y: 226, endPoint x: 243, endPoint y: 220, distance: 148.5
click at [243, 221] on div "Company logo Company name MSJLABS" at bounding box center [449, 236] width 434 height 52
type input "MSJLABS | Freelance"
click at [387, 274] on div "MSJLABS | Freelance" at bounding box center [444, 284] width 125 height 25
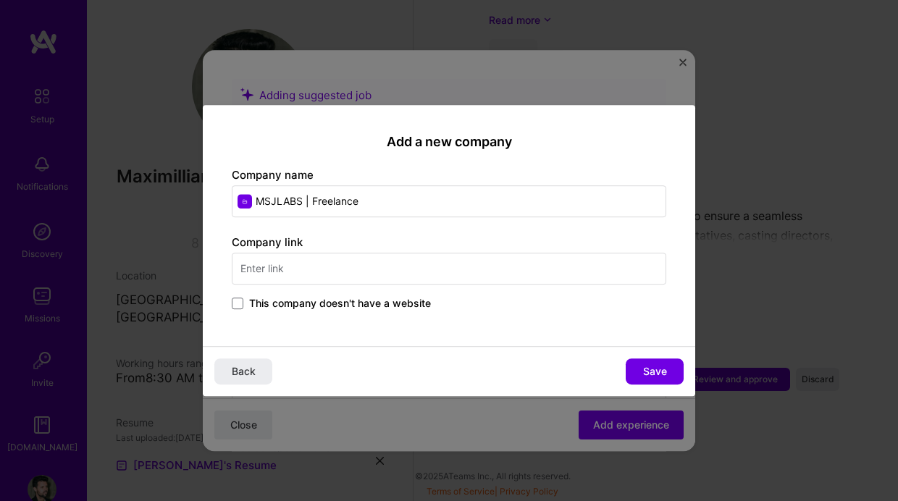
click at [385, 269] on input "text" at bounding box center [449, 269] width 434 height 32
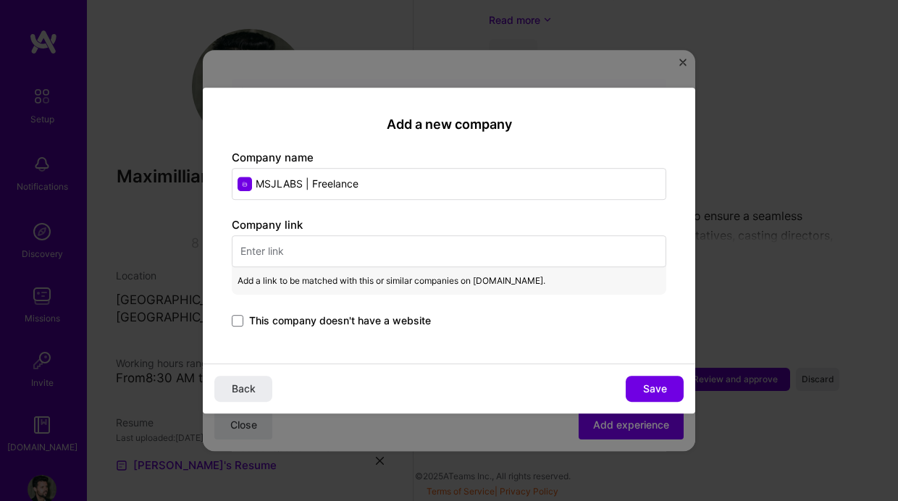
paste input "[URL][DOMAIN_NAME]"
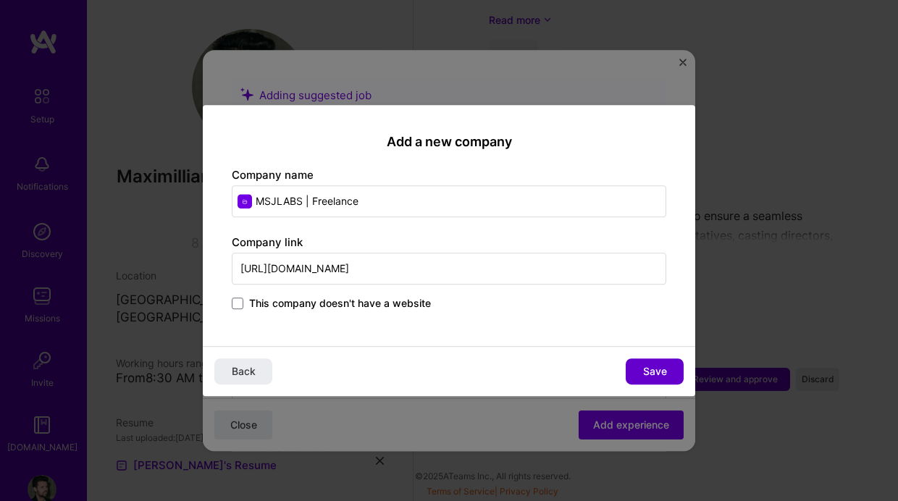
type input "[URL][DOMAIN_NAME]"
click at [662, 368] on span "Save" at bounding box center [655, 371] width 24 height 14
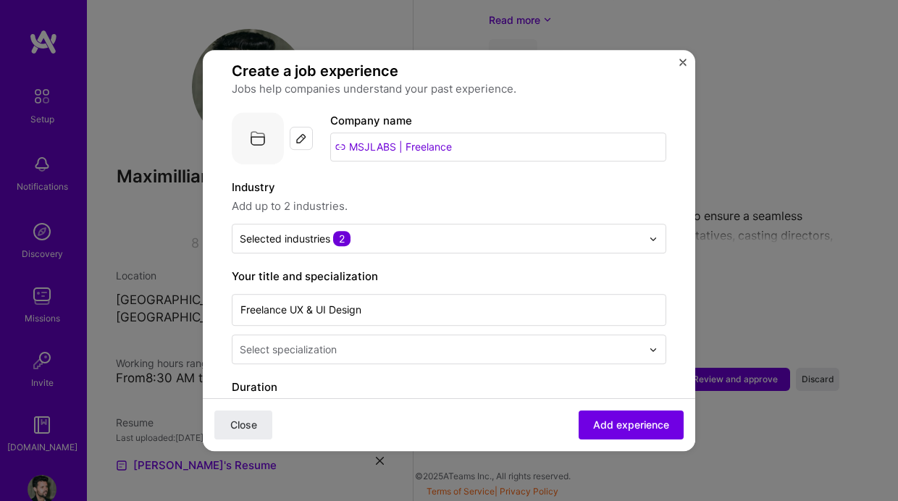
scroll to position [98, 0]
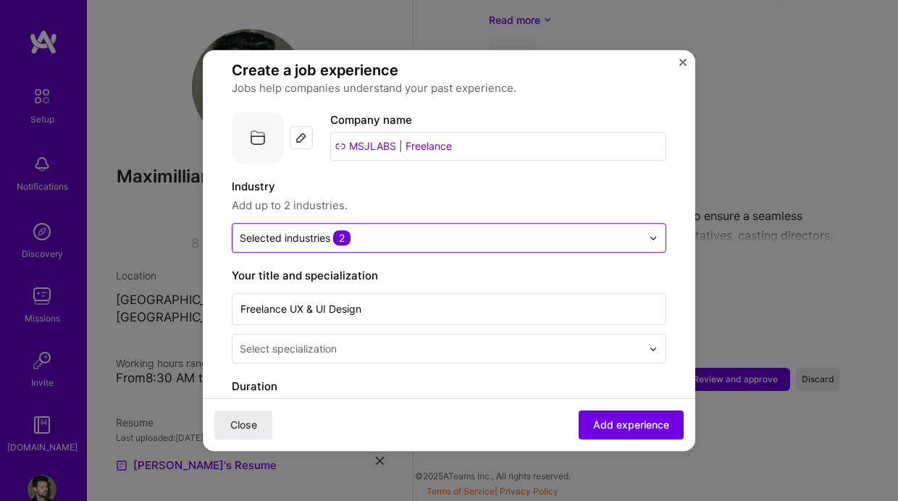
click at [410, 230] on input "text" at bounding box center [441, 237] width 402 height 15
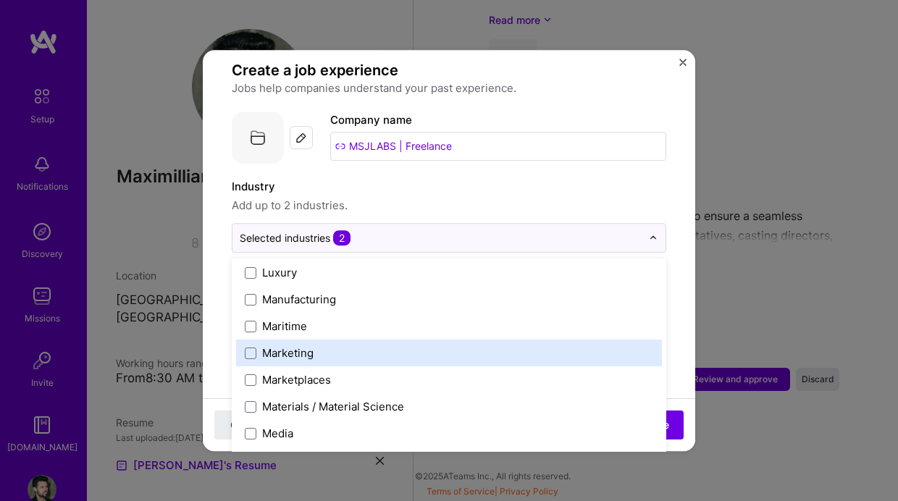
scroll to position [2128, 0]
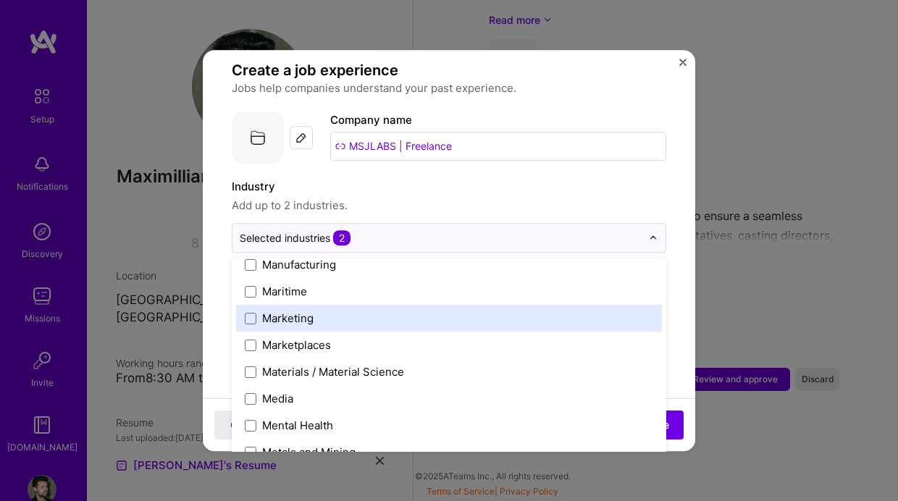
drag, startPoint x: 238, startPoint y: 309, endPoint x: 245, endPoint y: 308, distance: 7.3
click at [238, 309] on div "Marketing" at bounding box center [449, 318] width 426 height 27
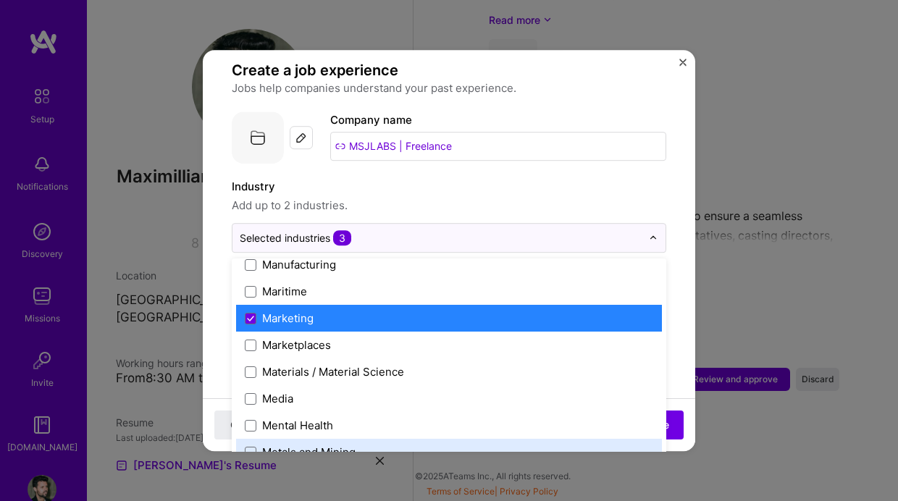
scroll to position [2246, 0]
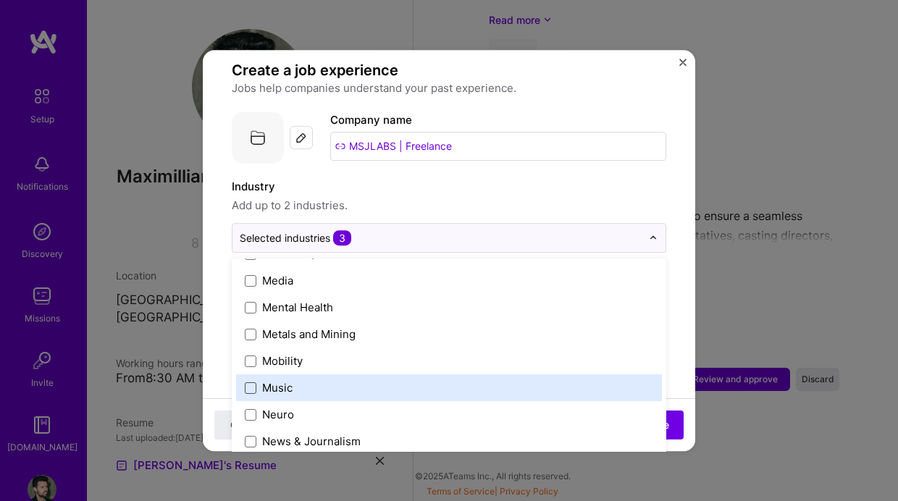
click at [254, 382] on span at bounding box center [251, 388] width 12 height 12
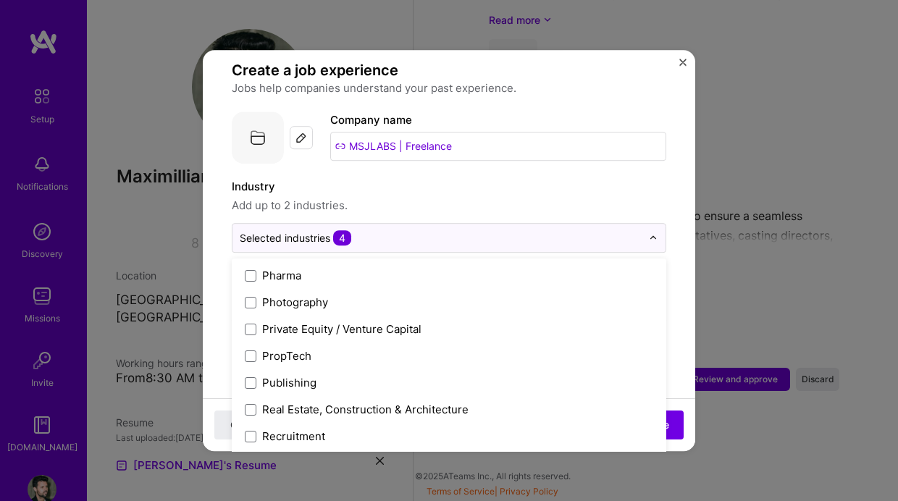
scroll to position [3006, 0]
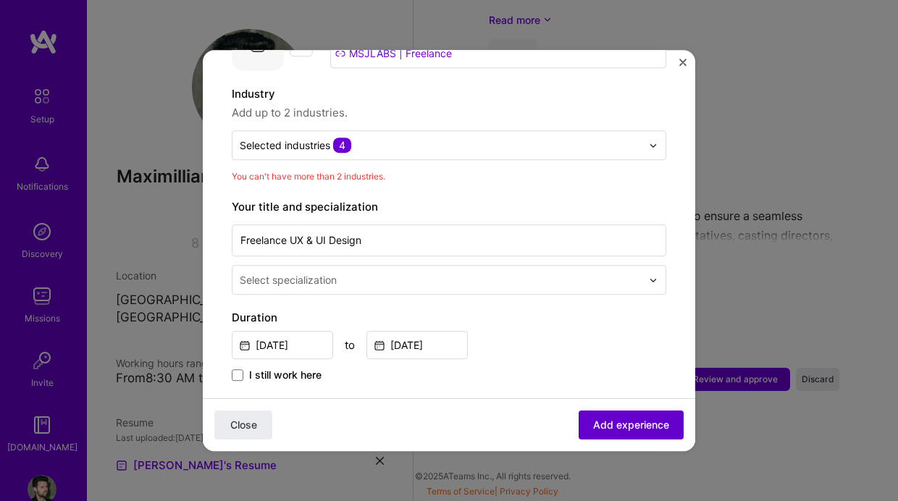
click at [632, 431] on span "Add experience" at bounding box center [631, 425] width 76 height 14
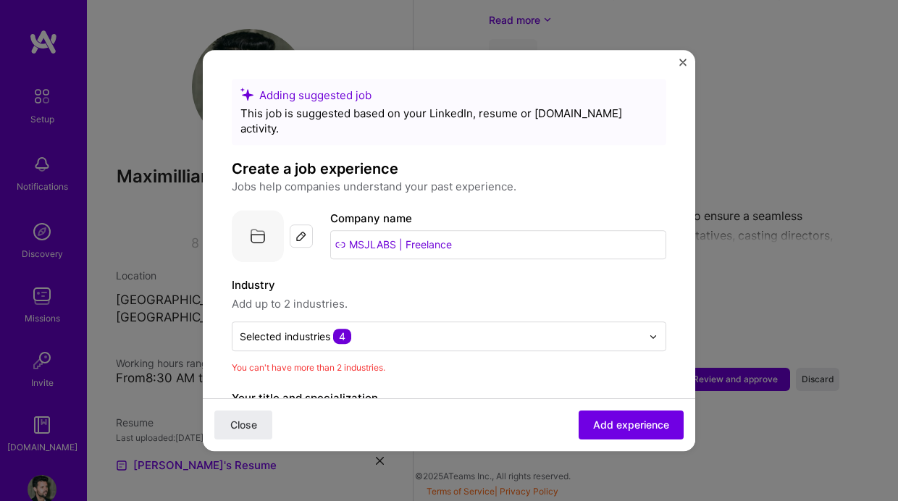
scroll to position [4, 0]
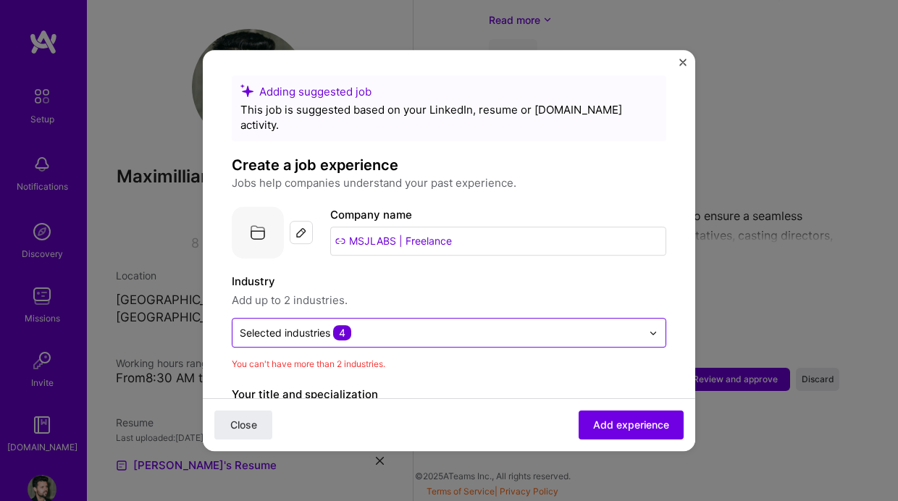
click at [400, 325] on input "text" at bounding box center [441, 332] width 402 height 15
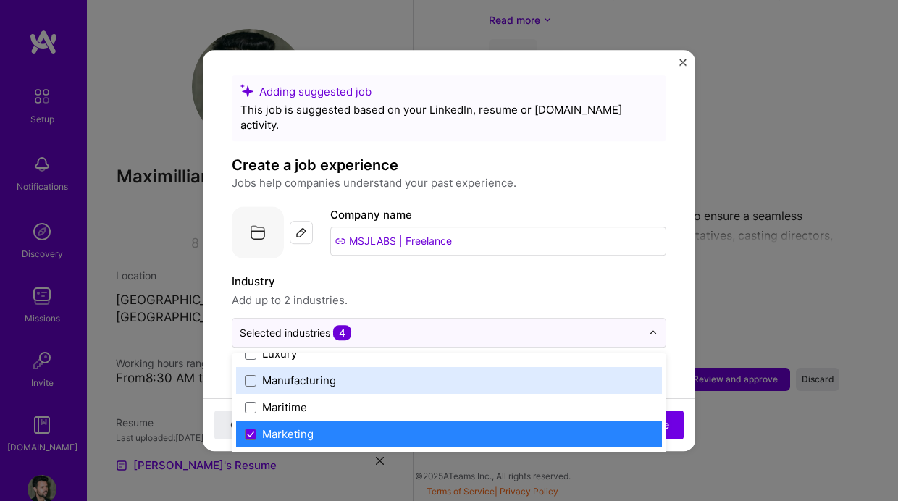
scroll to position [2139, 0]
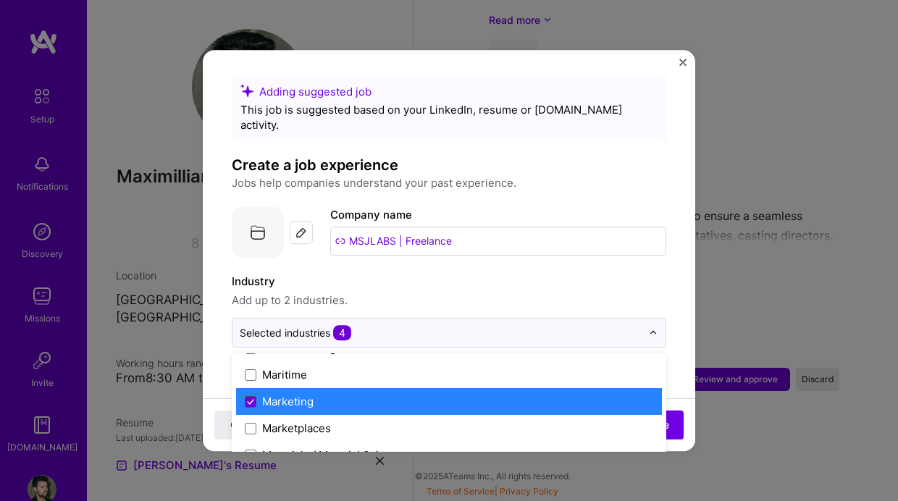
drag, startPoint x: 240, startPoint y: 385, endPoint x: 248, endPoint y: 386, distance: 7.3
click at [241, 388] on div "Marketing" at bounding box center [449, 401] width 426 height 27
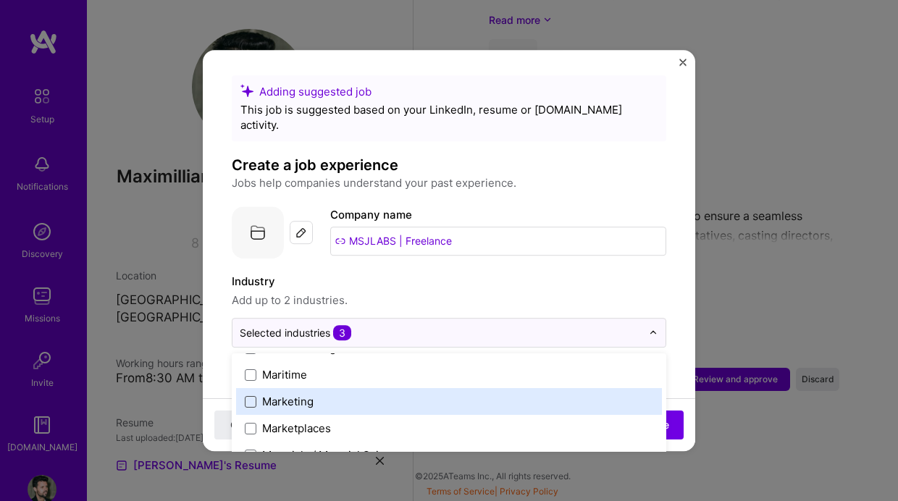
click at [249, 396] on span at bounding box center [251, 402] width 12 height 12
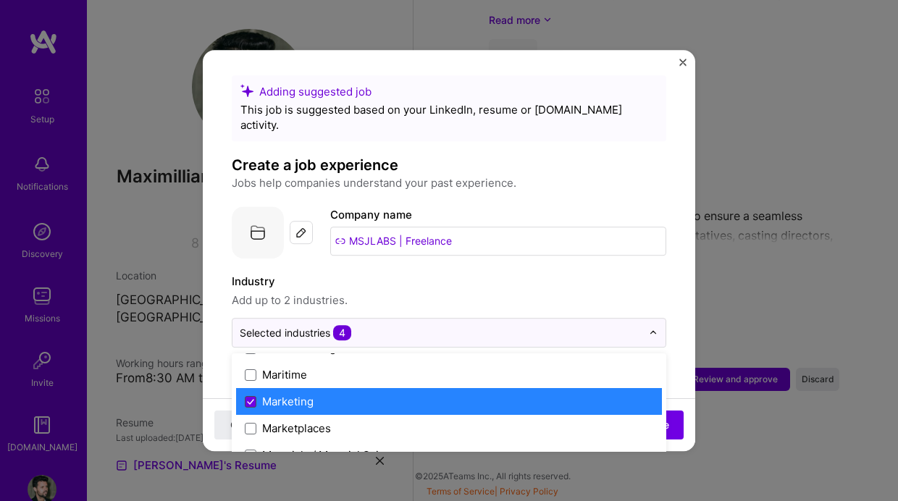
click at [249, 399] on icon at bounding box center [250, 402] width 7 height 6
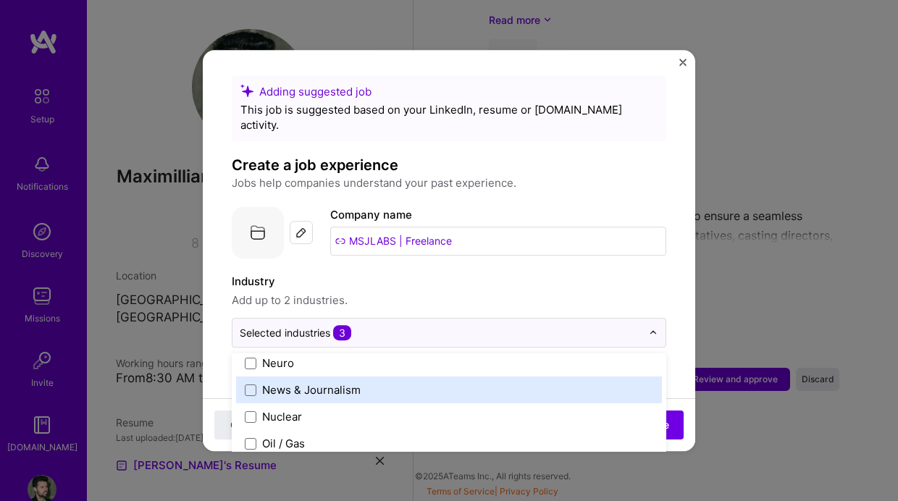
scroll to position [2353, 0]
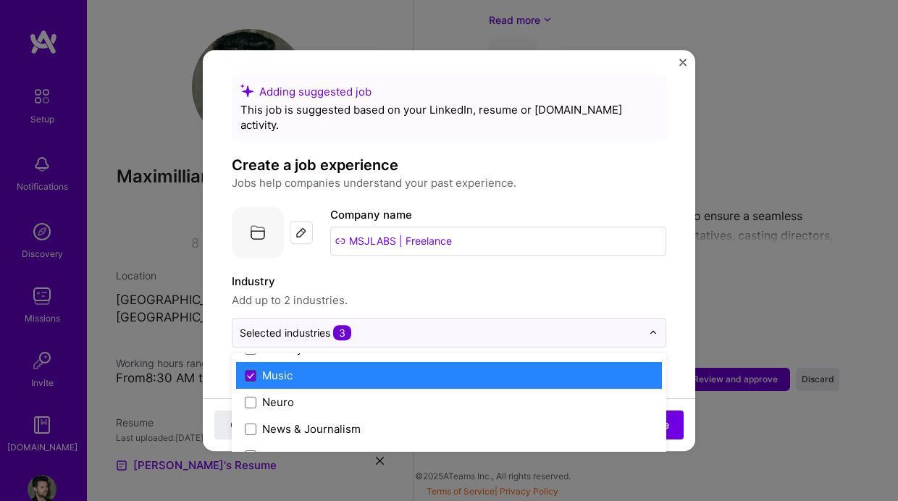
click at [246, 370] on span at bounding box center [251, 376] width 12 height 12
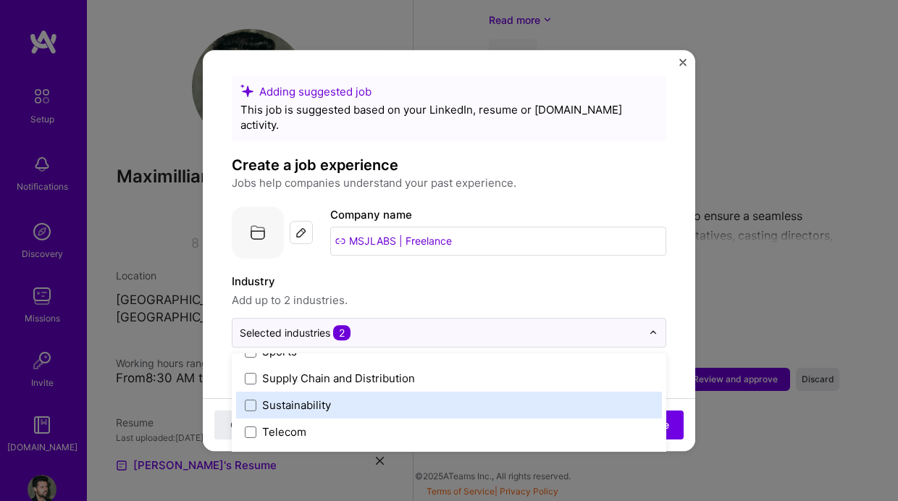
scroll to position [21, 0]
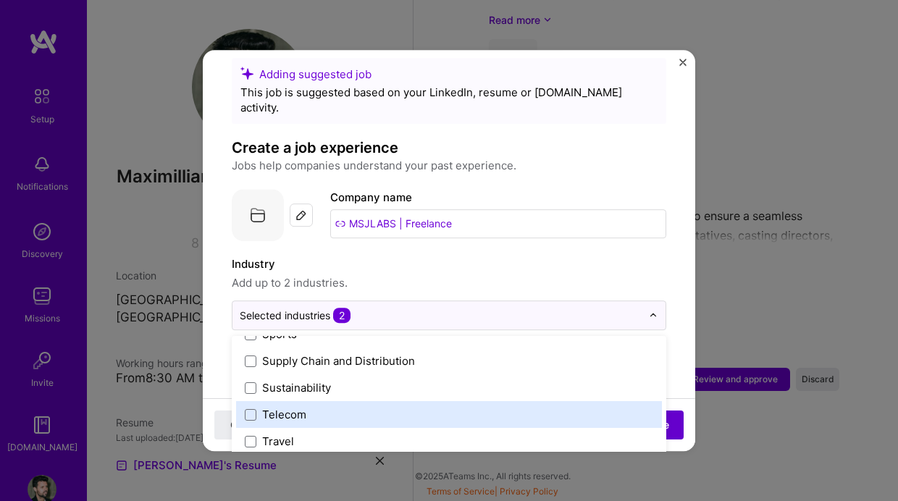
click at [680, 422] on button "Add experience" at bounding box center [630, 424] width 105 height 29
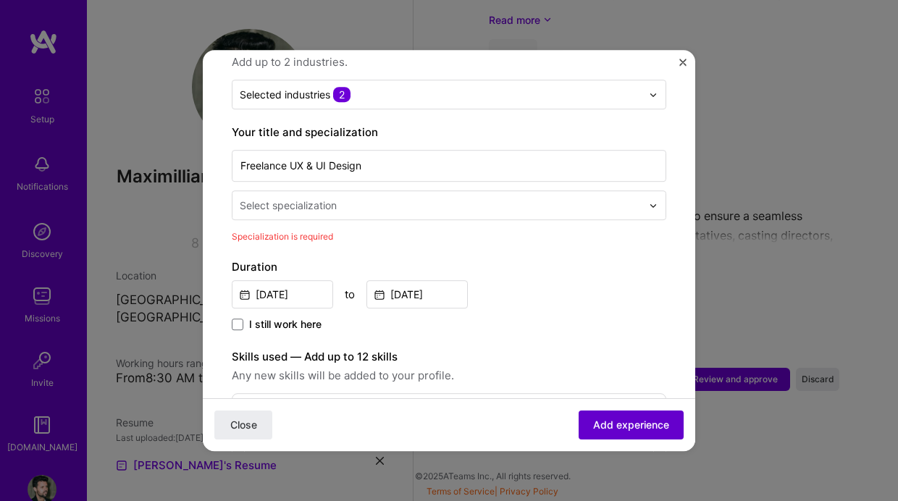
click at [662, 418] on span "Add experience" at bounding box center [631, 425] width 76 height 14
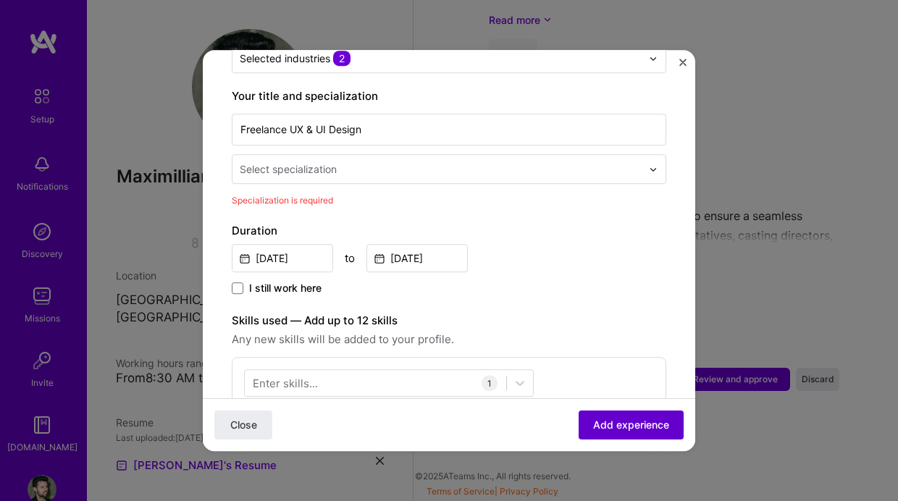
scroll to position [300, 0]
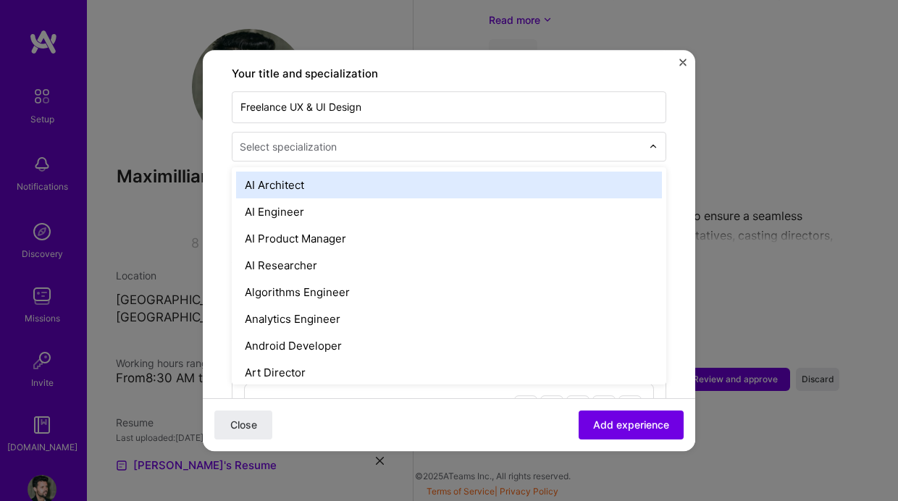
click at [347, 139] on input "text" at bounding box center [442, 146] width 405 height 15
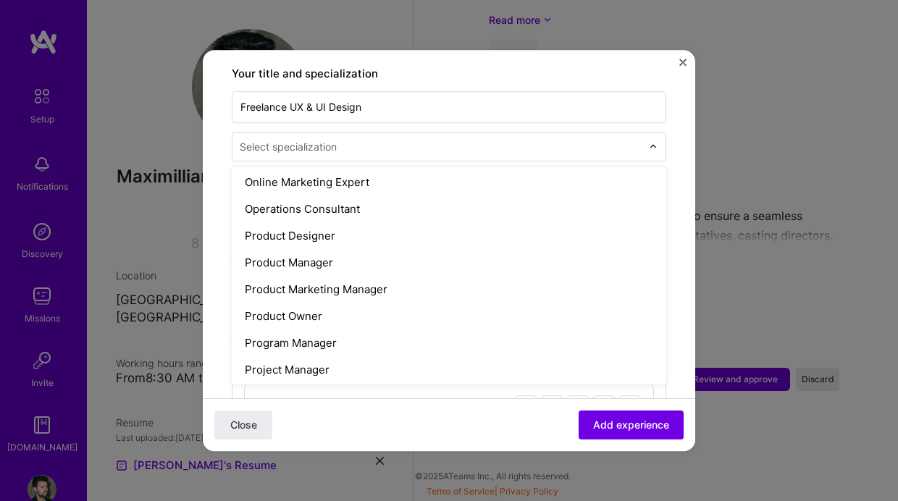
scroll to position [1666, 0]
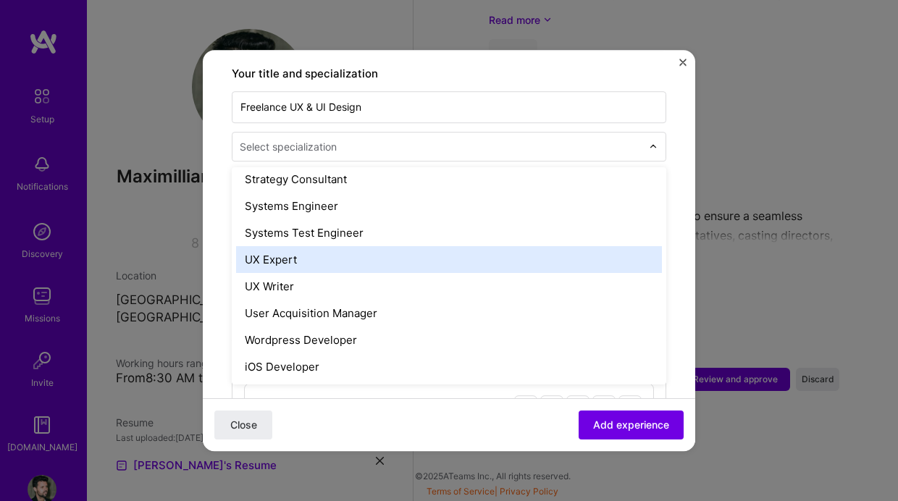
drag, startPoint x: 290, startPoint y: 248, endPoint x: 432, endPoint y: 338, distance: 168.9
click at [290, 248] on div "UX Expert" at bounding box center [449, 259] width 426 height 27
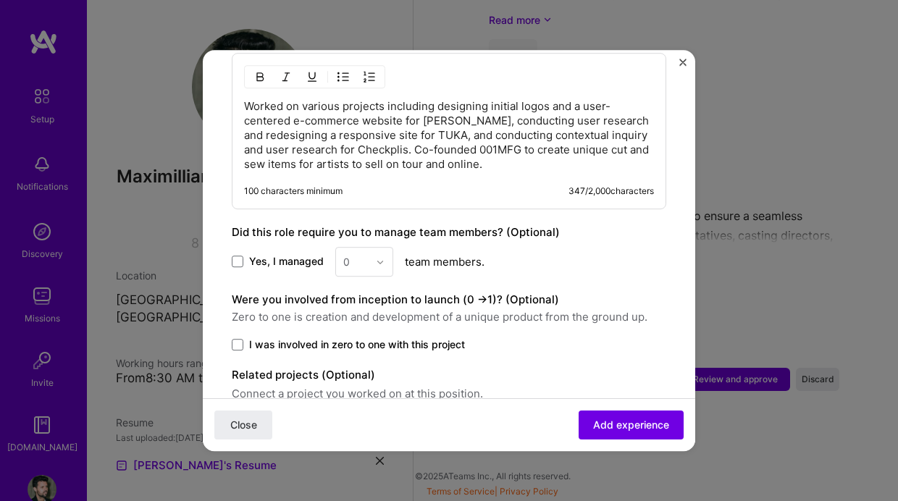
scroll to position [761, 0]
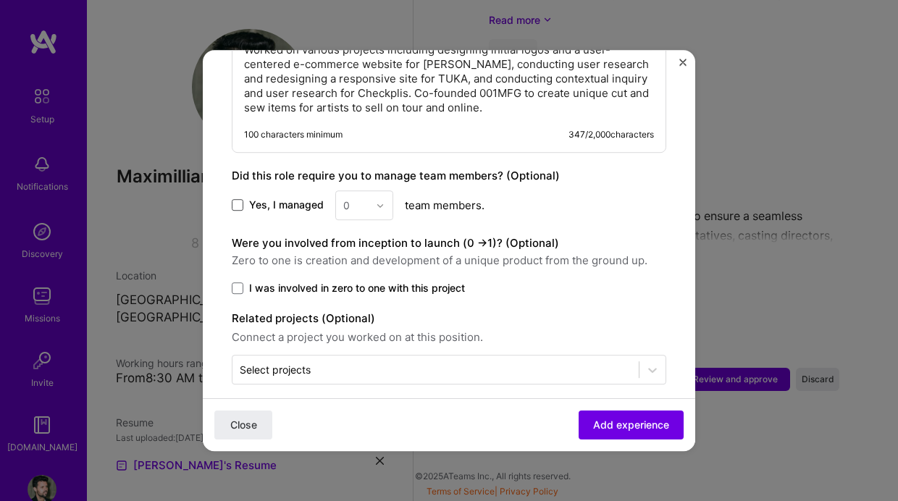
click at [238, 200] on span at bounding box center [238, 206] width 12 height 12
click at [0, 0] on input "Yes, I managed" at bounding box center [0, 0] width 0 height 0
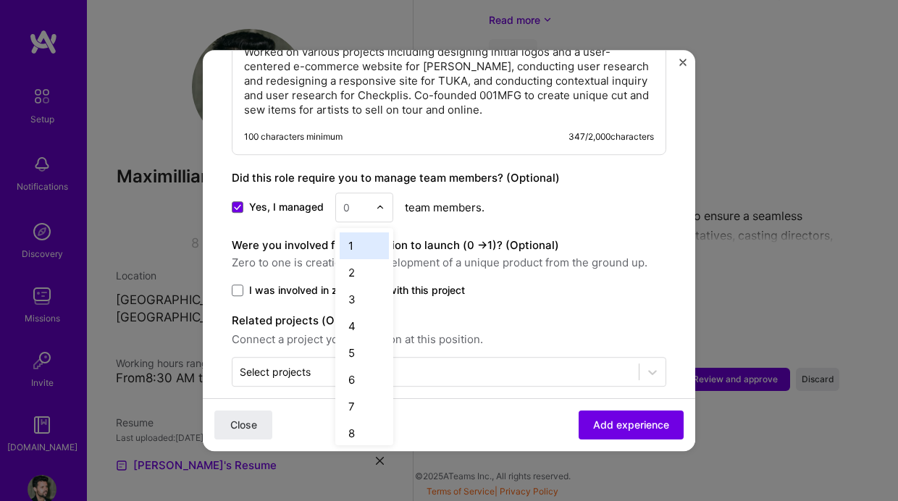
click at [376, 203] on img at bounding box center [380, 207] width 9 height 9
click at [351, 235] on div "1" at bounding box center [364, 247] width 49 height 27
drag, startPoint x: 235, startPoint y: 274, endPoint x: 256, endPoint y: 276, distance: 21.0
click at [235, 285] on span at bounding box center [238, 291] width 12 height 12
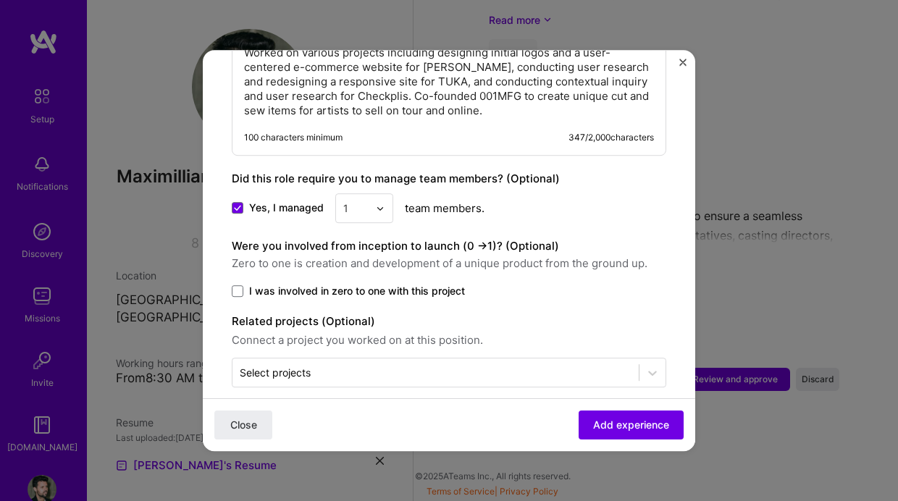
click at [0, 0] on input "I was involved in zero to one with this project" at bounding box center [0, 0] width 0 height 0
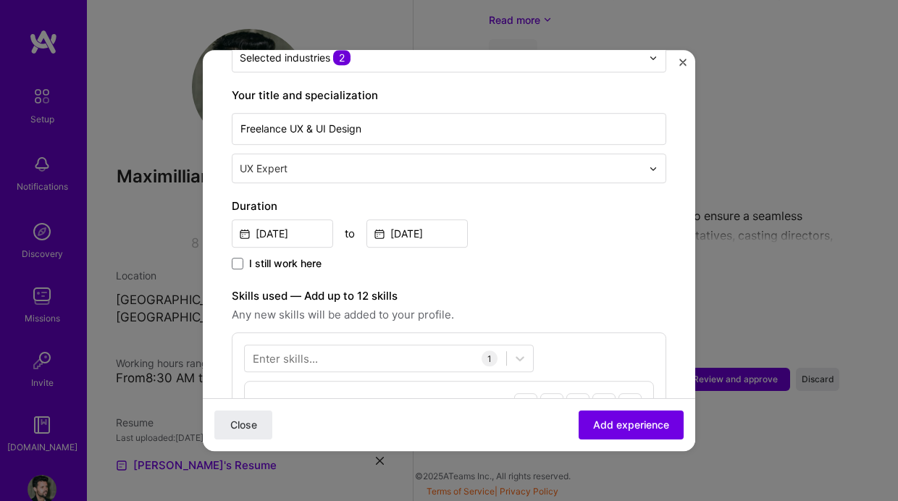
scroll to position [278, 0]
click at [271, 221] on input "[DATE]" at bounding box center [282, 234] width 101 height 28
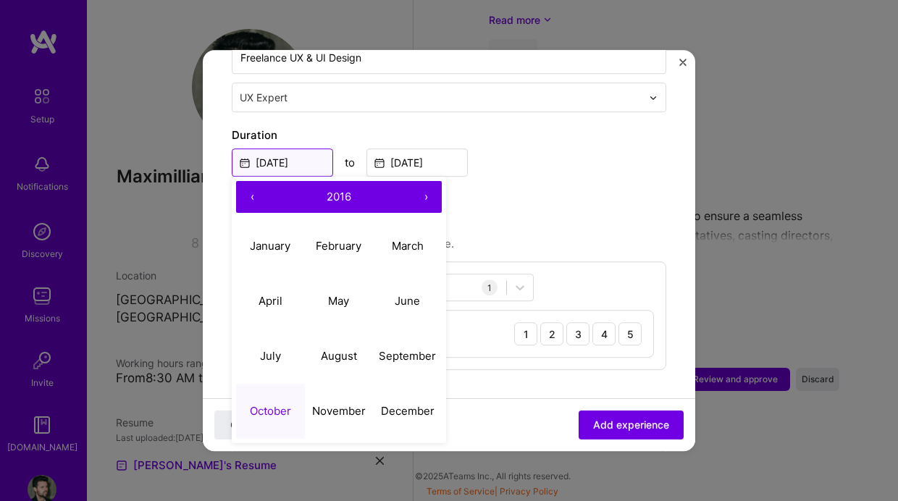
scroll to position [372, 0]
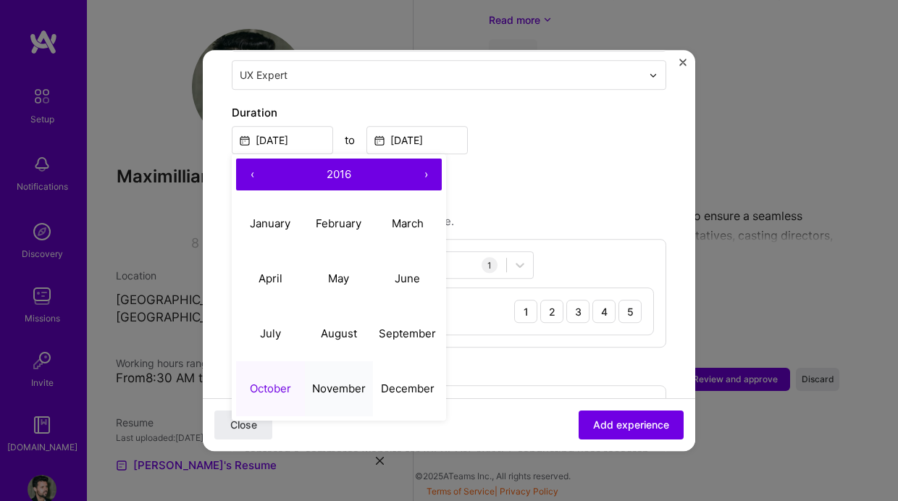
click at [335, 381] on abbr "November" at bounding box center [339, 388] width 54 height 14
type input "[DATE]"
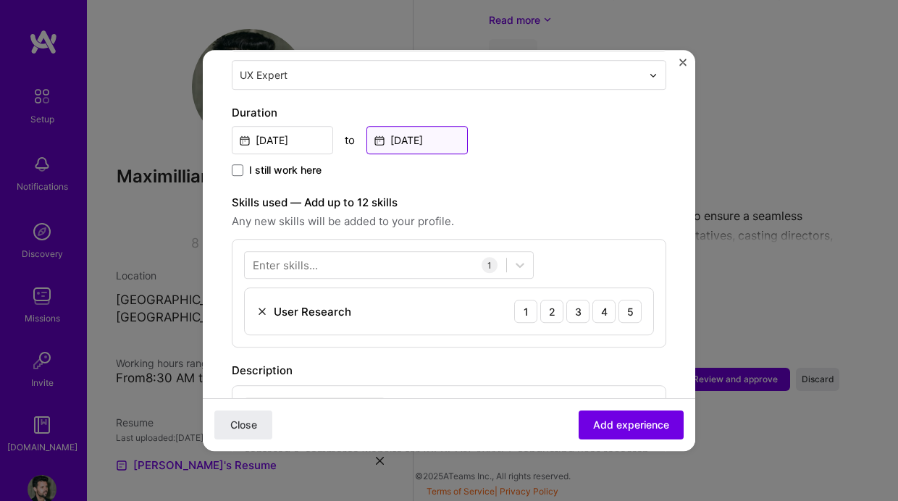
click at [383, 126] on input "[DATE]" at bounding box center [416, 140] width 101 height 28
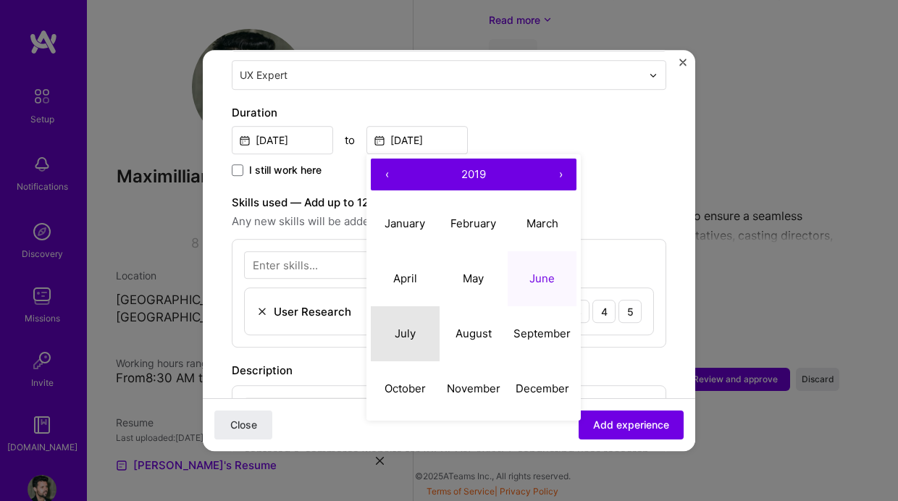
click at [409, 326] on abbr "July" at bounding box center [405, 333] width 21 height 14
type input "[DATE]"
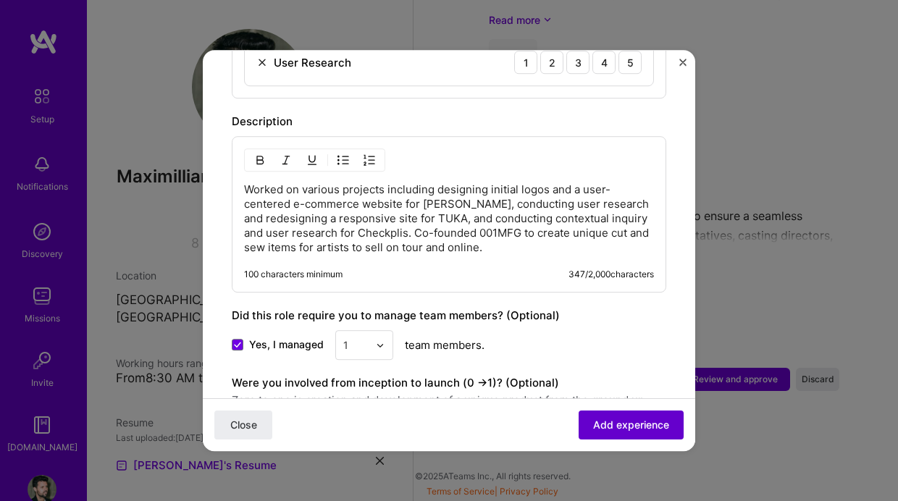
click at [619, 418] on span "Add experience" at bounding box center [631, 425] width 76 height 14
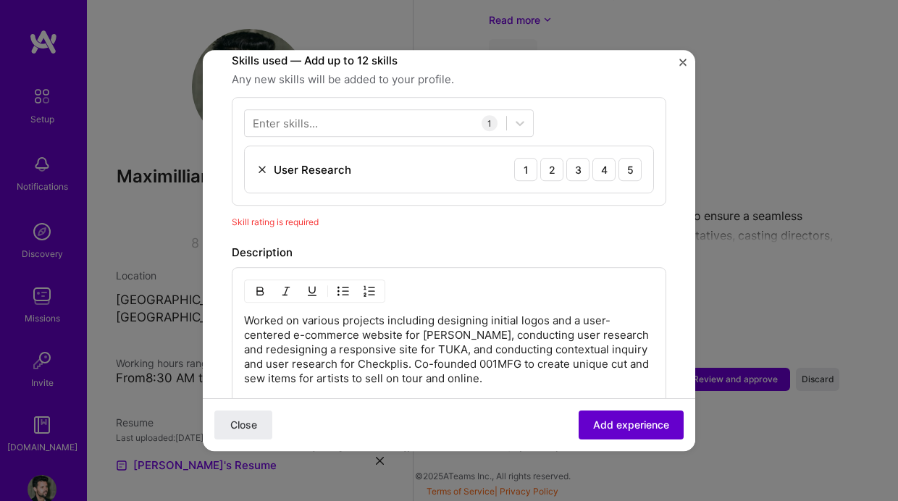
scroll to position [501, 0]
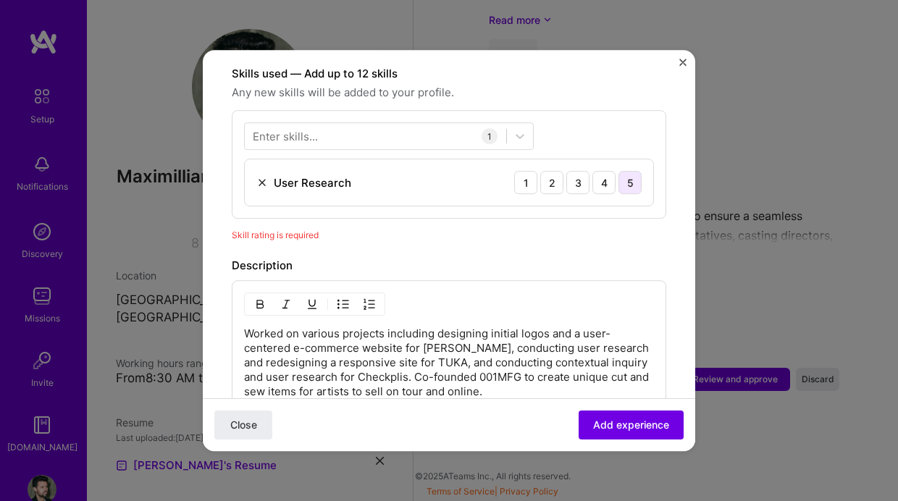
click at [625, 171] on div "5" at bounding box center [629, 182] width 23 height 23
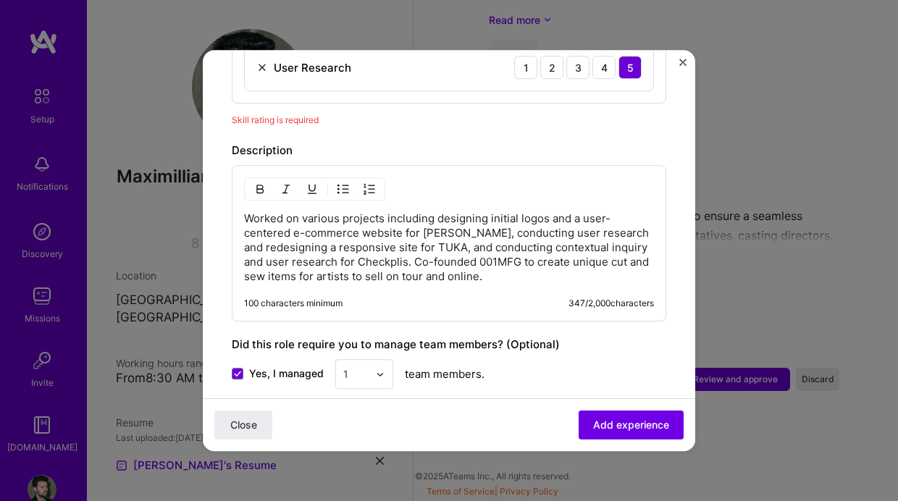
scroll to position [785, 0]
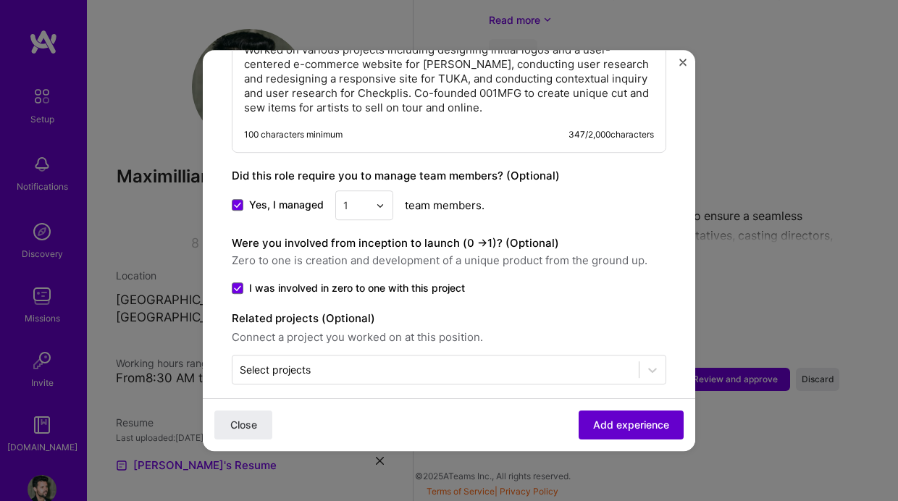
click at [629, 426] on span "Add experience" at bounding box center [631, 425] width 76 height 14
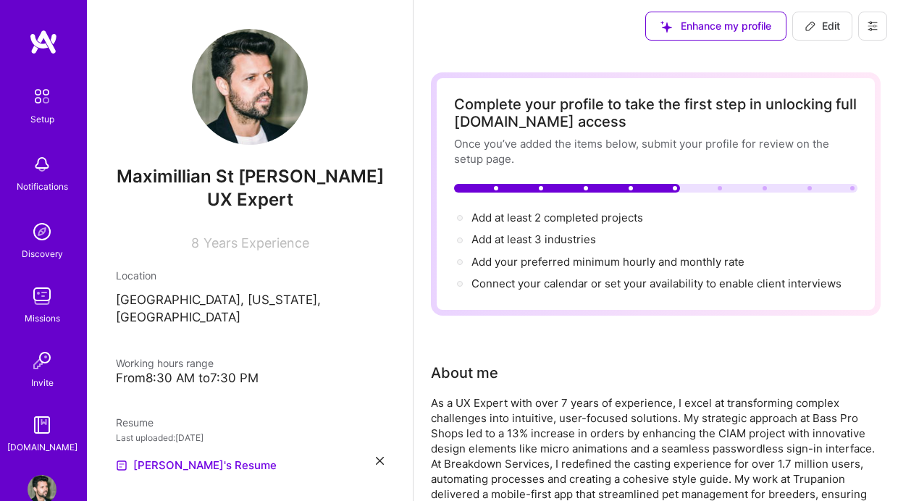
scroll to position [0, 0]
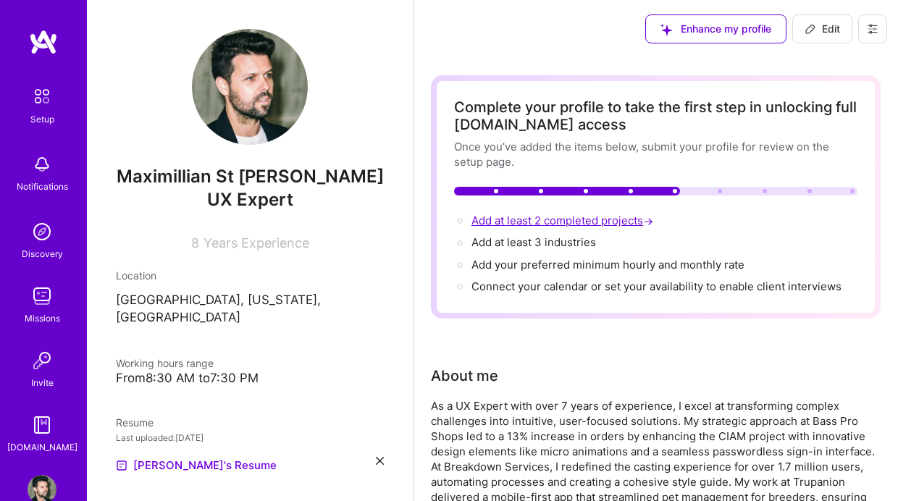
click at [547, 224] on span "Add at least 2 completed projects →" at bounding box center [563, 221] width 185 height 14
select select "US"
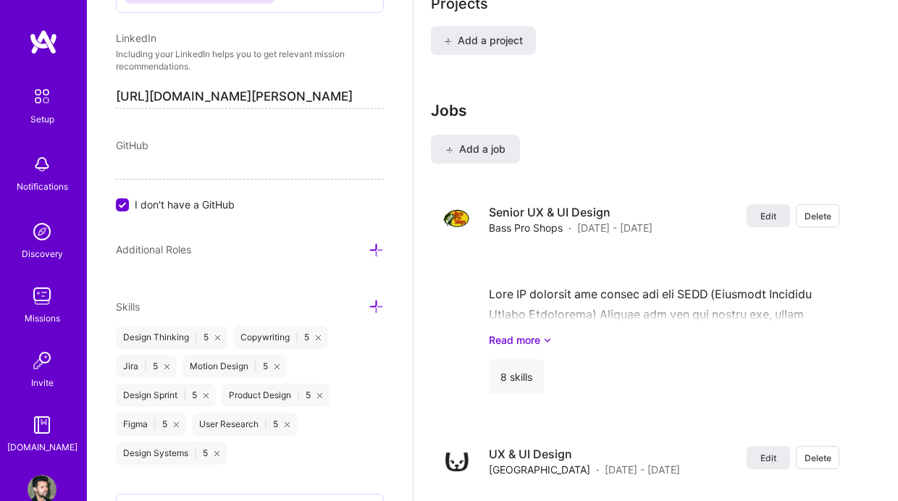
scroll to position [1144, 0]
